Goal: Information Seeking & Learning: Learn about a topic

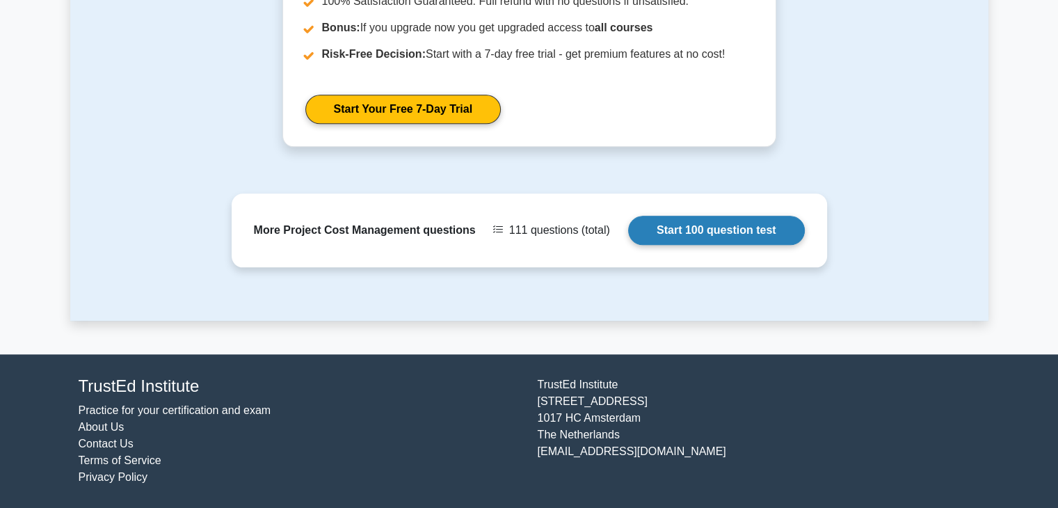
click at [706, 223] on link "Start 100 question test" at bounding box center [716, 230] width 177 height 29
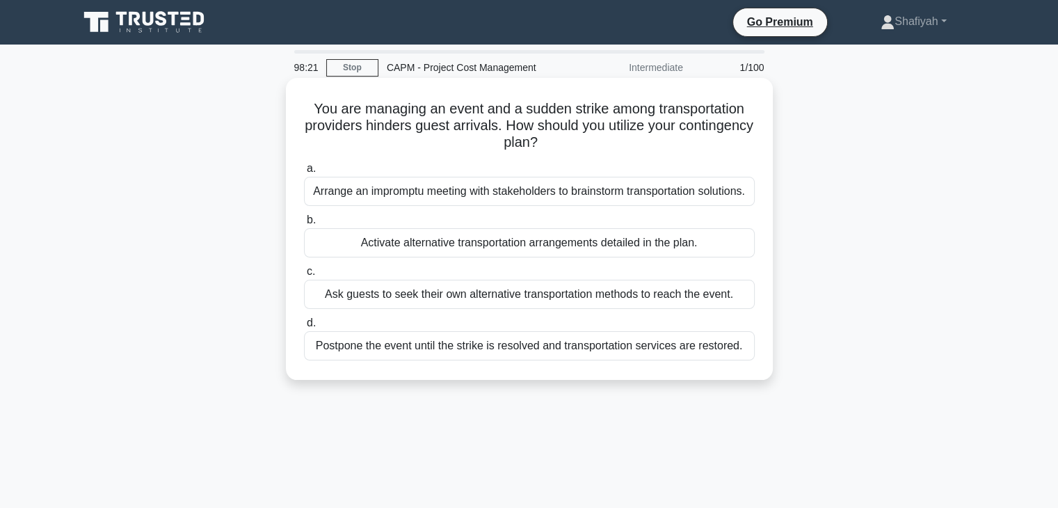
click at [546, 296] on div "Ask guests to seek their own alternative transportation methods to reach the ev…" at bounding box center [529, 294] width 451 height 29
click at [304, 276] on input "c. Ask guests to seek their own alternative transportation methods to reach the…" at bounding box center [304, 271] width 0 height 9
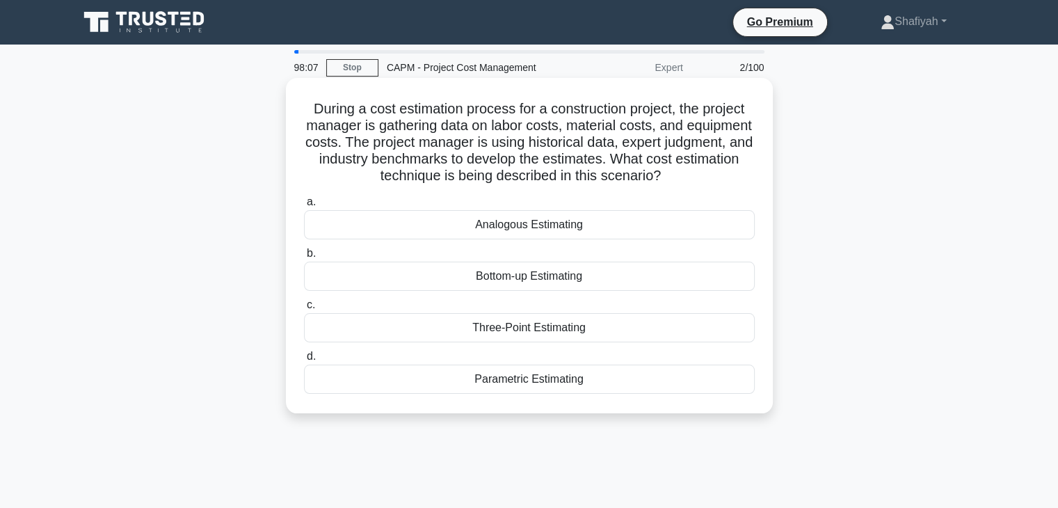
click at [348, 148] on h5 "During a cost estimation process for a construction project, the project manage…" at bounding box center [530, 142] width 454 height 85
click at [635, 223] on div "Analogous Estimating" at bounding box center [529, 224] width 451 height 29
click at [304, 207] on input "a. Analogous Estimating" at bounding box center [304, 202] width 0 height 9
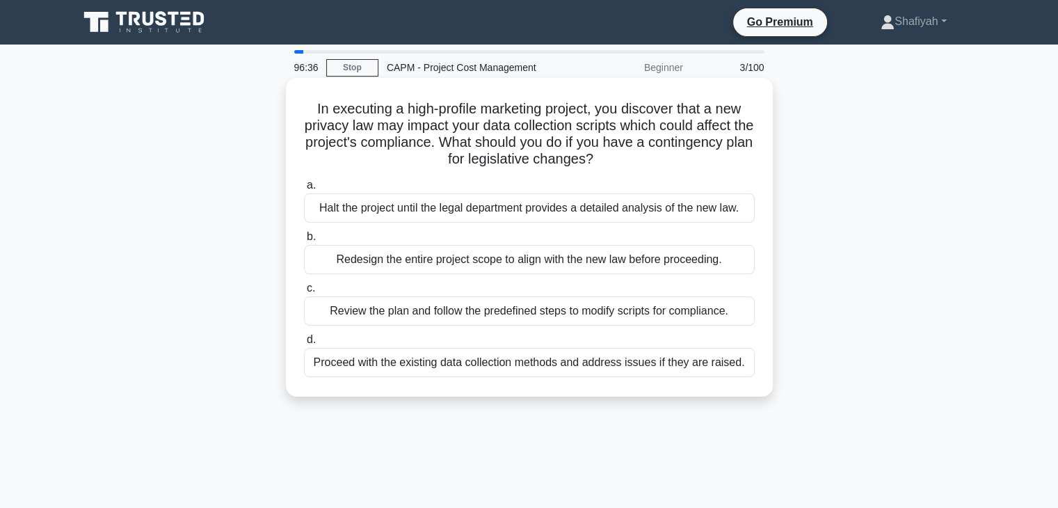
click at [668, 203] on div "Halt the project until the legal department provides a detailed analysis of the…" at bounding box center [529, 207] width 451 height 29
click at [304, 190] on input "a. Halt the project until the legal department provides a detailed analysis of …" at bounding box center [304, 185] width 0 height 9
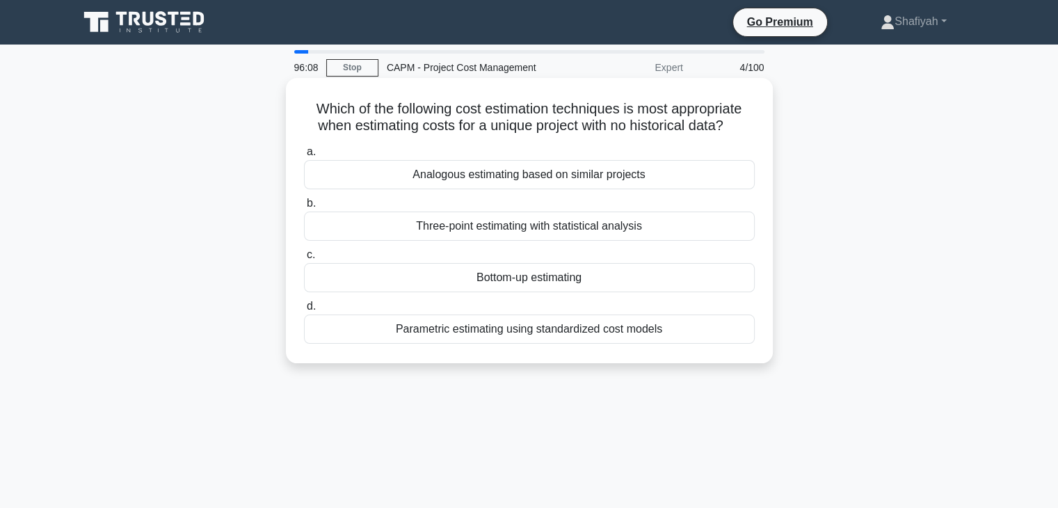
click at [681, 179] on div "Analogous estimating based on similar projects" at bounding box center [529, 174] width 451 height 29
click at [304, 157] on input "a. Analogous estimating based on similar projects" at bounding box center [304, 152] width 0 height 9
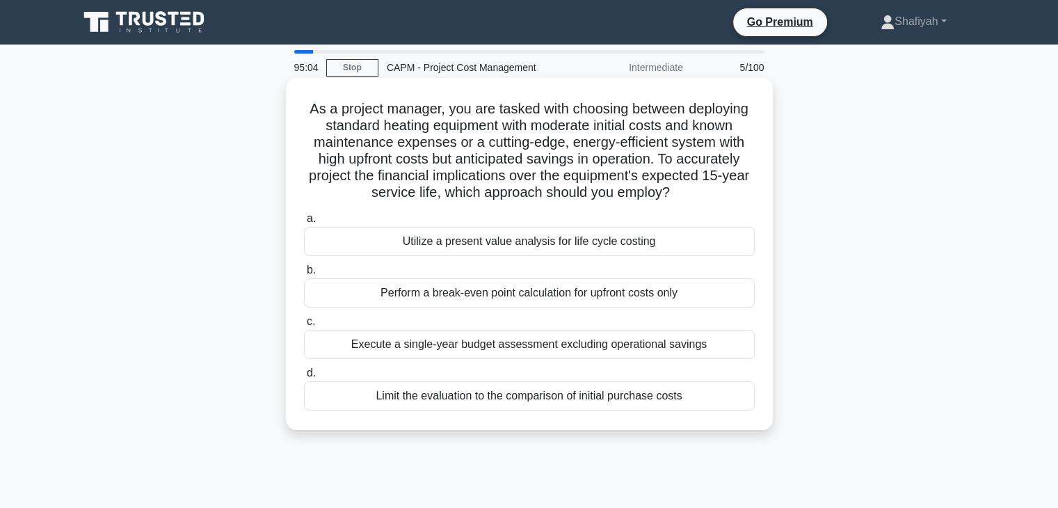
click at [626, 345] on div "Execute a single-year budget assessment excluding operational savings" at bounding box center [529, 344] width 451 height 29
click at [304, 326] on input "c. Execute a single-year budget assessment excluding operational savings" at bounding box center [304, 321] width 0 height 9
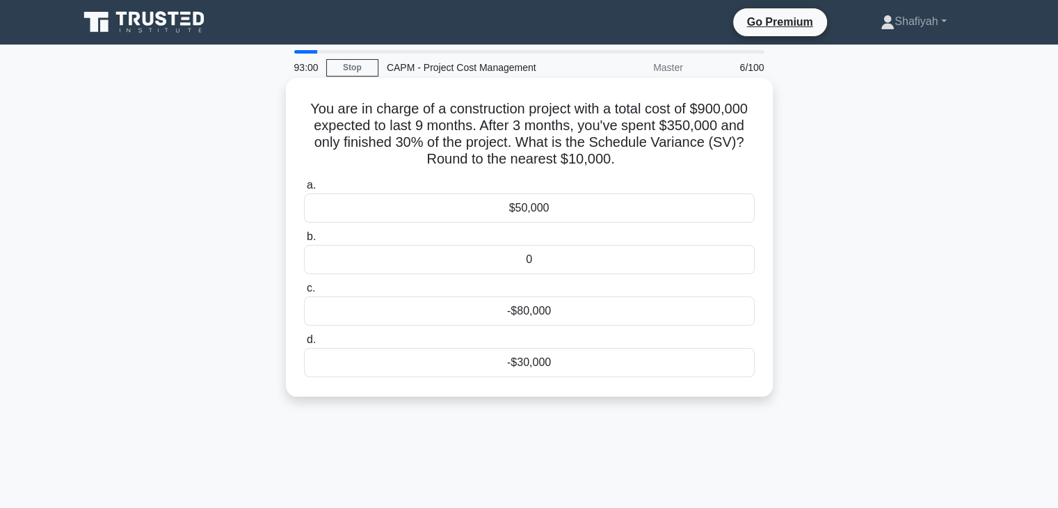
click at [637, 274] on div "0" at bounding box center [529, 259] width 451 height 29
click at [304, 241] on input "b. 0" at bounding box center [304, 236] width 0 height 9
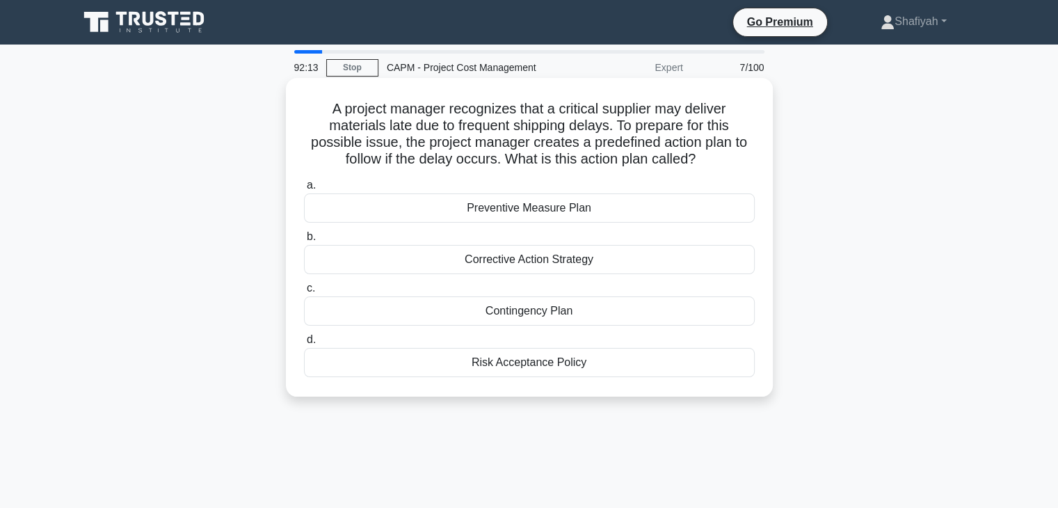
click at [615, 320] on div "Contingency Plan" at bounding box center [529, 310] width 451 height 29
click at [304, 293] on input "c. Contingency Plan" at bounding box center [304, 288] width 0 height 9
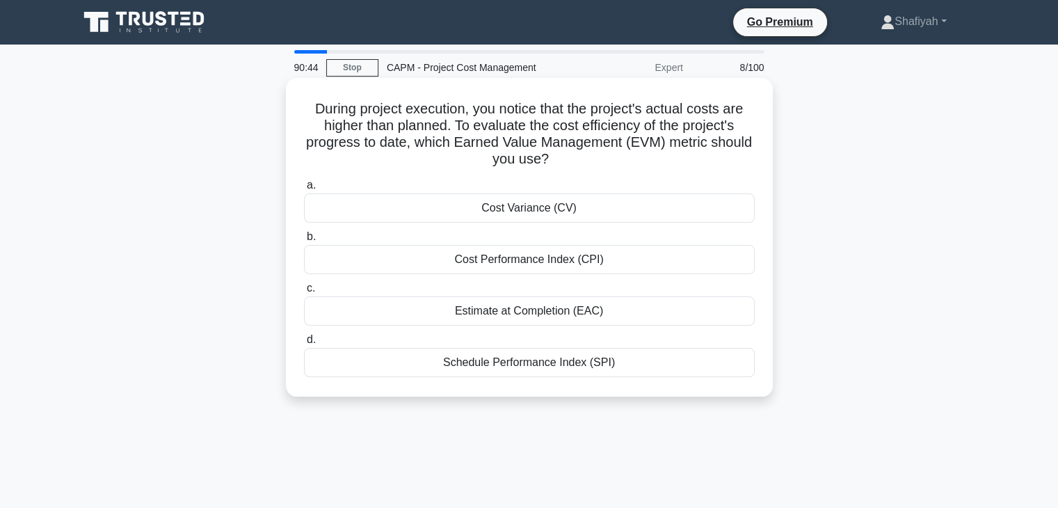
click at [630, 209] on div "Cost Variance (CV)" at bounding box center [529, 207] width 451 height 29
click at [304, 190] on input "a. Cost Variance (CV)" at bounding box center [304, 185] width 0 height 9
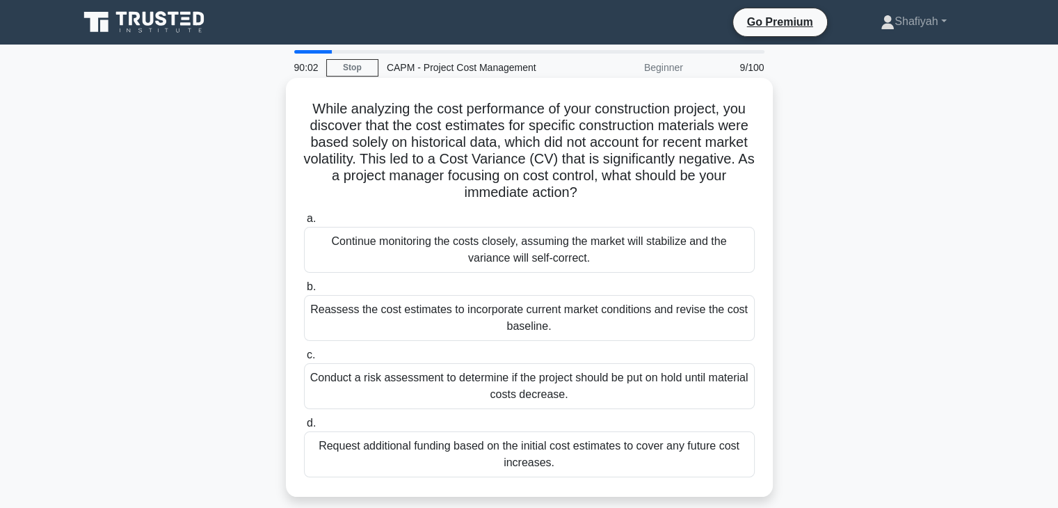
scroll to position [70, 0]
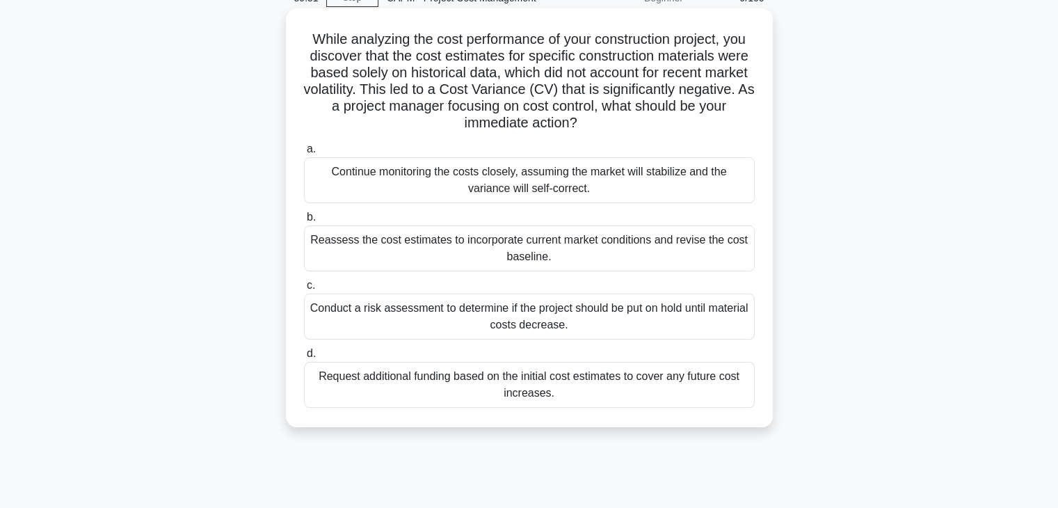
click at [611, 314] on div "Conduct a risk assessment to determine if the project should be put on hold unt…" at bounding box center [529, 317] width 451 height 46
click at [304, 290] on input "c. Conduct a risk assessment to determine if the project should be put on hold …" at bounding box center [304, 285] width 0 height 9
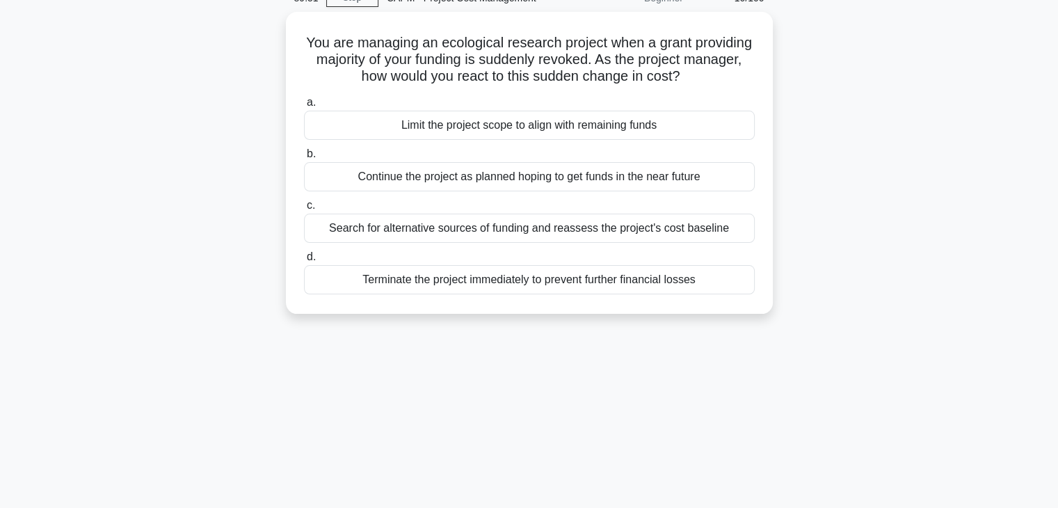
scroll to position [0, 0]
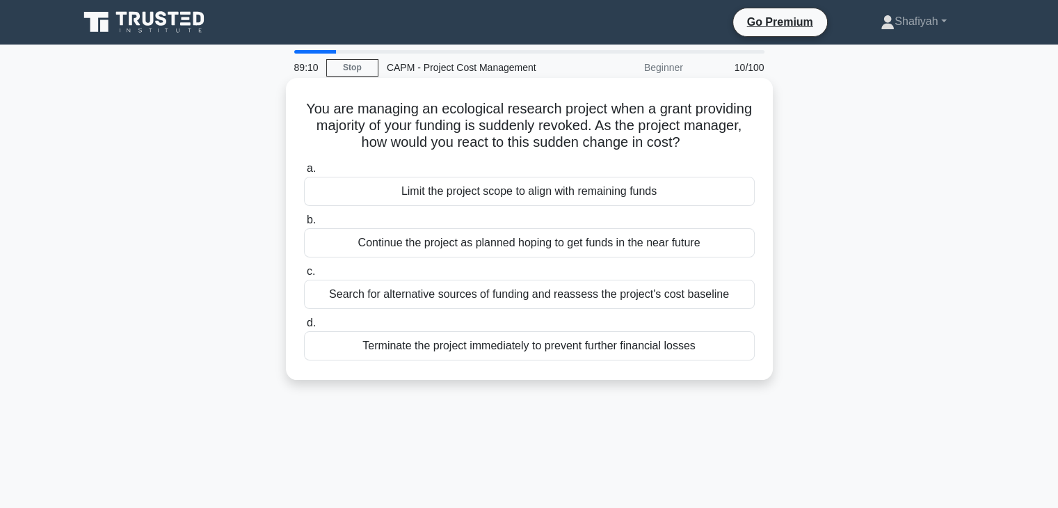
click at [615, 303] on div "Search for alternative sources of funding and reassess the project's cost basel…" at bounding box center [529, 294] width 451 height 29
click at [304, 276] on input "c. Search for alternative sources of funding and reassess the project's cost ba…" at bounding box center [304, 271] width 0 height 9
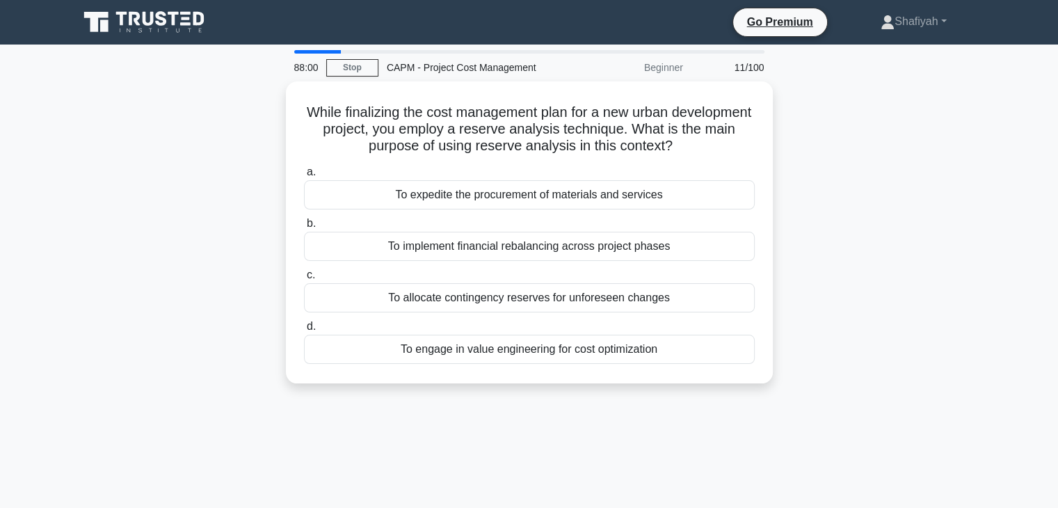
drag, startPoint x: 922, startPoint y: 104, endPoint x: 905, endPoint y: 86, distance: 24.6
click at [922, 104] on div "While finalizing the cost management plan for a new urban development project, …" at bounding box center [529, 240] width 918 height 319
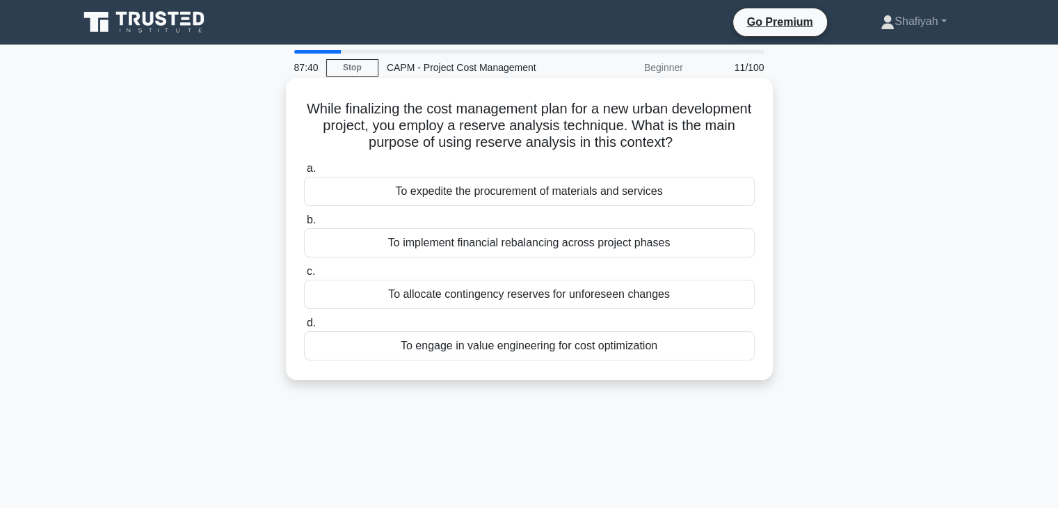
click at [513, 303] on div "To allocate contingency reserves for unforeseen changes" at bounding box center [529, 294] width 451 height 29
click at [304, 276] on input "c. To allocate contingency reserves for unforeseen changes" at bounding box center [304, 271] width 0 height 9
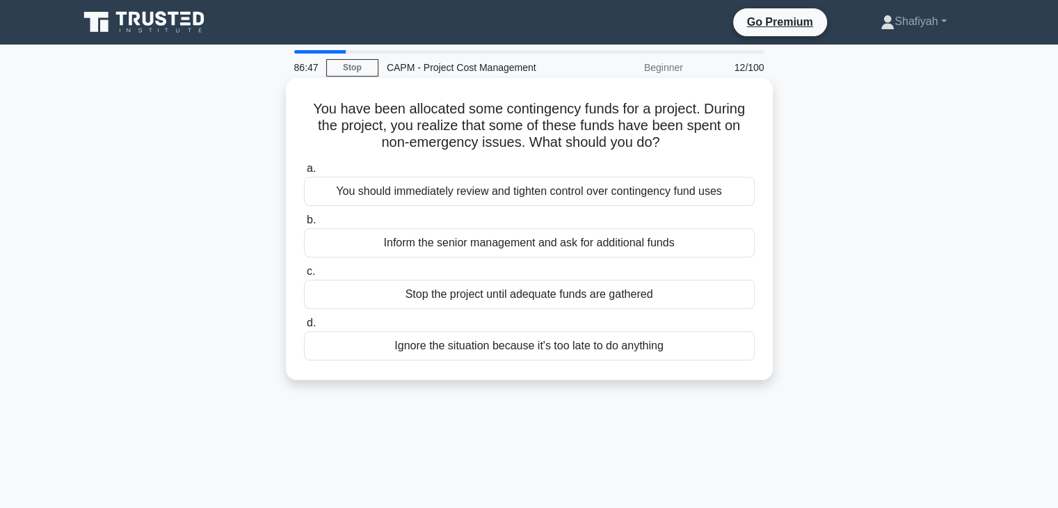
click at [581, 191] on div "You should immediately review and tighten control over contingency fund uses" at bounding box center [529, 191] width 451 height 29
click at [304, 173] on input "a. You should immediately review and tighten control over contingency fund uses" at bounding box center [304, 168] width 0 height 9
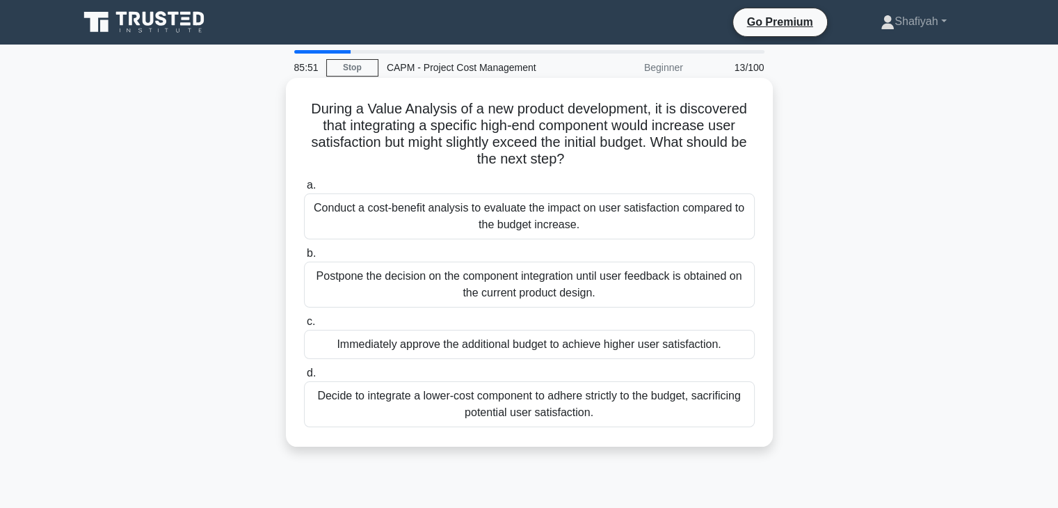
click at [651, 218] on div "Conduct a cost-benefit analysis to evaluate the impact on user satisfaction com…" at bounding box center [529, 216] width 451 height 46
click at [304, 190] on input "a. Conduct a cost-benefit analysis to evaluate the impact on user satisfaction …" at bounding box center [304, 185] width 0 height 9
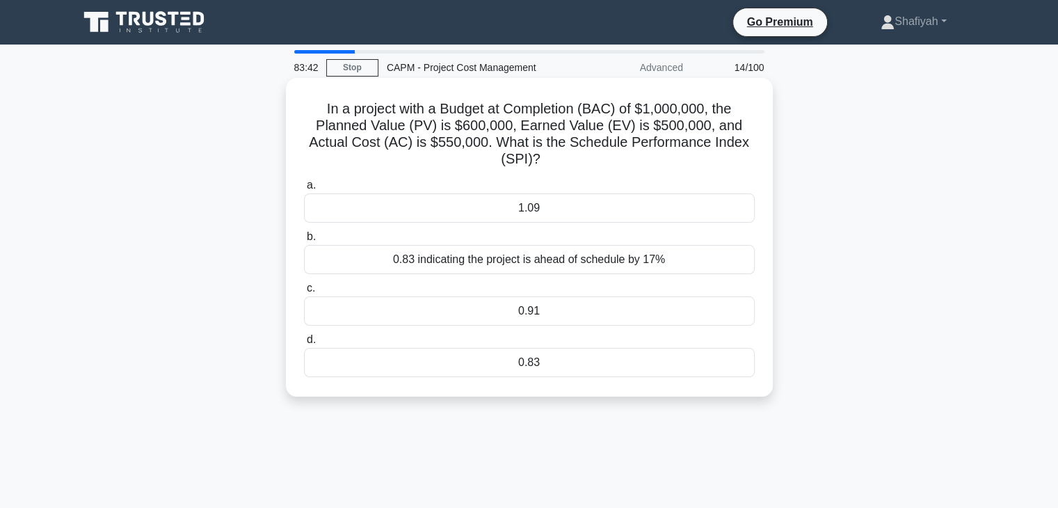
click at [585, 315] on div "0.91" at bounding box center [529, 310] width 451 height 29
click at [304, 293] on input "c. 0.91" at bounding box center [304, 288] width 0 height 9
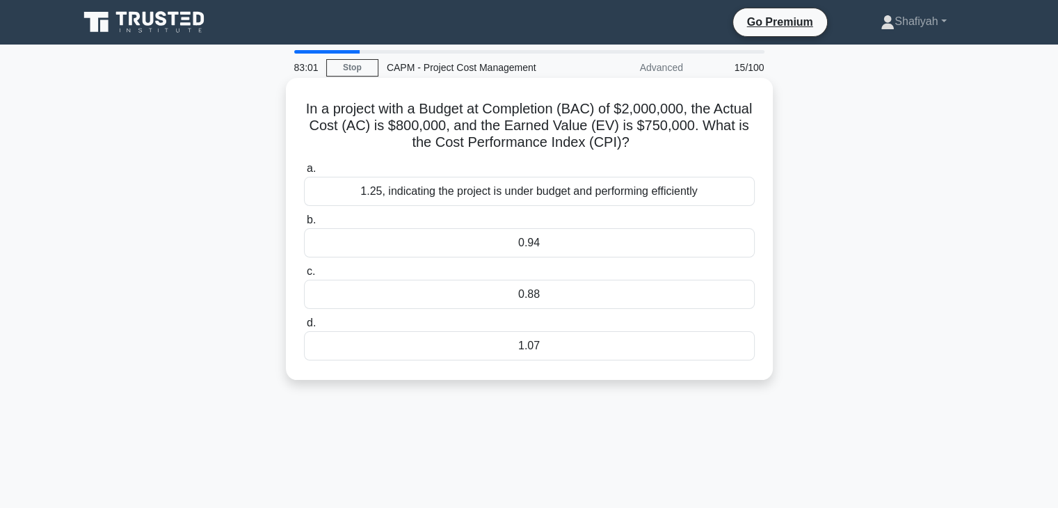
click at [611, 243] on div "0.94" at bounding box center [529, 242] width 451 height 29
click at [304, 225] on input "b. 0.94" at bounding box center [304, 220] width 0 height 9
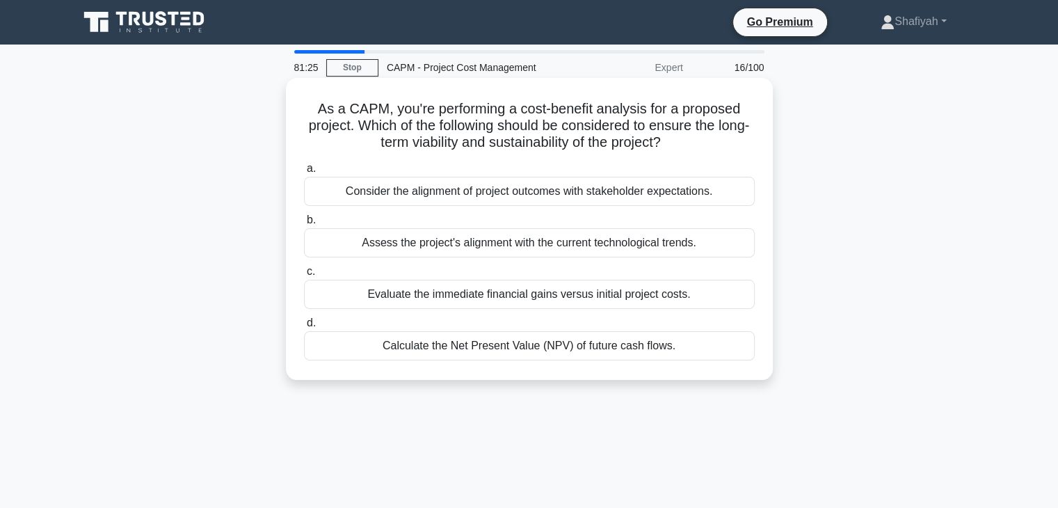
click at [616, 301] on div "Evaluate the immediate financial gains versus initial project costs." at bounding box center [529, 294] width 451 height 29
click at [304, 276] on input "c. Evaluate the immediate financial gains versus initial project costs." at bounding box center [304, 271] width 0 height 9
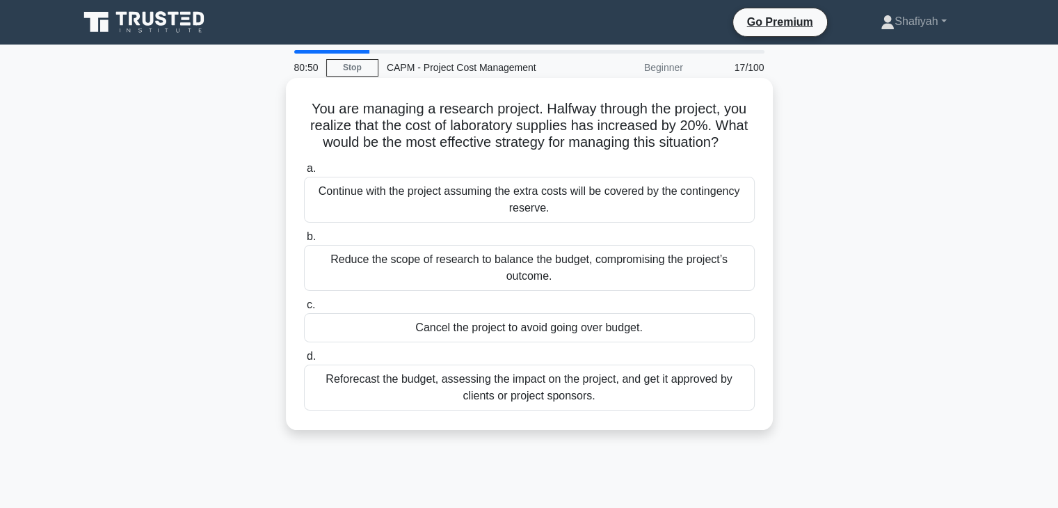
click at [602, 399] on div "Reforecast the budget, assessing the impact on the project, and get it approved…" at bounding box center [529, 388] width 451 height 46
click at [304, 361] on input "d. Reforecast the budget, assessing the impact on the project, and get it appro…" at bounding box center [304, 356] width 0 height 9
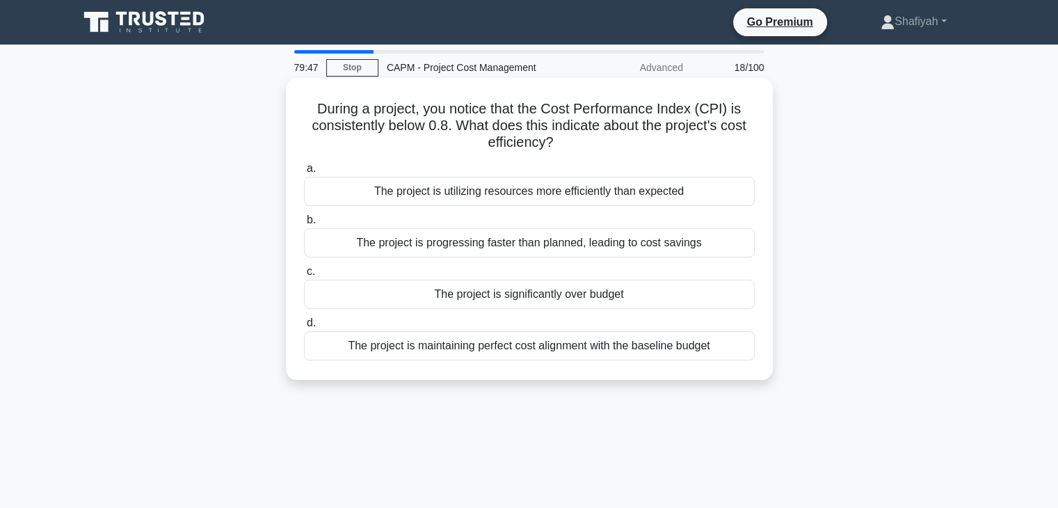
click at [555, 246] on div "The project is progressing faster than planned, leading to cost savings" at bounding box center [529, 242] width 451 height 29
click at [304, 225] on input "b. The project is progressing faster than planned, leading to cost savings" at bounding box center [304, 220] width 0 height 9
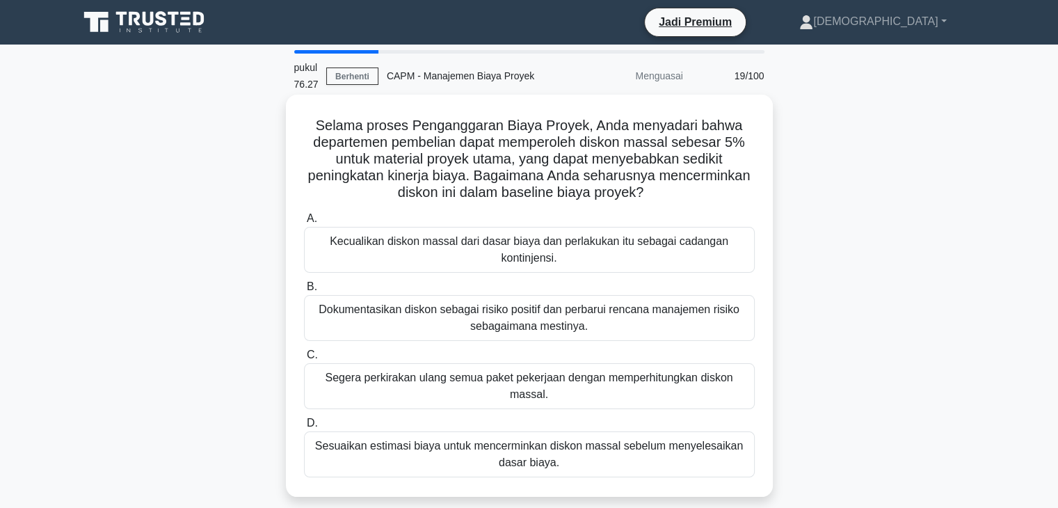
click at [657, 255] on font "Kecualikan diskon massal dari dasar biaya dan perlakukan itu sebagai cadangan k…" at bounding box center [529, 249] width 438 height 33
click at [304, 223] on input "A. Kecualikan diskon massal dari dasar biaya dan perlakukan itu sebagai cadanga…" at bounding box center [304, 218] width 0 height 9
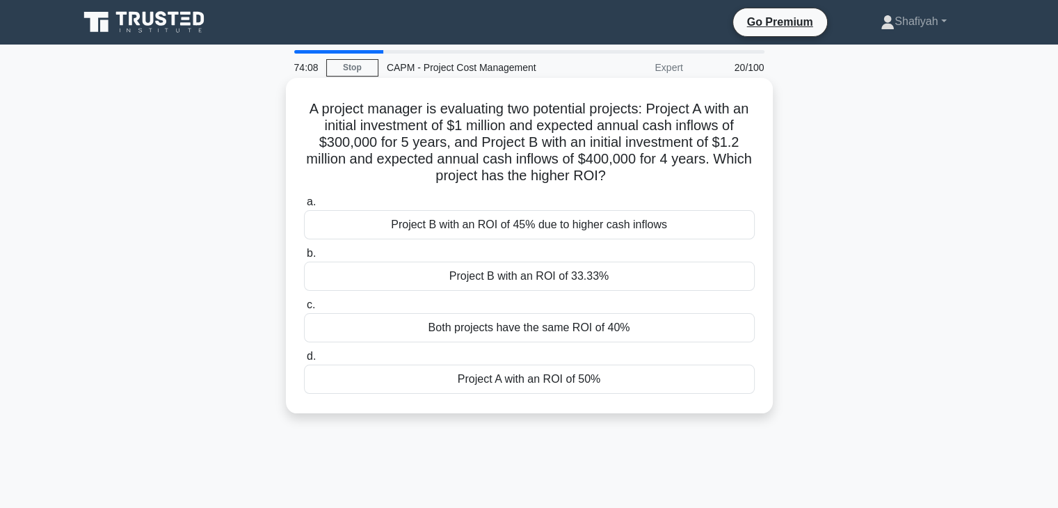
click at [685, 273] on div "Project B with an ROI of 33.33%" at bounding box center [529, 276] width 451 height 29
click at [304, 258] on input "b. Project B with an ROI of 33.33%" at bounding box center [304, 253] width 0 height 9
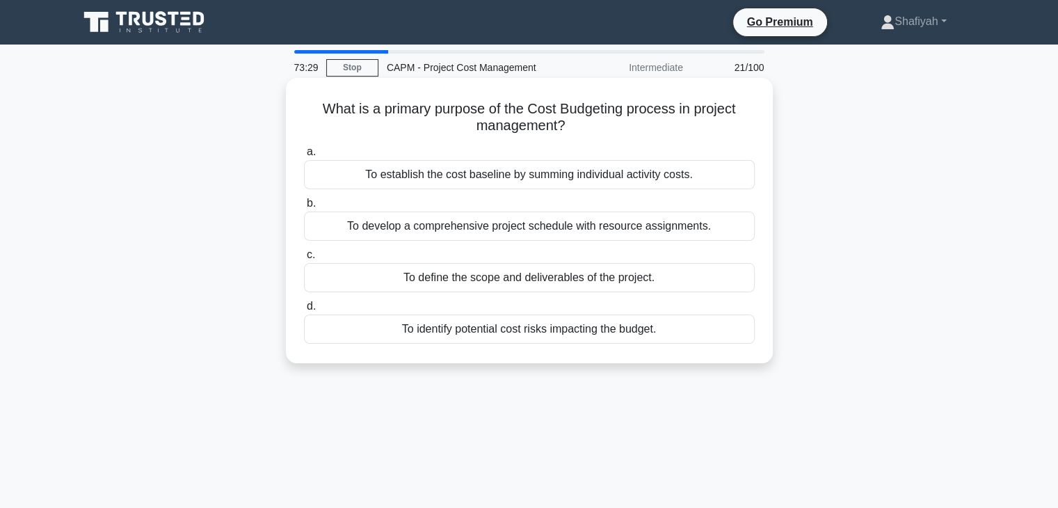
click at [573, 178] on div "To establish the cost baseline by summing individual activity costs." at bounding box center [529, 174] width 451 height 29
click at [304, 157] on input "a. To establish the cost baseline by summing individual activity costs." at bounding box center [304, 152] width 0 height 9
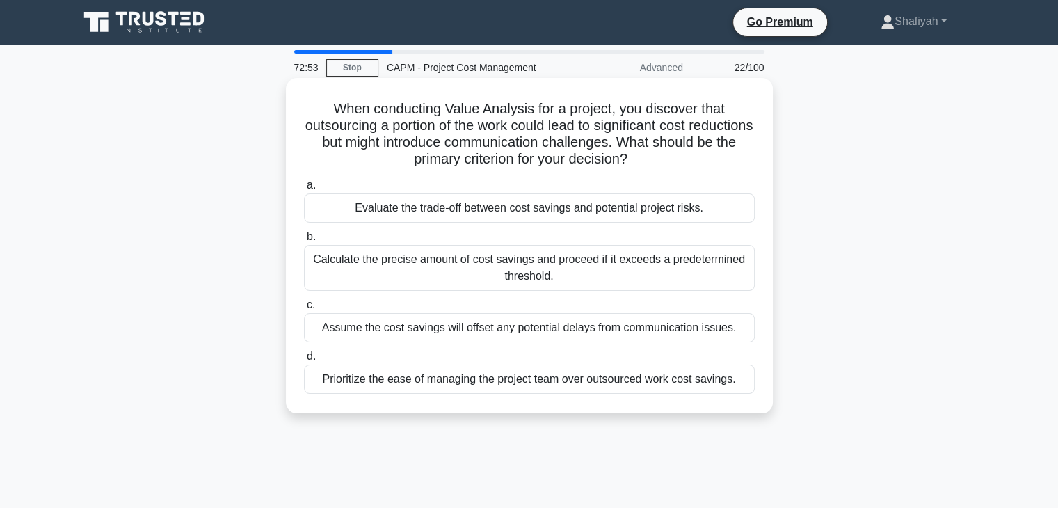
click at [417, 273] on div "Calculate the precise amount of cost savings and proceed if it exceeds a predet…" at bounding box center [529, 268] width 451 height 46
click at [304, 241] on input "b. Calculate the precise amount of cost savings and proceed if it exceeds a pre…" at bounding box center [304, 236] width 0 height 9
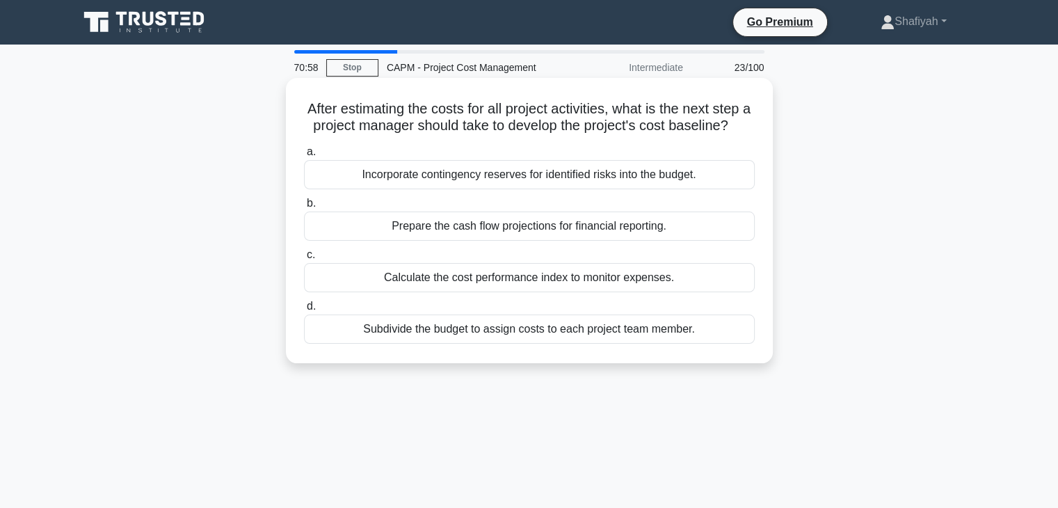
click at [584, 344] on div "Subdivide the budget to assign costs to each project team member." at bounding box center [529, 328] width 451 height 29
click at [304, 311] on input "d. Subdivide the budget to assign costs to each project team member." at bounding box center [304, 306] width 0 height 9
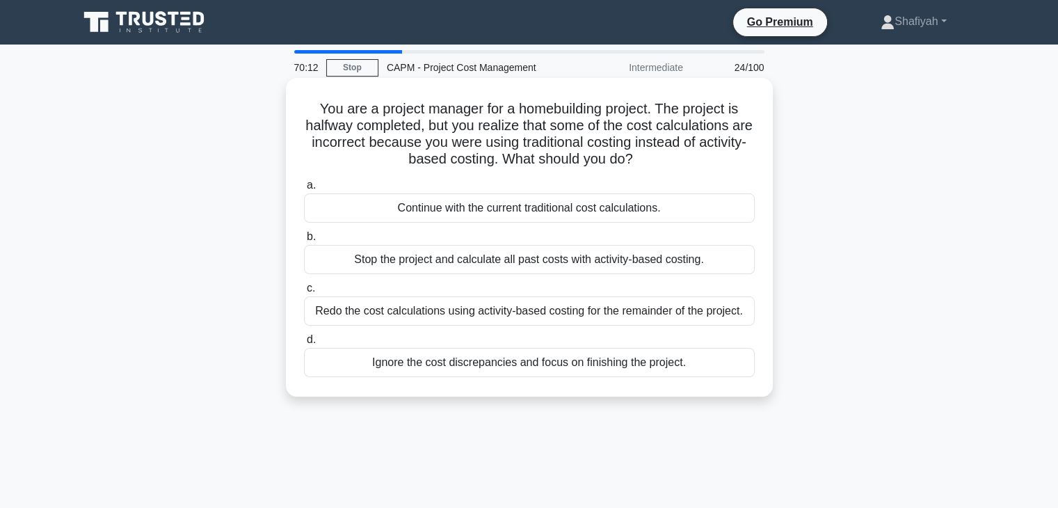
click at [568, 316] on div "Redo the cost calculations using activity-based costing for the remainder of th…" at bounding box center [529, 310] width 451 height 29
click at [304, 293] on input "c. Redo the cost calculations using activity-based costing for the remainder of…" at bounding box center [304, 288] width 0 height 9
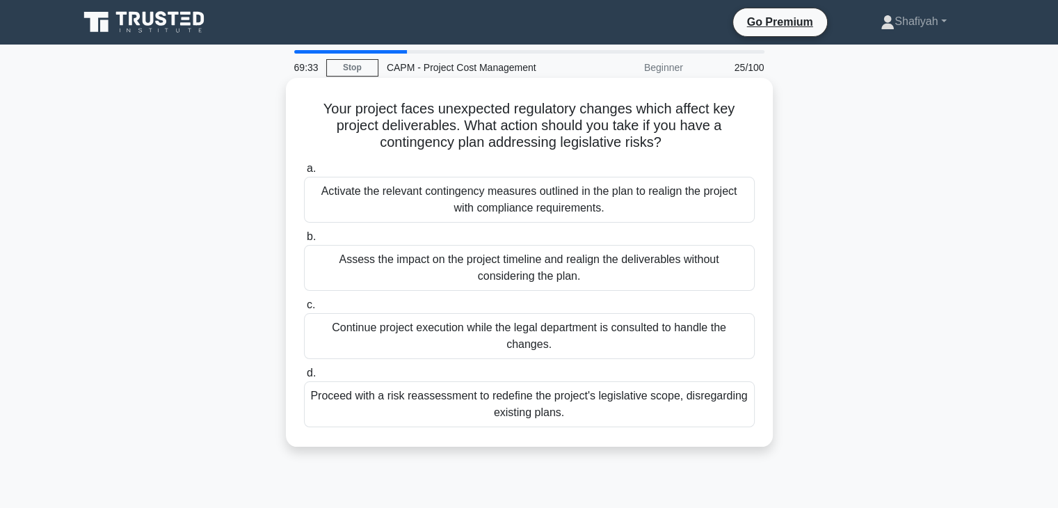
click at [616, 403] on div "Proceed with a risk reassessment to redefine the project's legislative scope, d…" at bounding box center [529, 404] width 451 height 46
click at [304, 378] on input "d. Proceed with a risk reassessment to redefine the project's legislative scope…" at bounding box center [304, 373] width 0 height 9
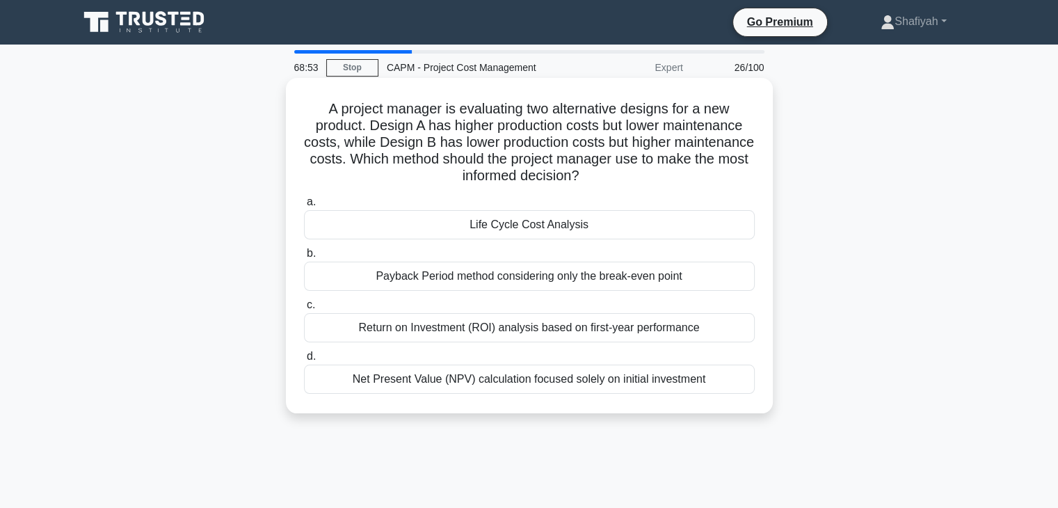
click at [601, 229] on div "Life Cycle Cost Analysis" at bounding box center [529, 224] width 451 height 29
click at [304, 207] on input "a. Life Cycle Cost Analysis" at bounding box center [304, 202] width 0 height 9
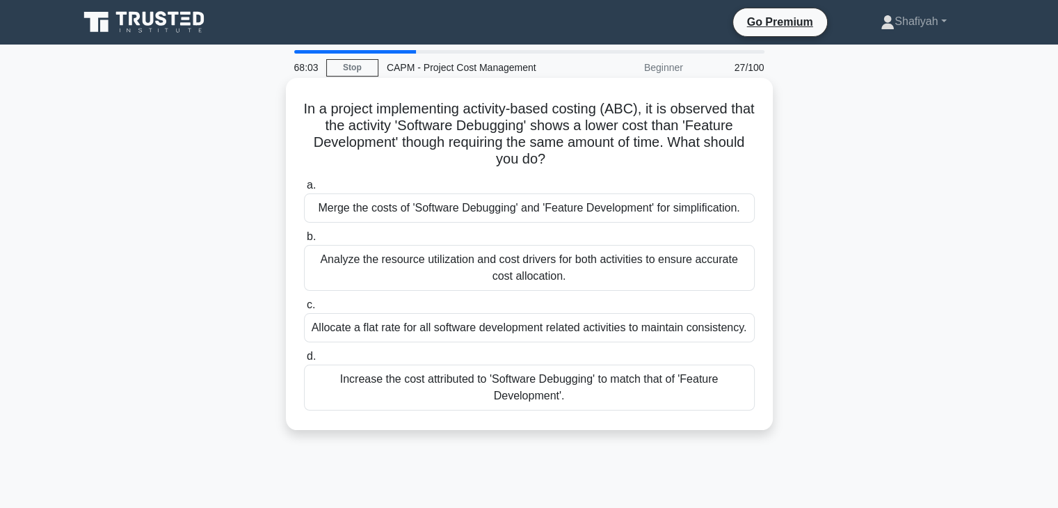
click at [600, 269] on div "Analyze the resource utilization and cost drivers for both activities to ensure…" at bounding box center [529, 268] width 451 height 46
click at [304, 241] on input "b. Analyze the resource utilization and cost drivers for both activities to ens…" at bounding box center [304, 236] width 0 height 9
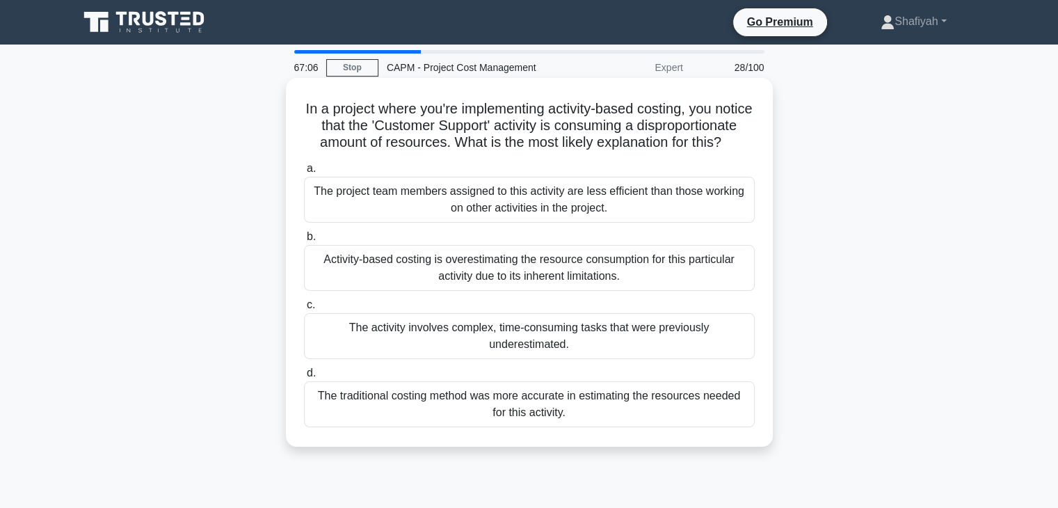
click at [523, 212] on div "The project team members assigned to this activity are less efficient than thos…" at bounding box center [529, 200] width 451 height 46
click at [304, 173] on input "a. The project team members assigned to this activity are less efficient than t…" at bounding box center [304, 168] width 0 height 9
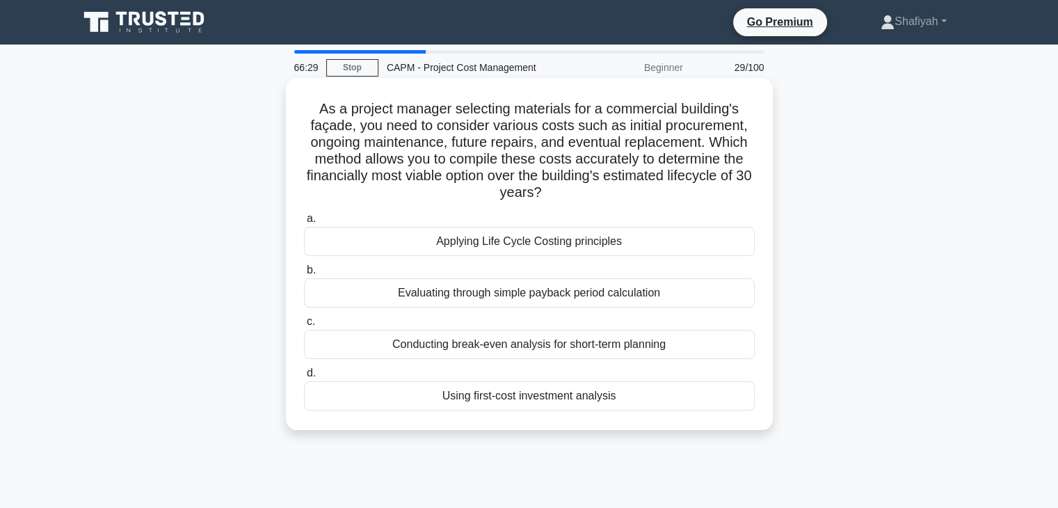
click at [640, 241] on div "Applying Life Cycle Costing principles" at bounding box center [529, 241] width 451 height 29
click at [304, 223] on input "a. Applying Life Cycle Costing principles" at bounding box center [304, 218] width 0 height 9
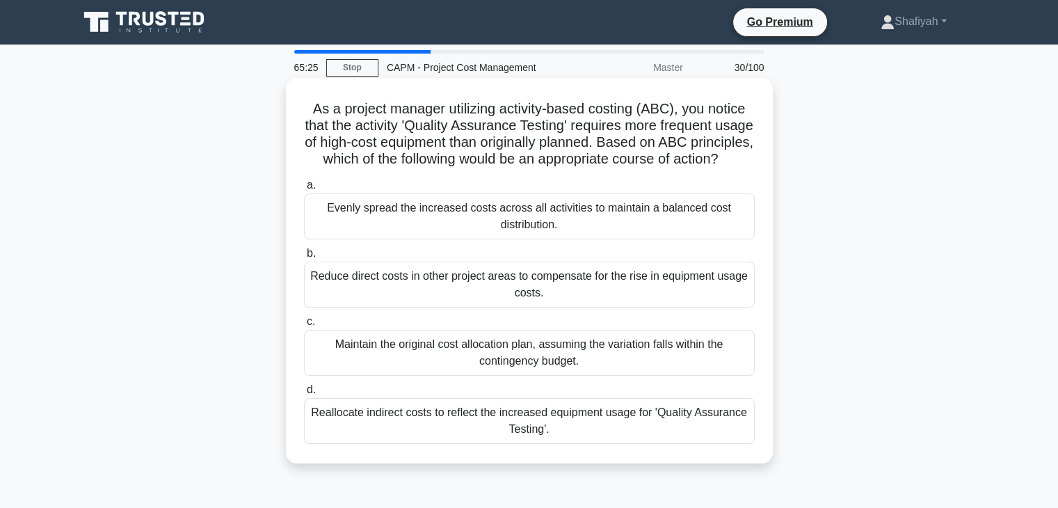
click at [586, 305] on div "Reduce direct costs in other project areas to compensate for the rise in equipm…" at bounding box center [529, 285] width 451 height 46
click at [304, 258] on input "b. Reduce direct costs in other project areas to compensate for the rise in equ…" at bounding box center [304, 253] width 0 height 9
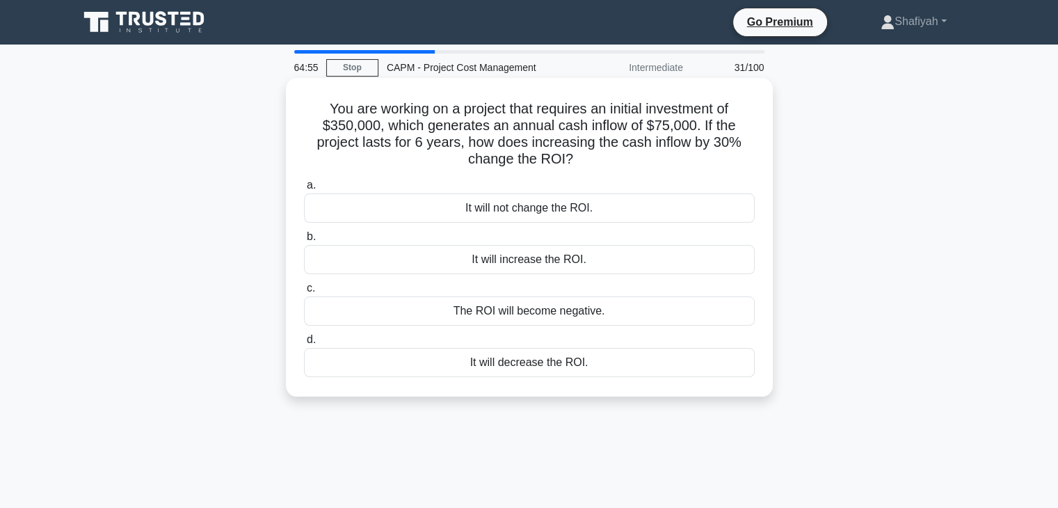
click at [607, 367] on div "It will decrease the ROI." at bounding box center [529, 362] width 451 height 29
click at [304, 344] on input "d. It will decrease the ROI." at bounding box center [304, 339] width 0 height 9
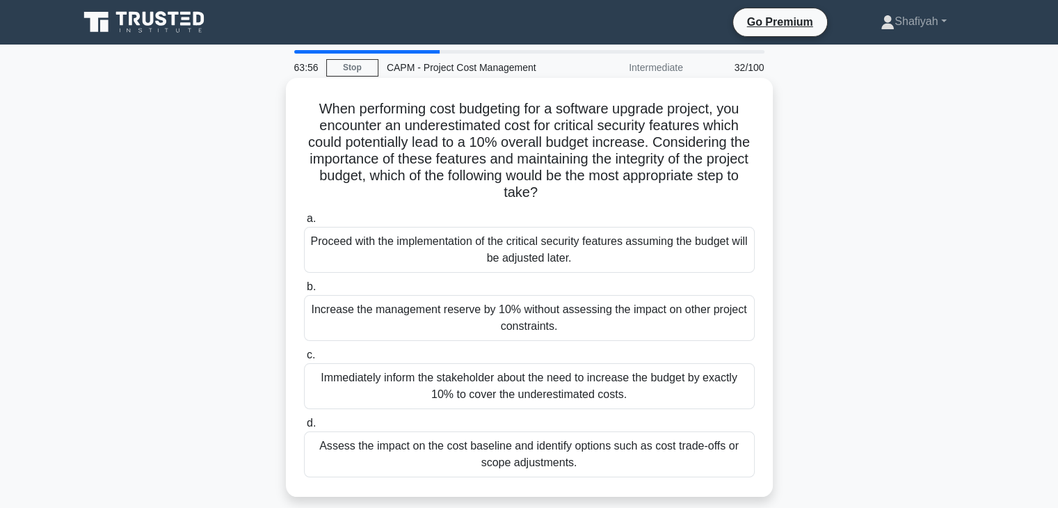
click at [408, 454] on div "Assess the impact on the cost baseline and identify options such as cost trade-…" at bounding box center [529, 454] width 451 height 46
click at [304, 428] on input "d. Assess the impact on the cost baseline and identify options such as cost tra…" at bounding box center [304, 423] width 0 height 9
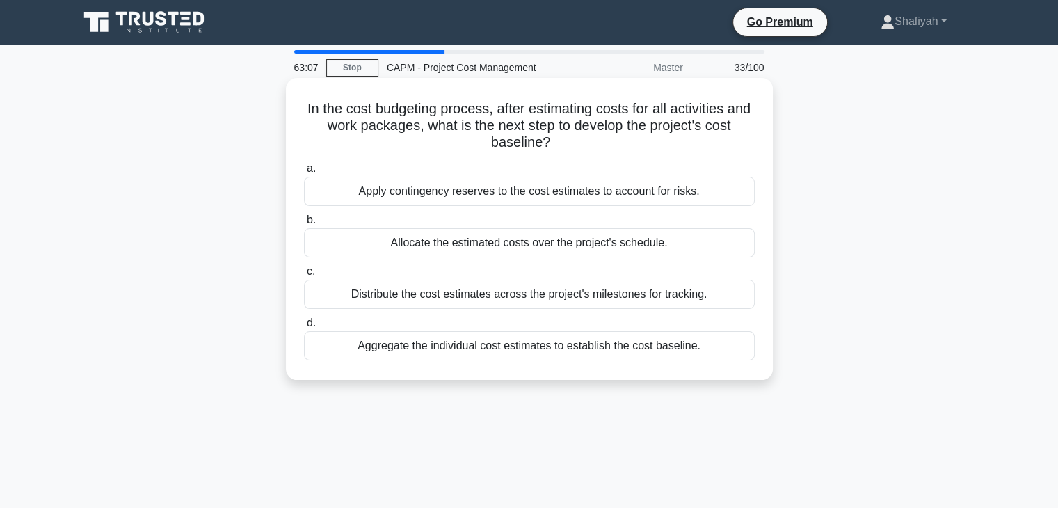
click at [618, 353] on div "Aggregate the individual cost estimates to establish the cost baseline." at bounding box center [529, 345] width 451 height 29
click at [304, 328] on input "d. Aggregate the individual cost estimates to establish the cost baseline." at bounding box center [304, 323] width 0 height 9
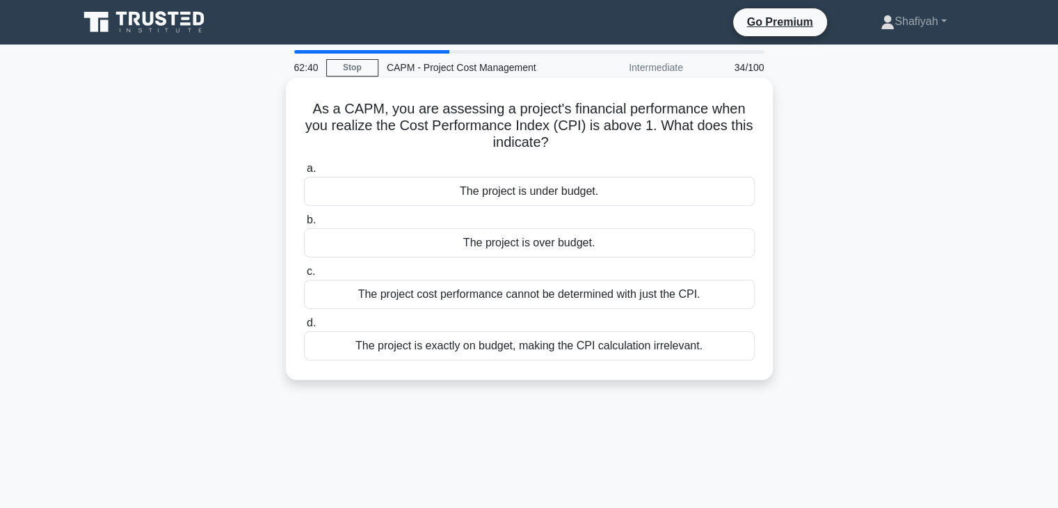
click at [594, 349] on div "The project is exactly on budget, making the CPI calculation irrelevant." at bounding box center [529, 345] width 451 height 29
click at [304, 328] on input "d. The project is exactly on budget, making the CPI calculation irrelevant." at bounding box center [304, 323] width 0 height 9
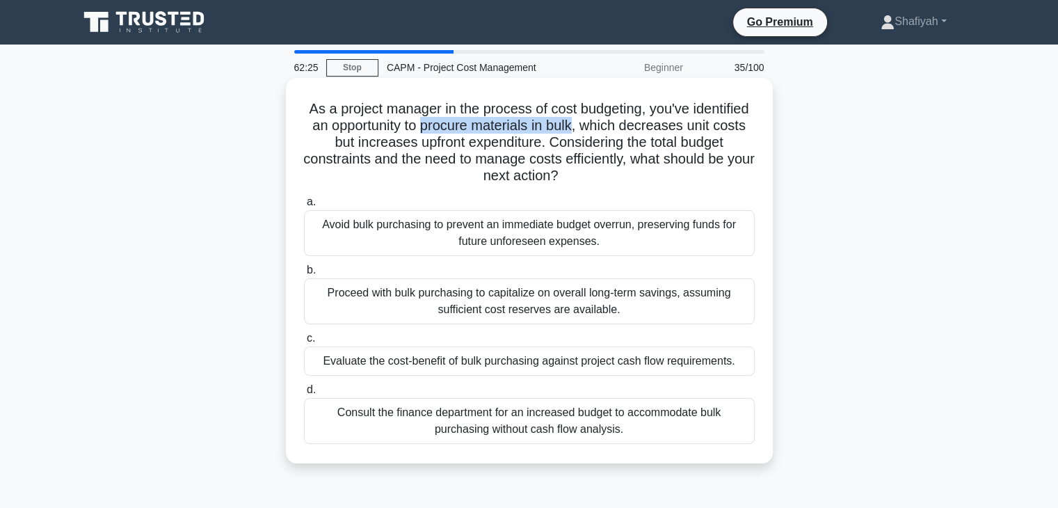
drag, startPoint x: 485, startPoint y: 129, endPoint x: 644, endPoint y: 127, distance: 158.6
click at [644, 127] on h5 "As a project manager in the process of cost budgeting, you've identified an opp…" at bounding box center [530, 142] width 454 height 85
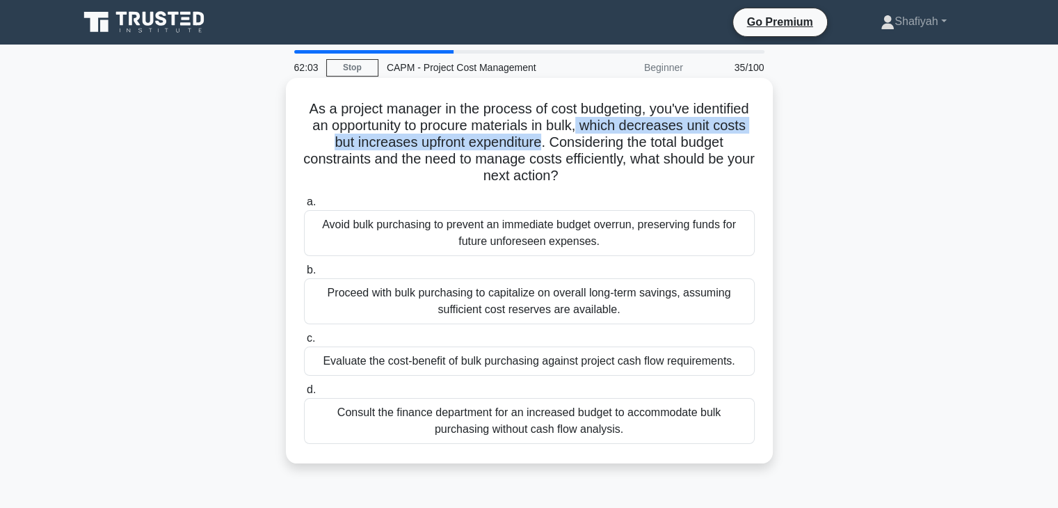
drag, startPoint x: 646, startPoint y: 127, endPoint x: 598, endPoint y: 148, distance: 52.6
click at [598, 148] on h5 "As a project manager in the process of cost budgeting, you've identified an opp…" at bounding box center [530, 142] width 454 height 85
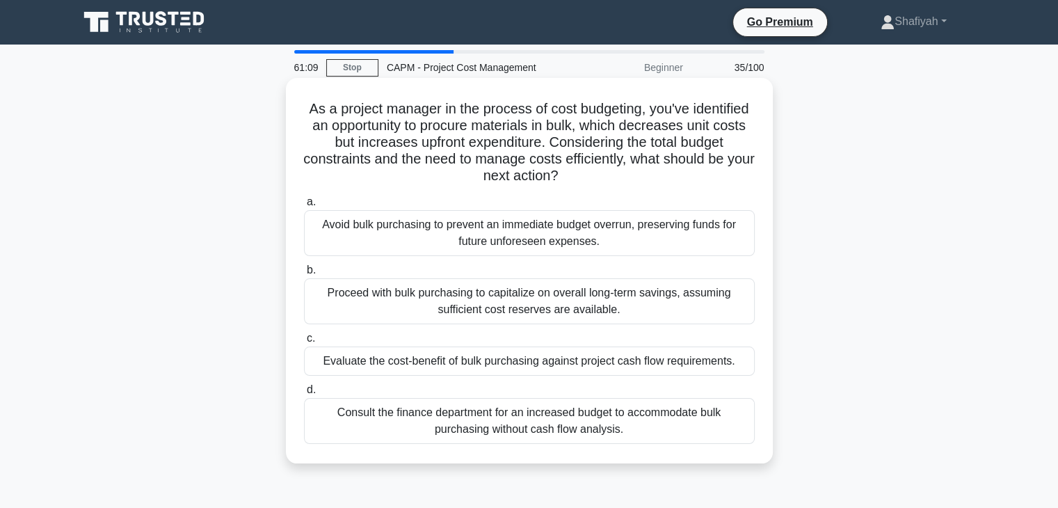
click at [656, 234] on div "Avoid bulk purchasing to prevent an immediate budget overrun, preserving funds …" at bounding box center [529, 233] width 451 height 46
click at [304, 207] on input "a. Avoid bulk purchasing to prevent an immediate budget overrun, preserving fun…" at bounding box center [304, 202] width 0 height 9
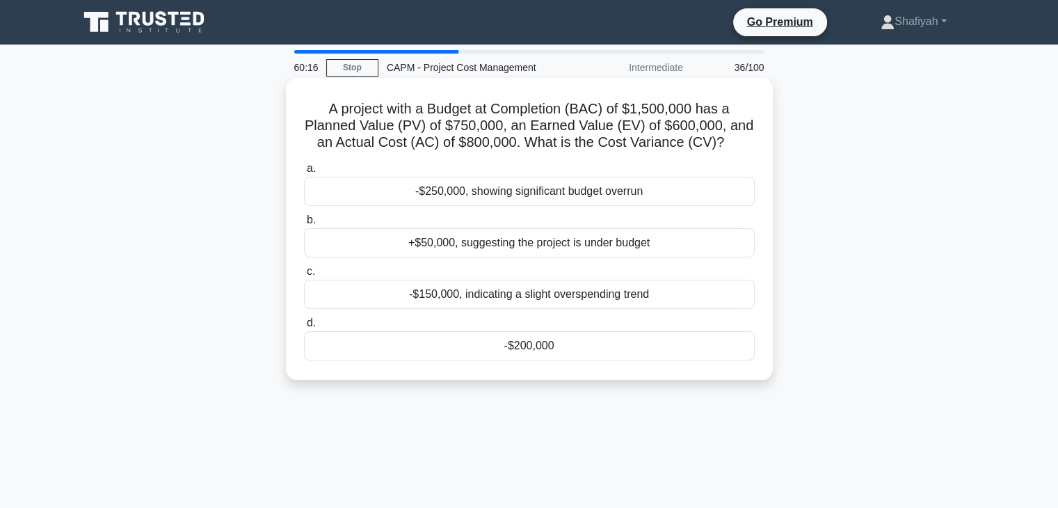
click at [572, 340] on div "-$200,000" at bounding box center [529, 345] width 451 height 29
click at [304, 328] on input "d. -$200,000" at bounding box center [304, 323] width 0 height 9
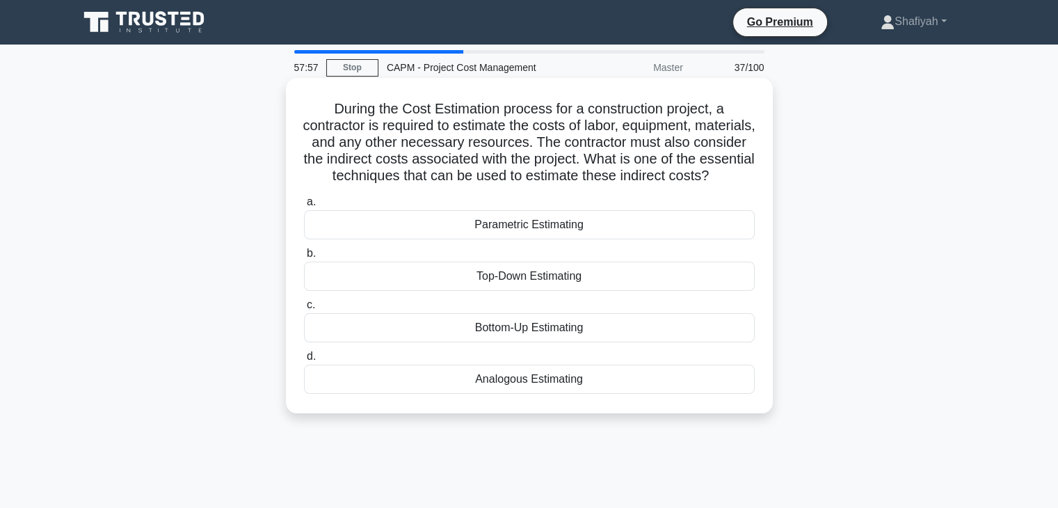
click at [584, 342] on div "Bottom-Up Estimating" at bounding box center [529, 327] width 451 height 29
click at [304, 310] on input "c. Bottom-Up Estimating" at bounding box center [304, 305] width 0 height 9
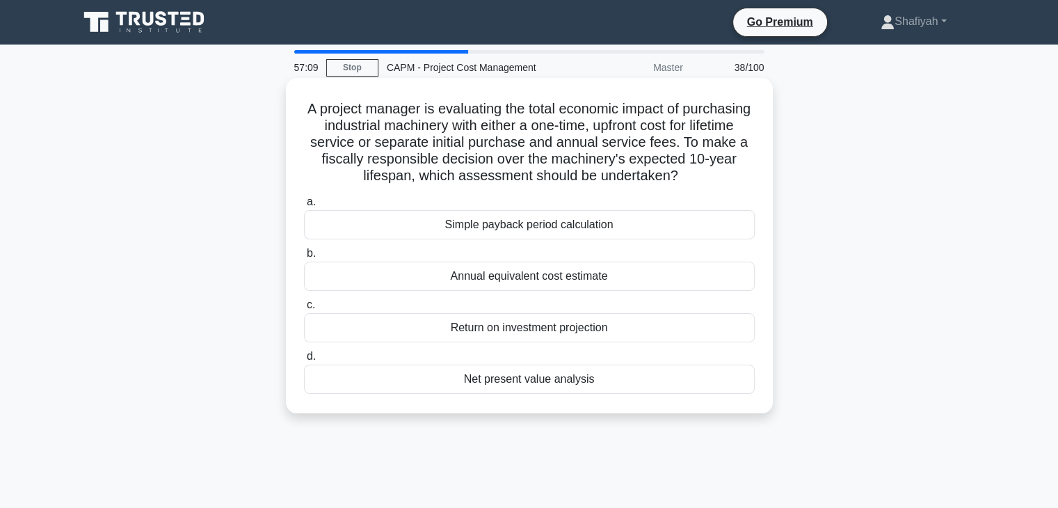
click at [617, 328] on div "Return on investment projection" at bounding box center [529, 327] width 451 height 29
click at [304, 310] on input "c. Return on investment projection" at bounding box center [304, 305] width 0 height 9
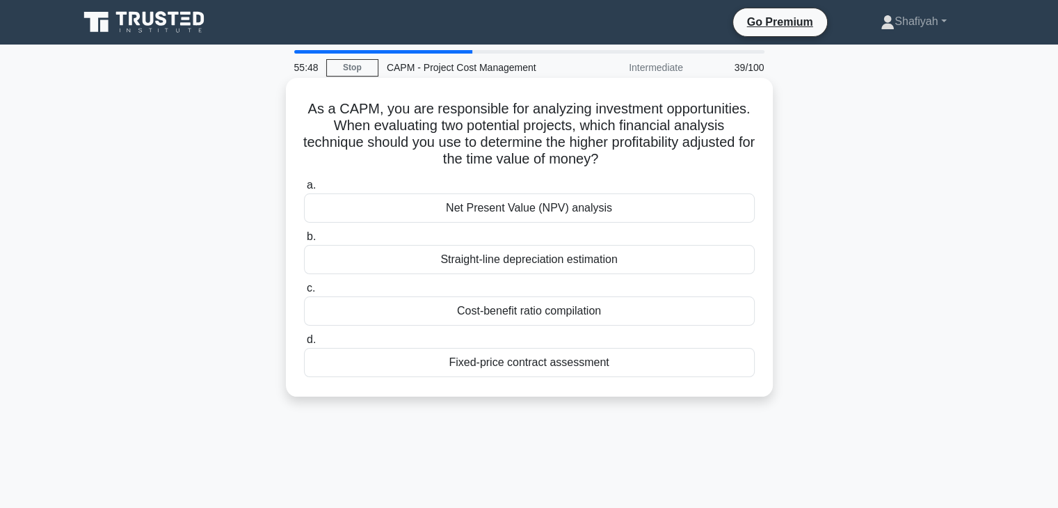
click at [616, 207] on div "Net Present Value (NPV) analysis" at bounding box center [529, 207] width 451 height 29
click at [304, 190] on input "a. Net Present Value (NPV) analysis" at bounding box center [304, 185] width 0 height 9
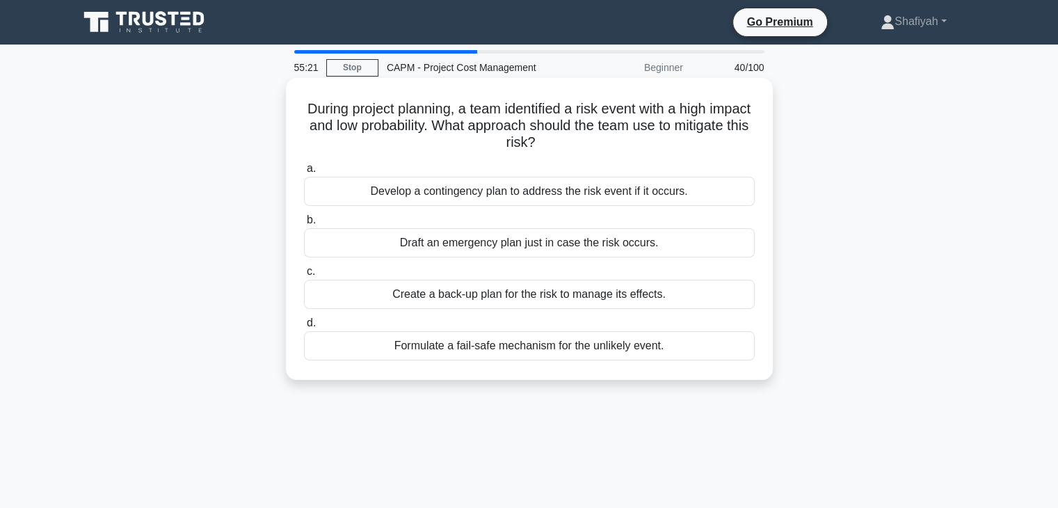
click at [626, 198] on div "Develop a contingency plan to address the risk event if it occurs." at bounding box center [529, 191] width 451 height 29
click at [304, 173] on input "a. Develop a contingency plan to address the risk event if it occurs." at bounding box center [304, 168] width 0 height 9
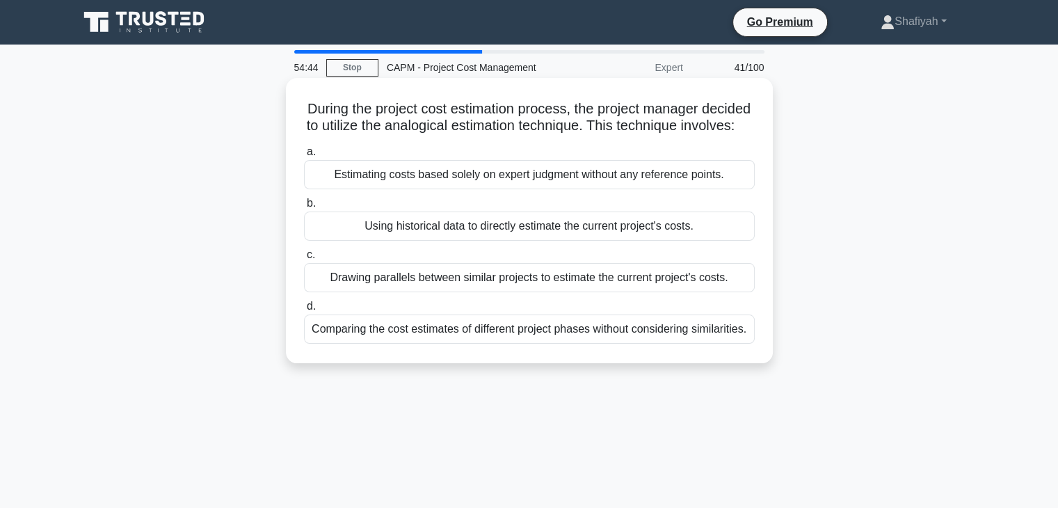
click at [546, 189] on div "Estimating costs based solely on expert judgment without any reference points." at bounding box center [529, 174] width 451 height 29
click at [304, 157] on input "a. Estimating costs based solely on expert judgment without any reference point…" at bounding box center [304, 152] width 0 height 9
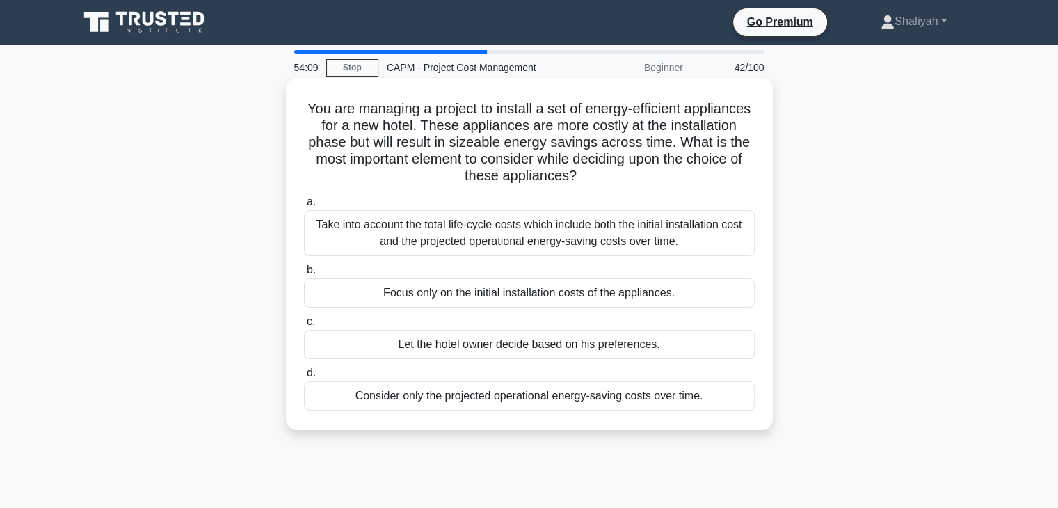
click at [607, 240] on div "Take into account the total life-cycle costs which include both the initial ins…" at bounding box center [529, 233] width 451 height 46
click at [304, 207] on input "a. Take into account the total life-cycle costs which include both the initial …" at bounding box center [304, 202] width 0 height 9
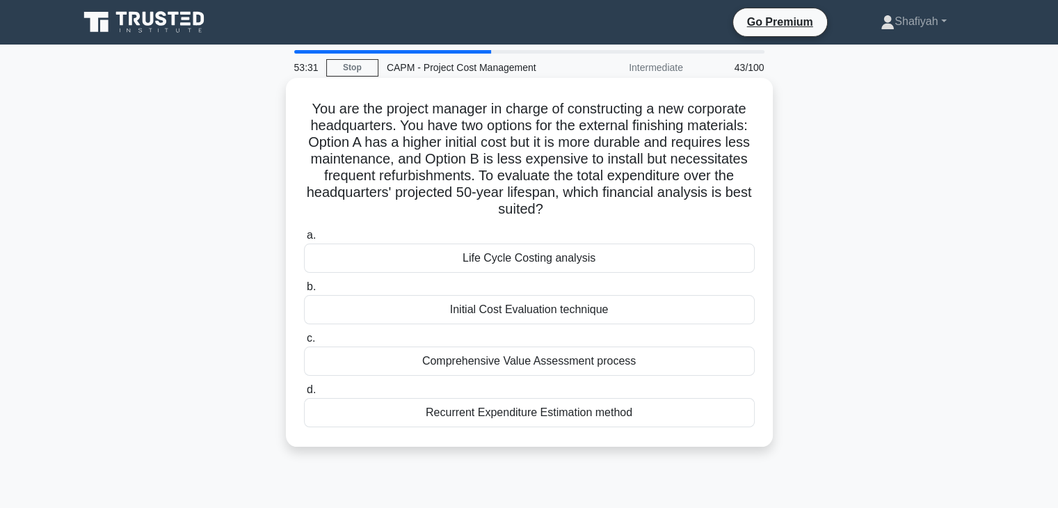
click at [600, 256] on div "Life Cycle Costing analysis" at bounding box center [529, 258] width 451 height 29
click at [304, 240] on input "a. Life Cycle Costing analysis" at bounding box center [304, 235] width 0 height 9
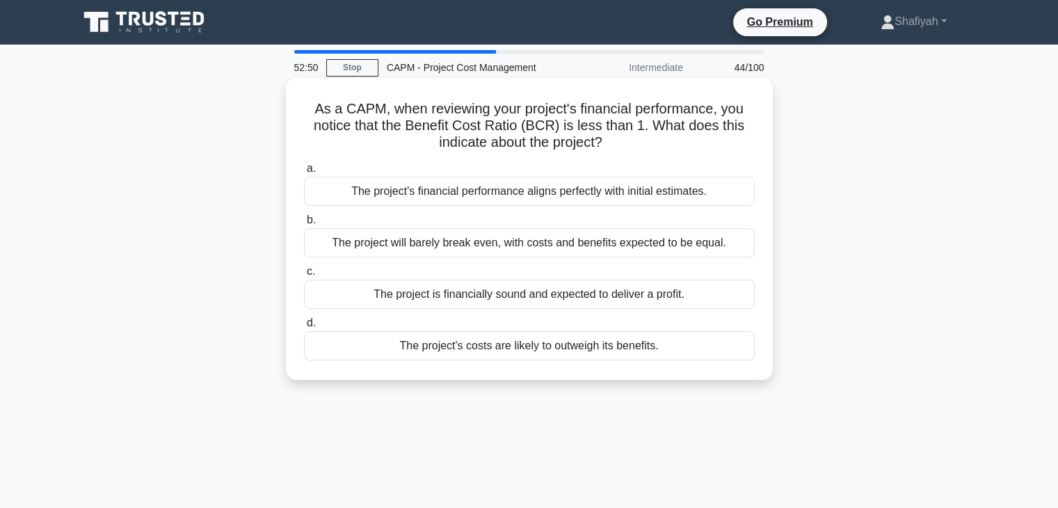
click at [666, 248] on div "The project will barely break even, with costs and benefits expected to be equa…" at bounding box center [529, 242] width 451 height 29
click at [304, 225] on input "b. The project will barely break even, with costs and benefits expected to be e…" at bounding box center [304, 220] width 0 height 9
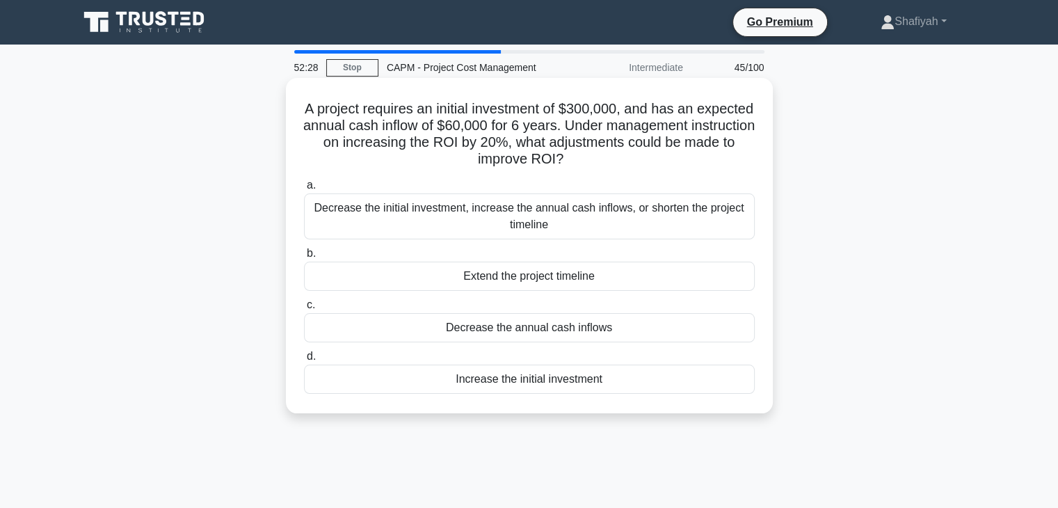
click at [672, 218] on div "Decrease the initial investment, increase the annual cash inflows, or shorten t…" at bounding box center [529, 216] width 451 height 46
click at [304, 190] on input "a. Decrease the initial investment, increase the annual cash inflows, or shorte…" at bounding box center [304, 185] width 0 height 9
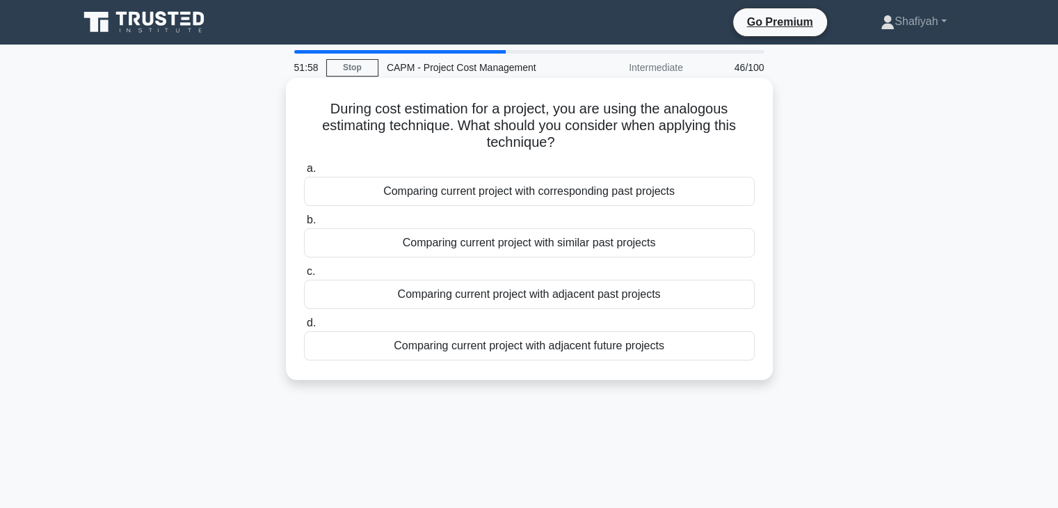
click at [534, 247] on div "Comparing current project with similar past projects" at bounding box center [529, 242] width 451 height 29
click at [304, 225] on input "b. Comparing current project with similar past projects" at bounding box center [304, 220] width 0 height 9
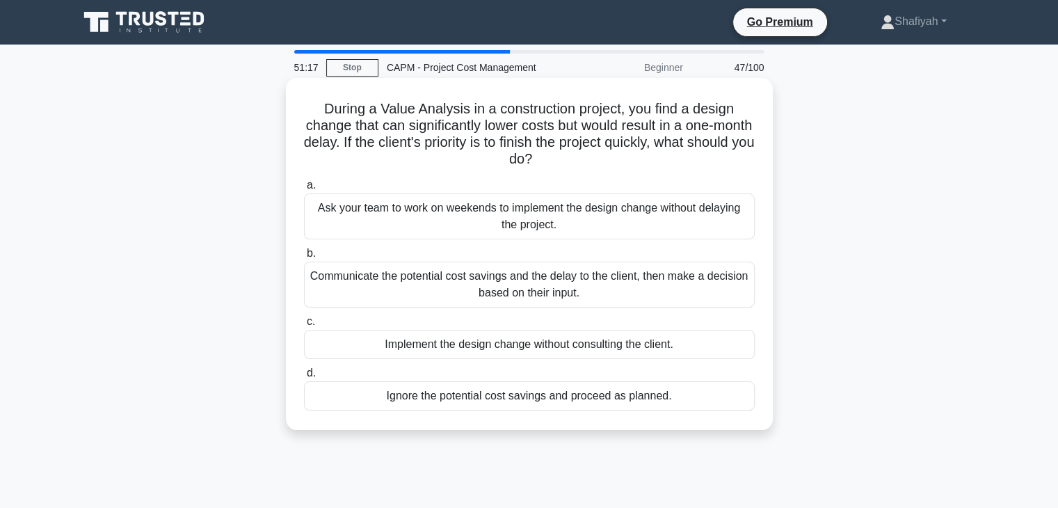
click at [603, 294] on div "Communicate the potential cost savings and the delay to the client, then make a…" at bounding box center [529, 285] width 451 height 46
click at [304, 258] on input "b. Communicate the potential cost savings and the delay to the client, then mak…" at bounding box center [304, 253] width 0 height 9
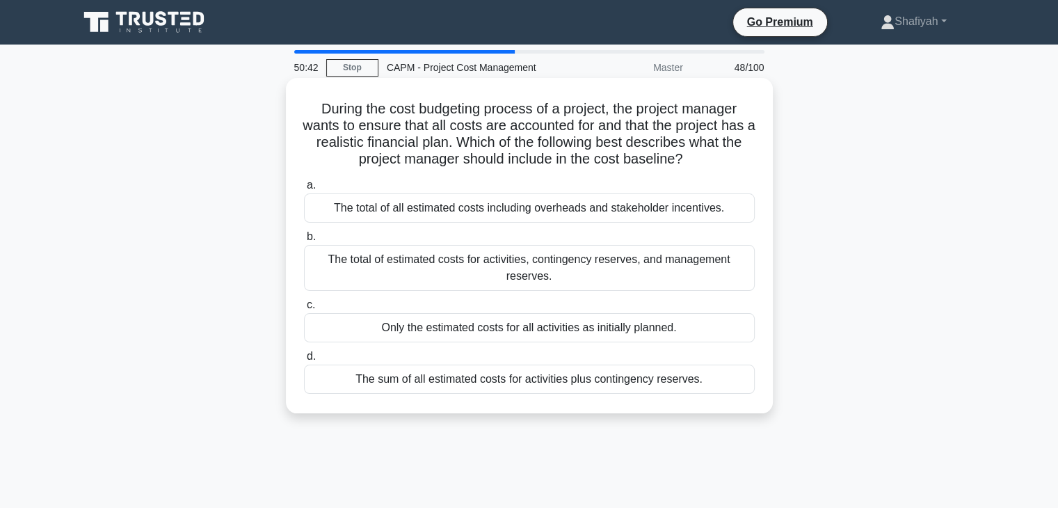
click at [631, 279] on div "The total of estimated costs for activities, contingency reserves, and manageme…" at bounding box center [529, 268] width 451 height 46
click at [304, 241] on input "b. The total of estimated costs for activities, contingency reserves, and manag…" at bounding box center [304, 236] width 0 height 9
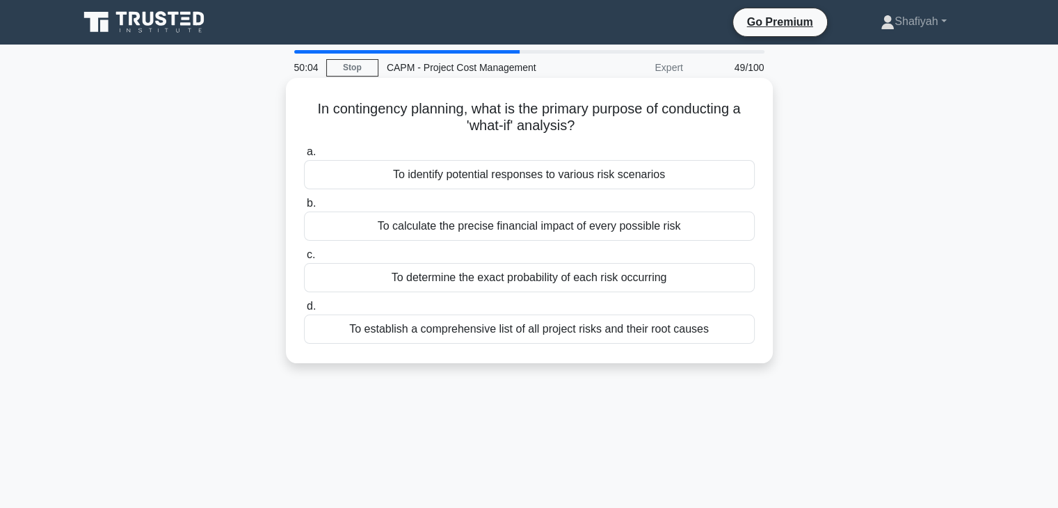
click at [496, 170] on div "To identify potential responses to various risk scenarios" at bounding box center [529, 174] width 451 height 29
click at [304, 157] on input "a. To identify potential responses to various risk scenarios" at bounding box center [304, 152] width 0 height 9
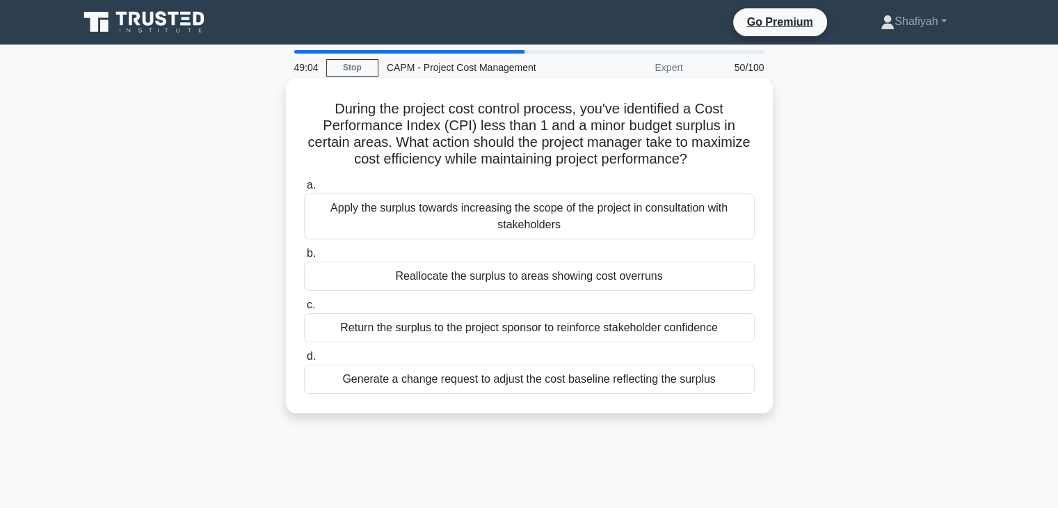
click at [520, 223] on div "Apply the surplus towards increasing the scope of the project in consultation w…" at bounding box center [529, 216] width 451 height 46
click at [304, 190] on input "a. Apply the surplus towards increasing the scope of the project in consultatio…" at bounding box center [304, 185] width 0 height 9
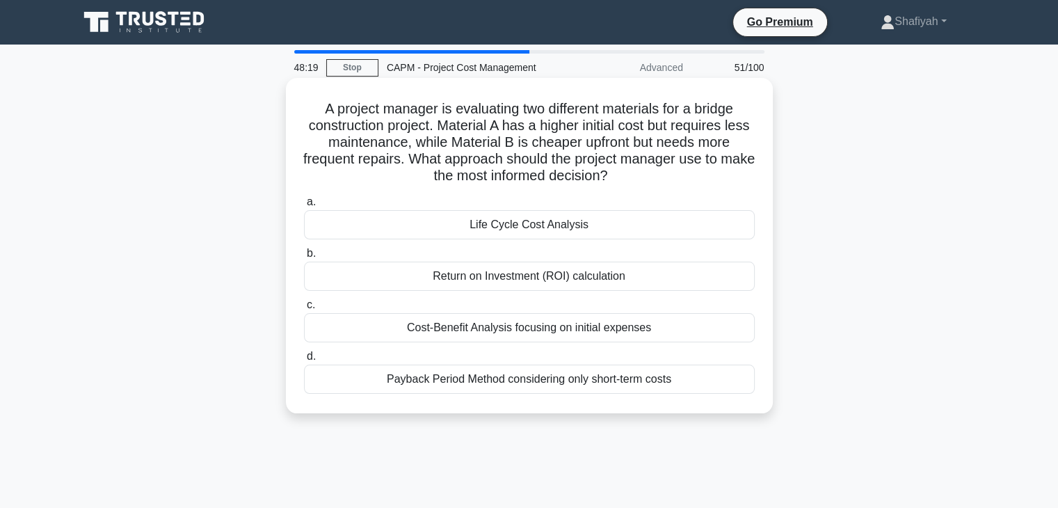
click at [485, 221] on div "Life Cycle Cost Analysis" at bounding box center [529, 224] width 451 height 29
click at [304, 207] on input "a. Life Cycle Cost Analysis" at bounding box center [304, 202] width 0 height 9
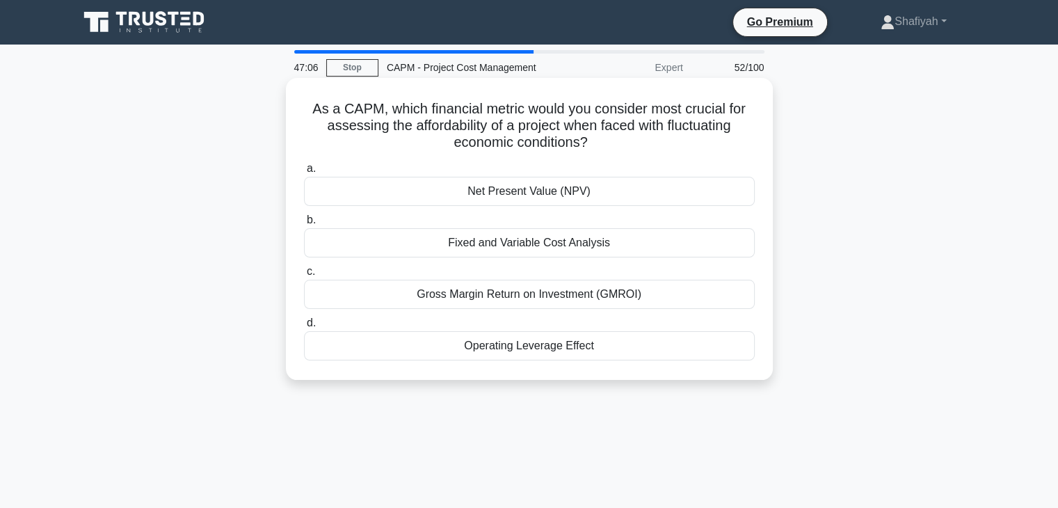
click at [551, 294] on div "Gross Margin Return on Investment (GMROI)" at bounding box center [529, 294] width 451 height 29
click at [304, 276] on input "c. Gross Margin Return on Investment (GMROI)" at bounding box center [304, 271] width 0 height 9
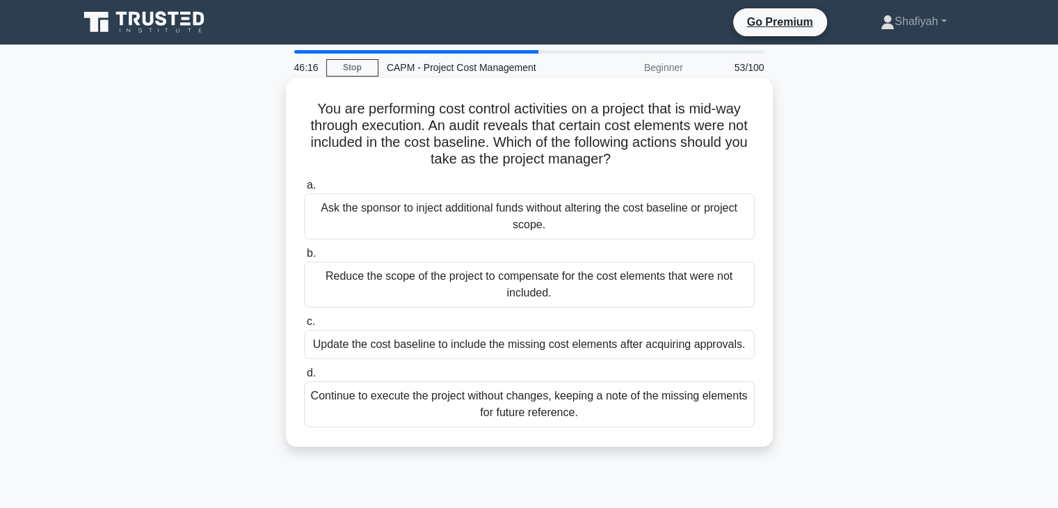
click at [387, 351] on div "Update the cost baseline to include the missing cost elements after acquiring a…" at bounding box center [529, 344] width 451 height 29
click at [304, 326] on input "c. Update the cost baseline to include the missing cost elements after acquirin…" at bounding box center [304, 321] width 0 height 9
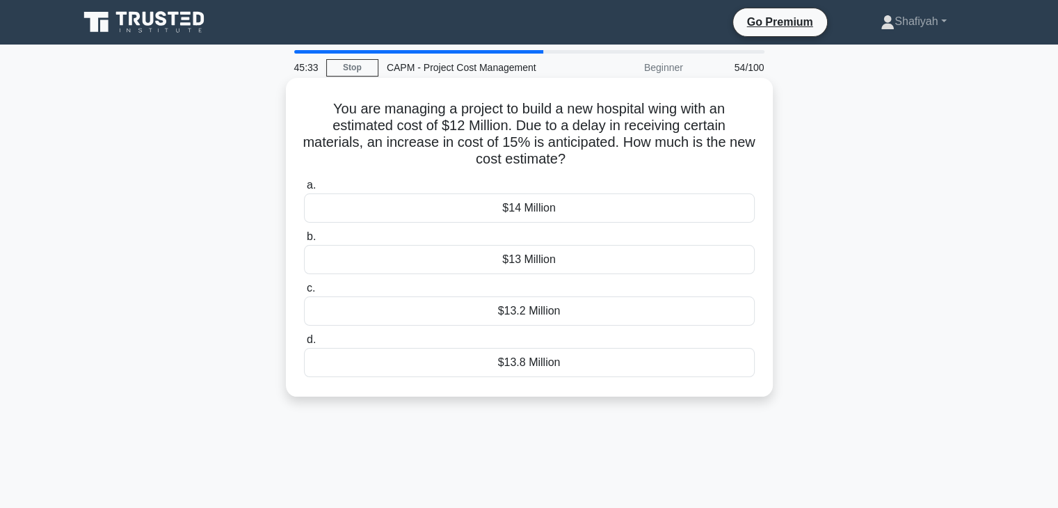
click at [573, 358] on div "$13.8 Million" at bounding box center [529, 362] width 451 height 29
click at [304, 344] on input "d. $13.8 Million" at bounding box center [304, 339] width 0 height 9
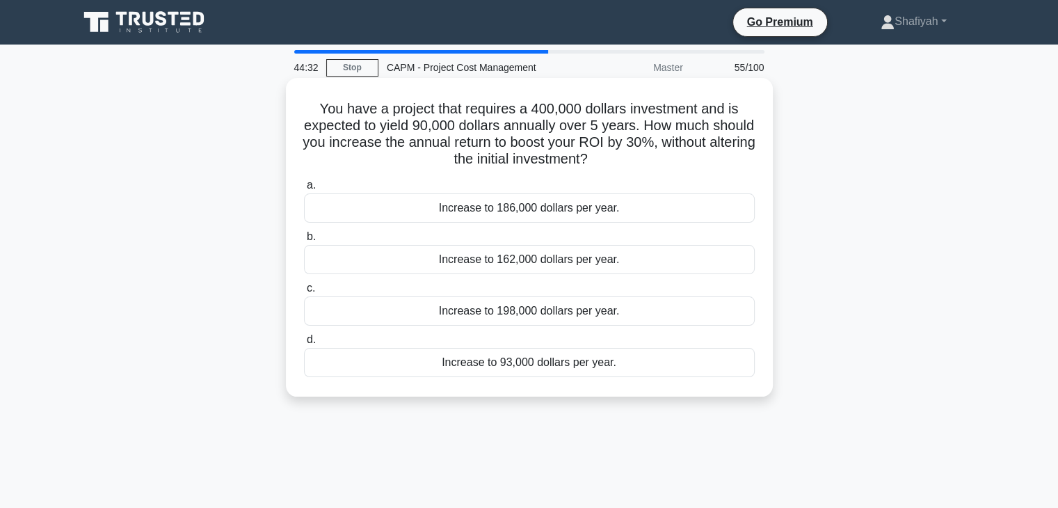
click at [487, 264] on div "Increase to 162,000 dollars per year." at bounding box center [529, 259] width 451 height 29
click at [304, 241] on input "b. Increase to 162,000 dollars per year." at bounding box center [304, 236] width 0 height 9
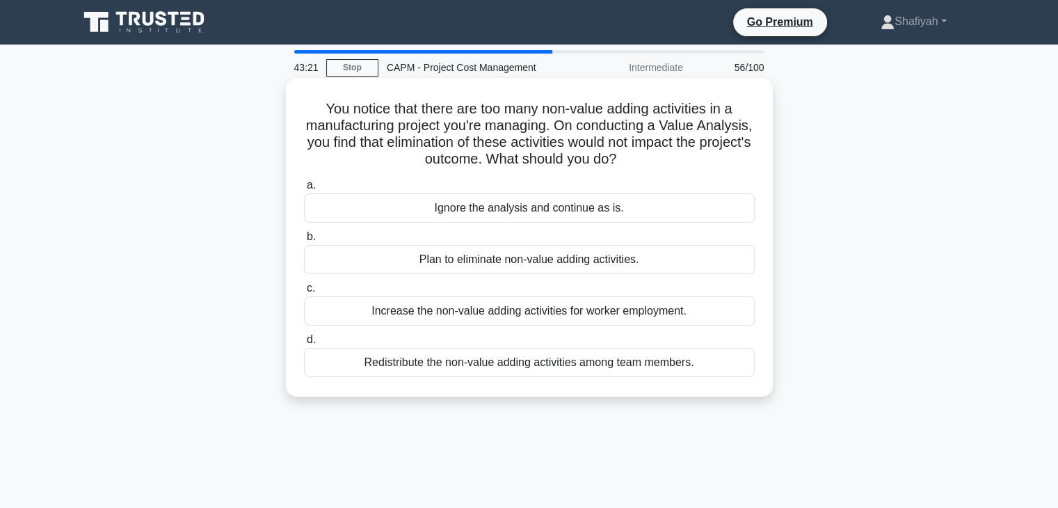
click at [537, 264] on div "Plan to eliminate non-value adding activities." at bounding box center [529, 259] width 451 height 29
click at [304, 241] on input "b. Plan to eliminate non-value adding activities." at bounding box center [304, 236] width 0 height 9
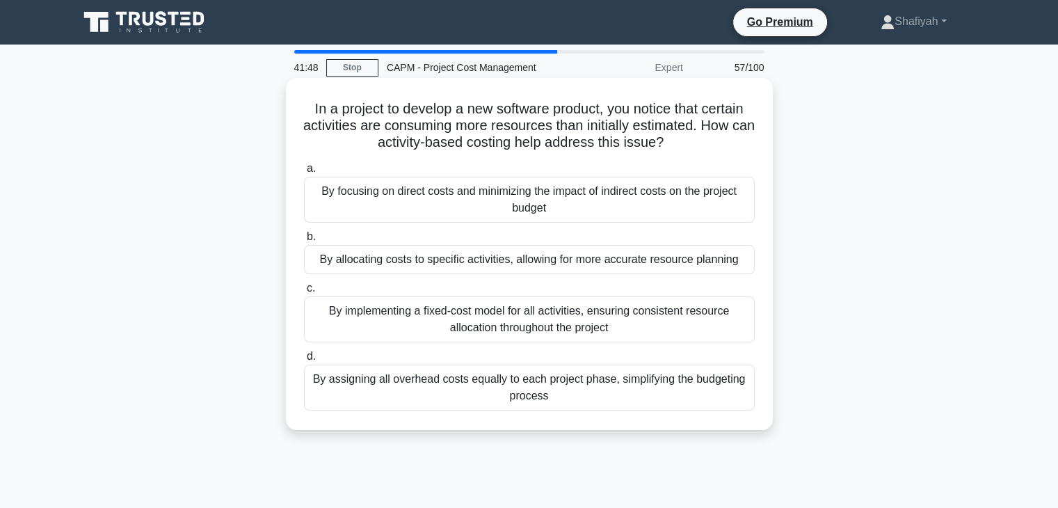
click at [597, 211] on div "By focusing on direct costs and minimizing the impact of indirect costs on the …" at bounding box center [529, 200] width 451 height 46
click at [304, 173] on input "a. By focusing on direct costs and minimizing the impact of indirect costs on t…" at bounding box center [304, 168] width 0 height 9
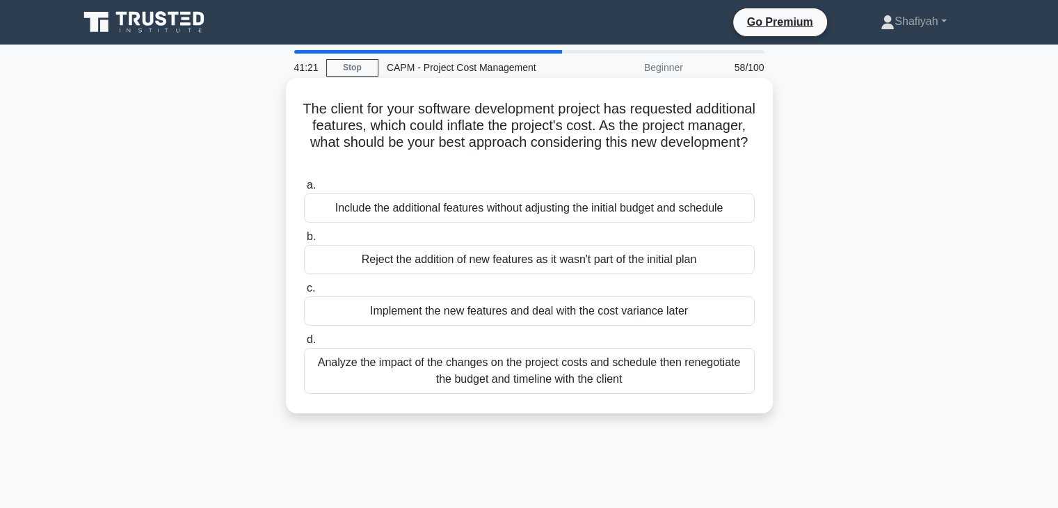
click at [584, 376] on div "Analyze the impact of the changes on the project costs and schedule then renego…" at bounding box center [529, 371] width 451 height 46
click at [304, 344] on input "d. Analyze the impact of the changes on the project costs and schedule then ren…" at bounding box center [304, 339] width 0 height 9
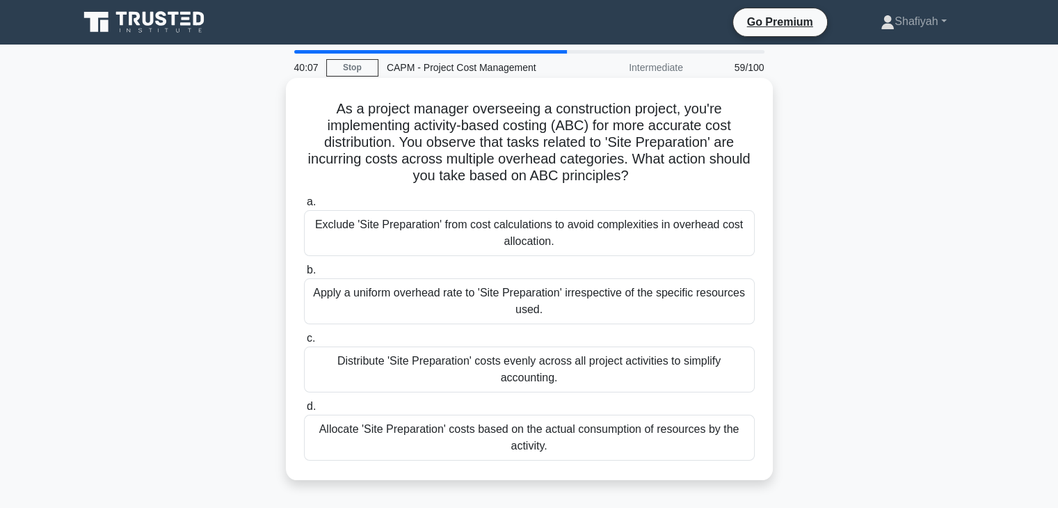
click at [601, 229] on div "Exclude 'Site Preparation' from cost calculations to avoid complexities in over…" at bounding box center [529, 233] width 451 height 46
click at [304, 207] on input "a. Exclude 'Site Preparation' from cost calculations to avoid complexities in o…" at bounding box center [304, 202] width 0 height 9
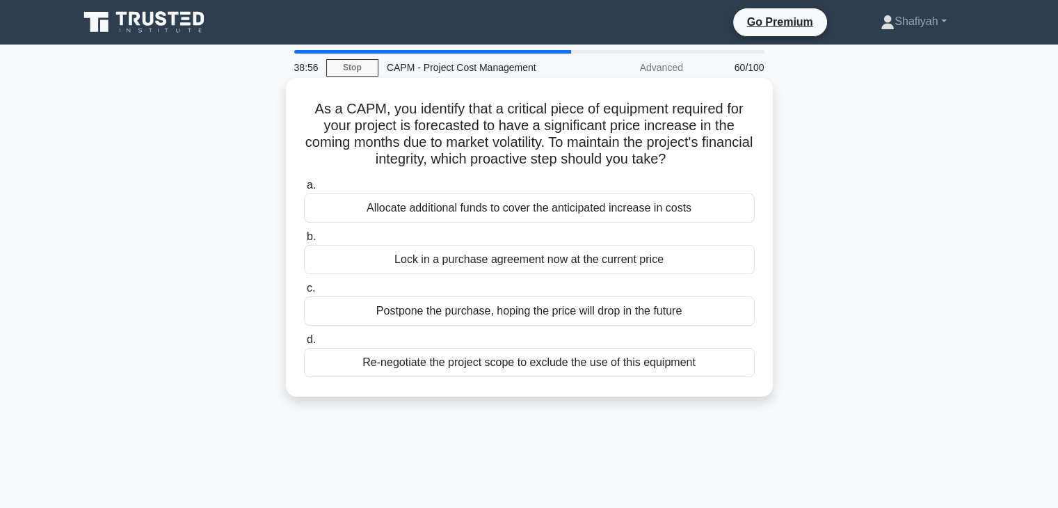
click at [504, 207] on div "Allocate additional funds to cover the anticipated increase in costs" at bounding box center [529, 207] width 451 height 29
click at [304, 190] on input "a. Allocate additional funds to cover the anticipated increase in costs" at bounding box center [304, 185] width 0 height 9
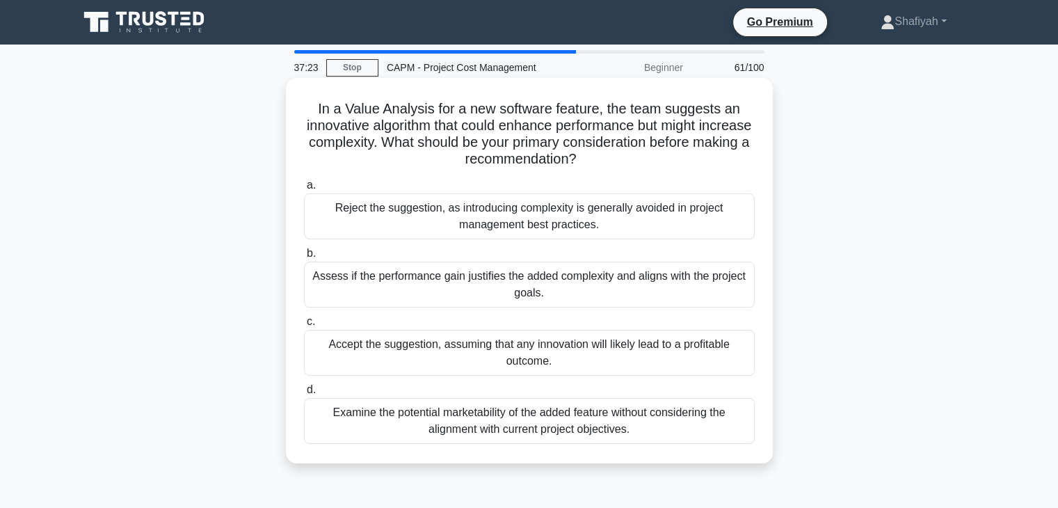
click at [621, 206] on div "Reject the suggestion, as introducing complexity is generally avoided in projec…" at bounding box center [529, 216] width 451 height 46
click at [304, 190] on input "a. Reject the suggestion, as introducing complexity is generally avoided in pro…" at bounding box center [304, 185] width 0 height 9
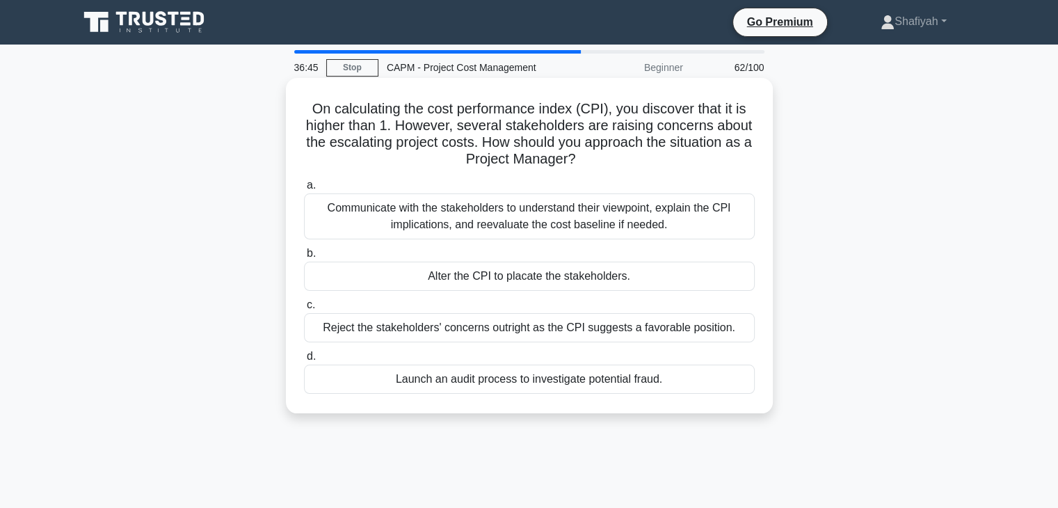
click at [491, 220] on div "Communicate with the stakeholders to understand their viewpoint, explain the CP…" at bounding box center [529, 216] width 451 height 46
click at [304, 190] on input "a. Communicate with the stakeholders to understand their viewpoint, explain the…" at bounding box center [304, 185] width 0 height 9
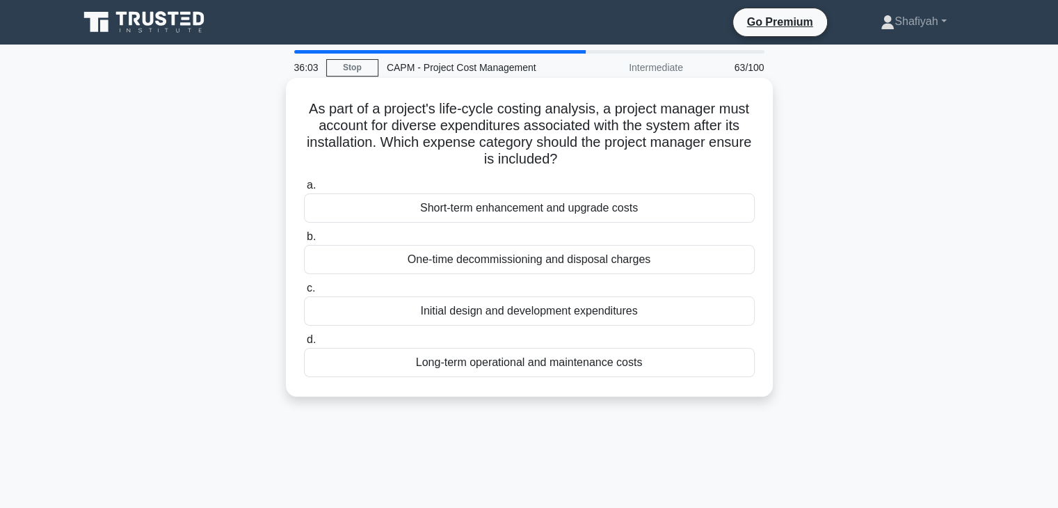
click at [652, 365] on div "Long-term operational and maintenance costs" at bounding box center [529, 362] width 451 height 29
click at [304, 344] on input "d. Long-term operational and maintenance costs" at bounding box center [304, 339] width 0 height 9
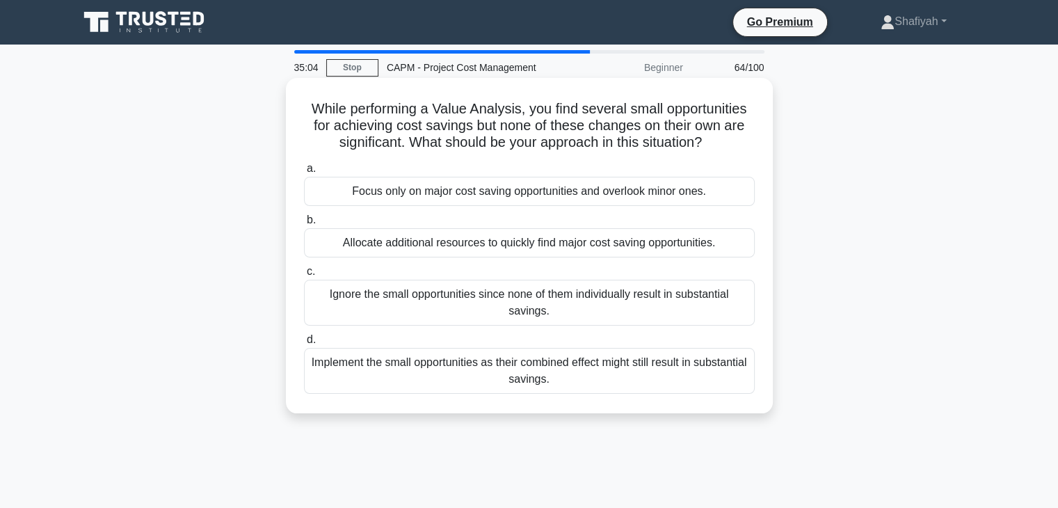
click at [682, 374] on div "Implement the small opportunities as their combined effect might still result i…" at bounding box center [529, 371] width 451 height 46
click at [304, 344] on input "d. Implement the small opportunities as their combined effect might still resul…" at bounding box center [304, 339] width 0 height 9
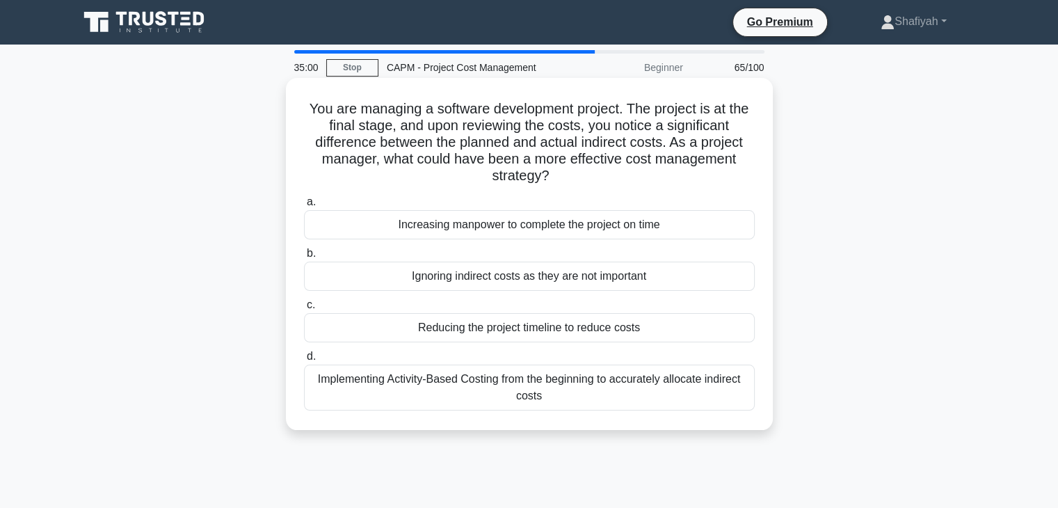
click at [594, 374] on div "Implementing Activity-Based Costing from the beginning to accurately allocate i…" at bounding box center [529, 388] width 451 height 46
click at [304, 361] on input "d. Implementing Activity-Based Costing from the beginning to accurately allocat…" at bounding box center [304, 356] width 0 height 9
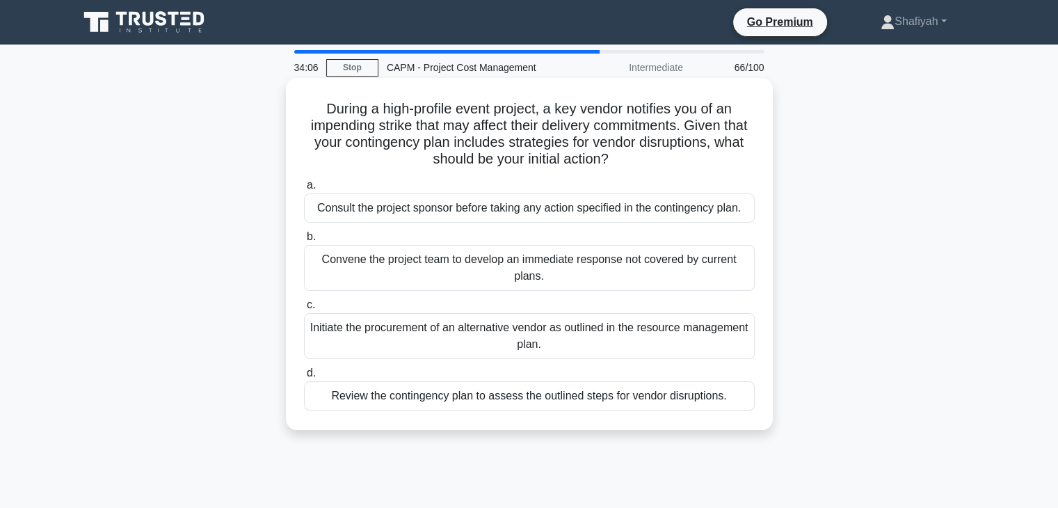
click at [451, 214] on div "Consult the project sponsor before taking any action specified in the contingen…" at bounding box center [529, 207] width 451 height 29
click at [304, 190] on input "a. Consult the project sponsor before taking any action specified in the contin…" at bounding box center [304, 185] width 0 height 9
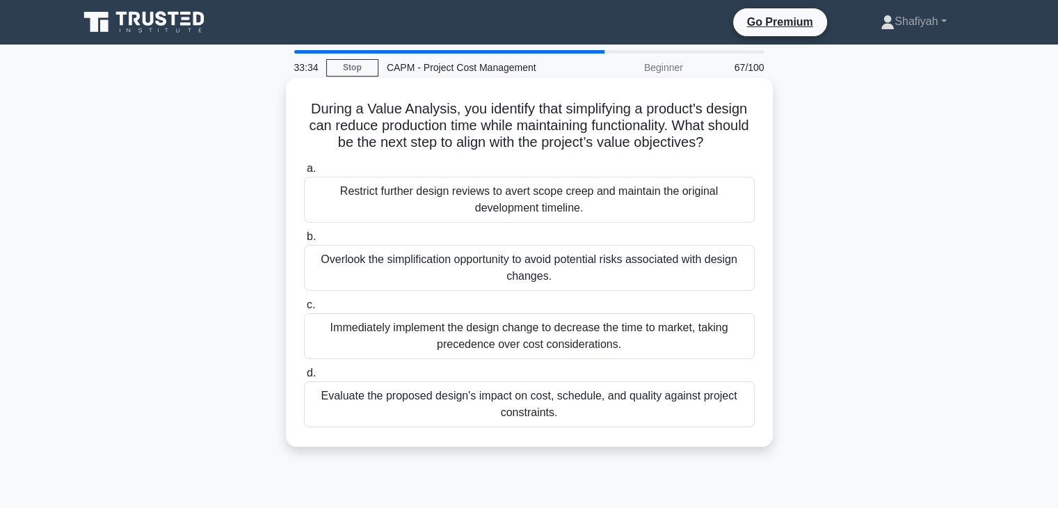
click at [618, 404] on div "Evaluate the proposed design's impact on cost, schedule, and quality against pr…" at bounding box center [529, 404] width 451 height 46
click at [304, 378] on input "d. Evaluate the proposed design's impact on cost, schedule, and quality against…" at bounding box center [304, 373] width 0 height 9
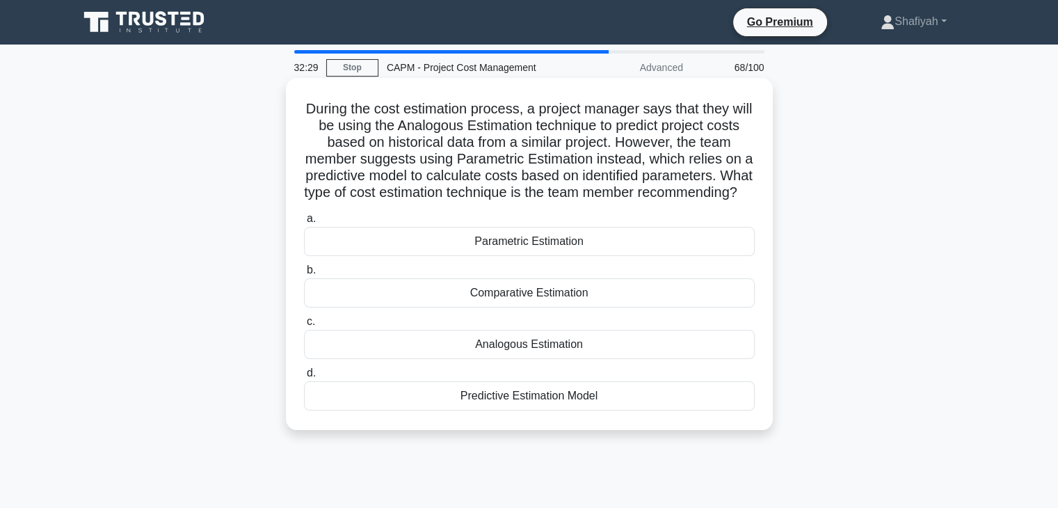
click at [588, 411] on div "Predictive Estimation Model" at bounding box center [529, 395] width 451 height 29
click at [304, 378] on input "d. Predictive Estimation Model" at bounding box center [304, 373] width 0 height 9
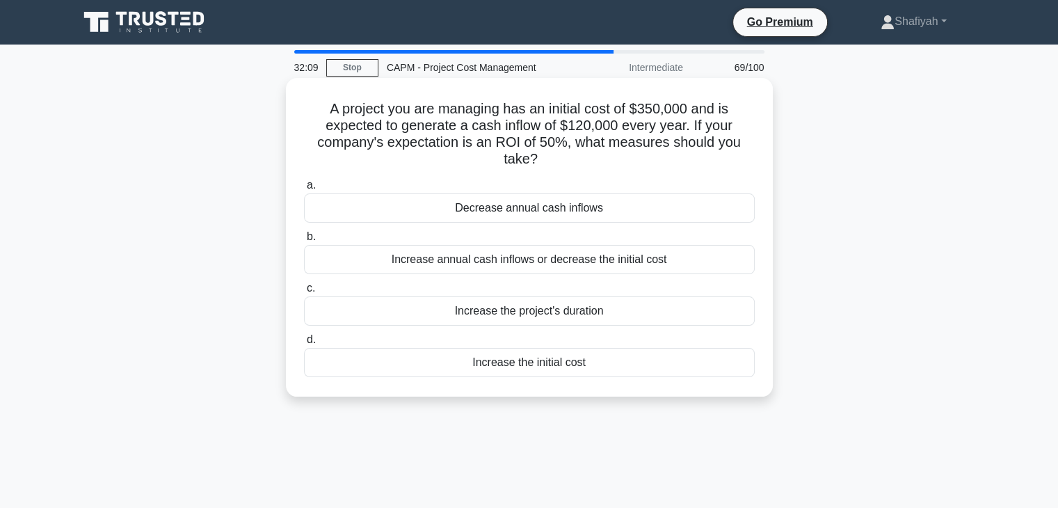
click at [632, 269] on div "Increase annual cash inflows or decrease the initial cost" at bounding box center [529, 259] width 451 height 29
click at [304, 241] on input "b. Increase annual cash inflows or decrease the initial cost" at bounding box center [304, 236] width 0 height 9
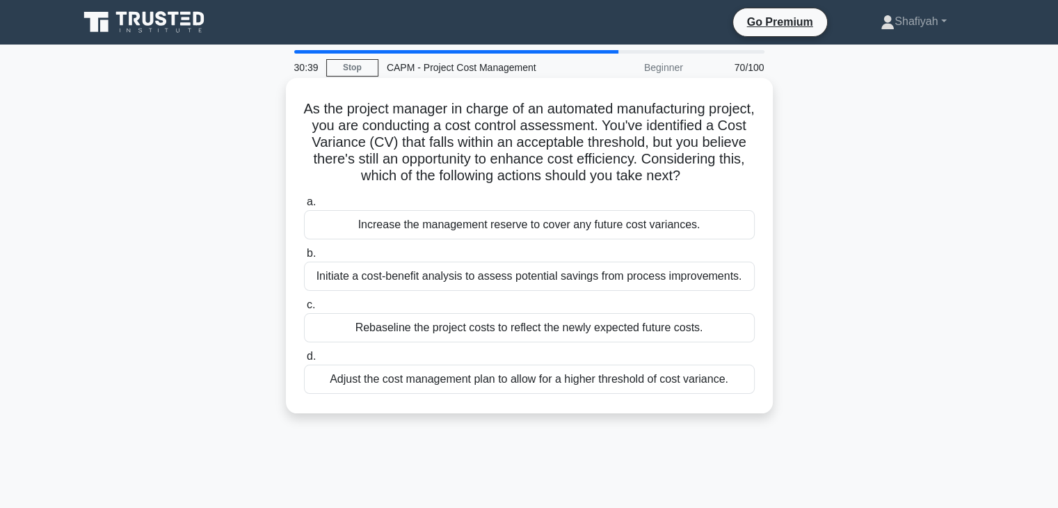
click at [620, 291] on div "Initiate a cost-benefit analysis to assess potential savings from process impro…" at bounding box center [529, 276] width 451 height 29
click at [304, 258] on input "b. Initiate a cost-benefit analysis to assess potential savings from process im…" at bounding box center [304, 253] width 0 height 9
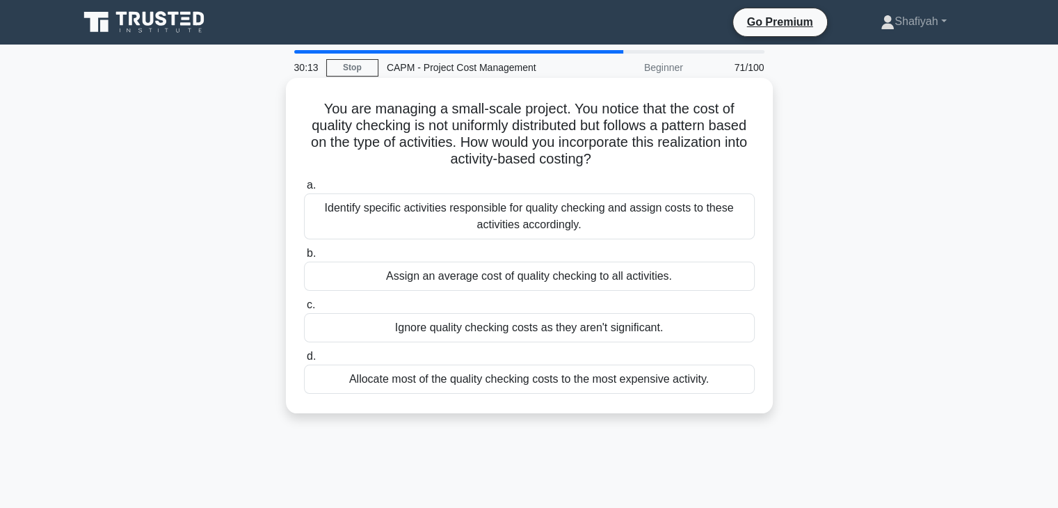
click at [396, 223] on div "Identify specific activities responsible for quality checking and assign costs …" at bounding box center [529, 216] width 451 height 46
click at [304, 190] on input "a. Identify specific activities responsible for quality checking and assign cos…" at bounding box center [304, 185] width 0 height 9
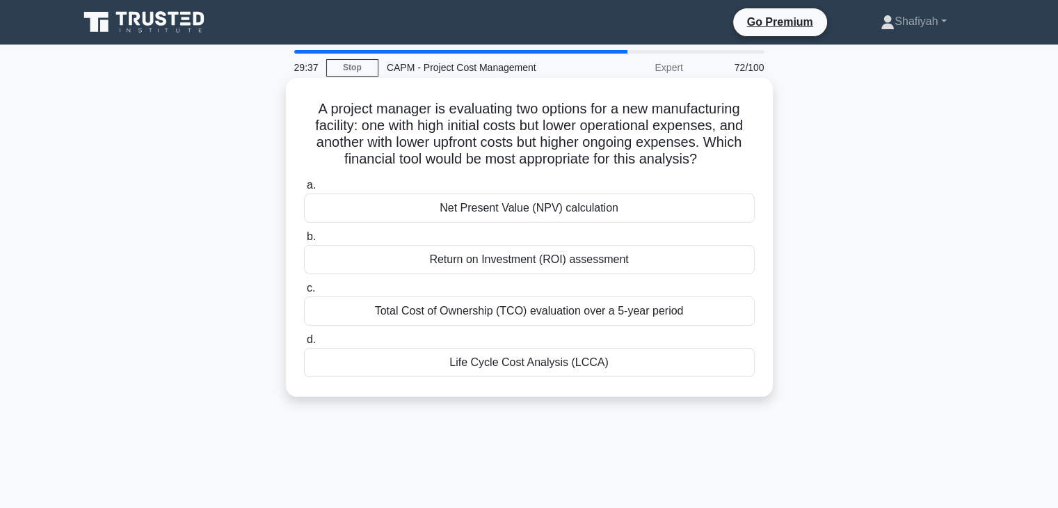
click at [587, 358] on div "Life Cycle Cost Analysis (LCCA)" at bounding box center [529, 362] width 451 height 29
click at [304, 344] on input "d. Life Cycle Cost Analysis (LCCA)" at bounding box center [304, 339] width 0 height 9
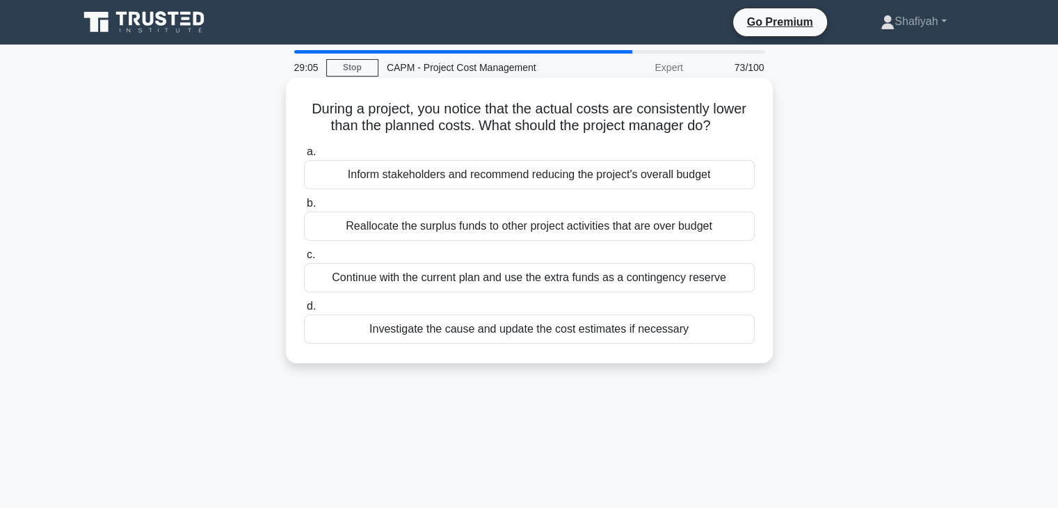
click at [644, 276] on div "Continue with the current plan and use the extra funds as a contingency reserve" at bounding box center [529, 277] width 451 height 29
click at [304, 260] on input "c. Continue with the current plan and use the extra funds as a contingency rese…" at bounding box center [304, 254] width 0 height 9
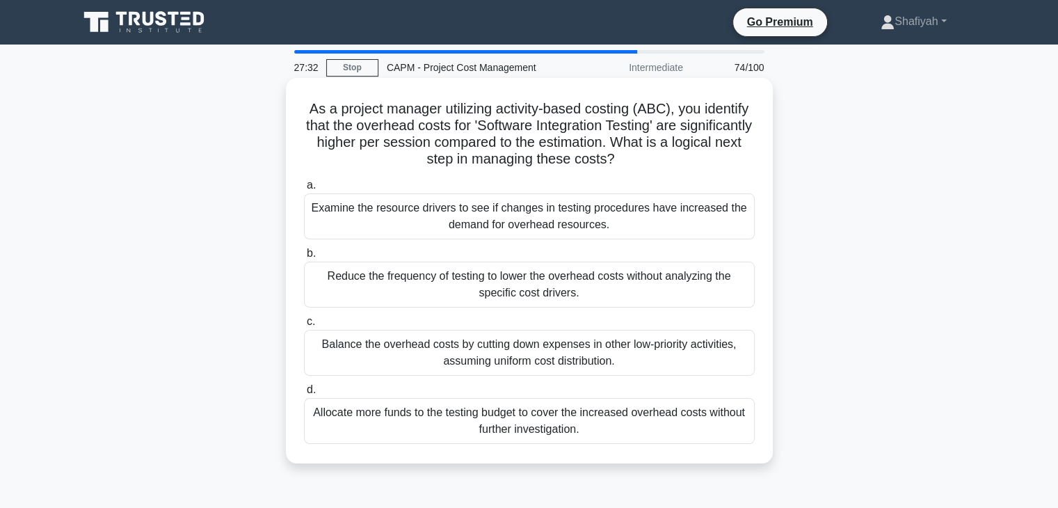
click at [608, 213] on div "Examine the resource drivers to see if changes in testing procedures have incre…" at bounding box center [529, 216] width 451 height 46
click at [304, 190] on input "a. Examine the resource drivers to see if changes in testing procedures have in…" at bounding box center [304, 185] width 0 height 9
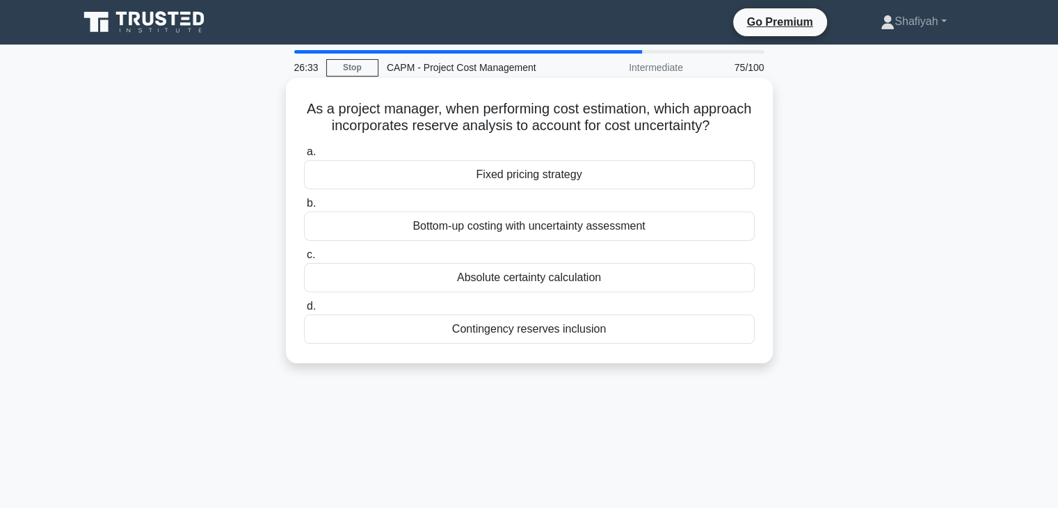
click at [707, 239] on div "Bottom-up costing with uncertainty assessment" at bounding box center [529, 226] width 451 height 29
click at [304, 208] on input "b. Bottom-up costing with uncertainty assessment" at bounding box center [304, 203] width 0 height 9
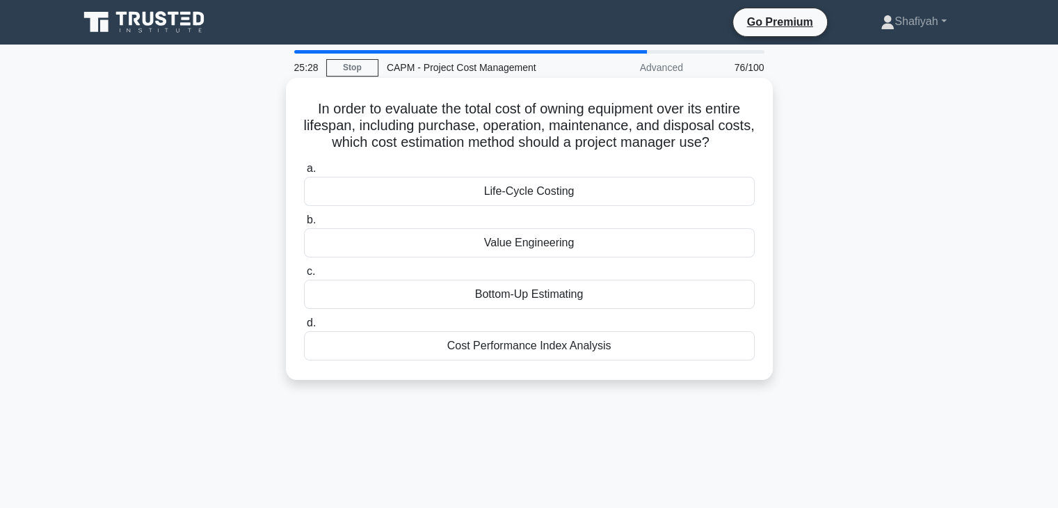
click at [564, 346] on div "Cost Performance Index Analysis" at bounding box center [529, 345] width 451 height 29
click at [304, 328] on input "d. Cost Performance Index Analysis" at bounding box center [304, 323] width 0 height 9
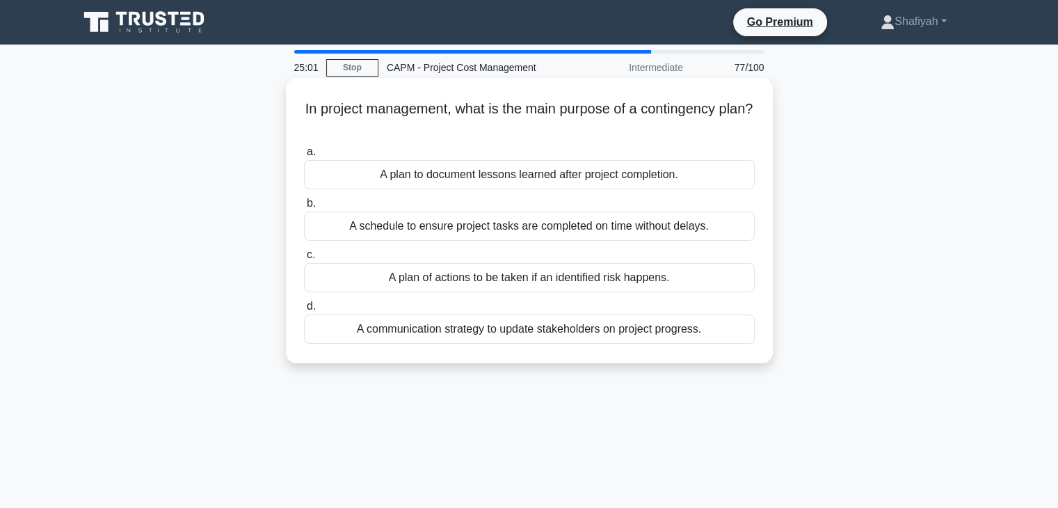
click at [492, 182] on div "A plan to document lessons learned after project completion." at bounding box center [529, 174] width 451 height 29
click at [304, 157] on input "a. A plan to document lessons learned after project completion." at bounding box center [304, 152] width 0 height 9
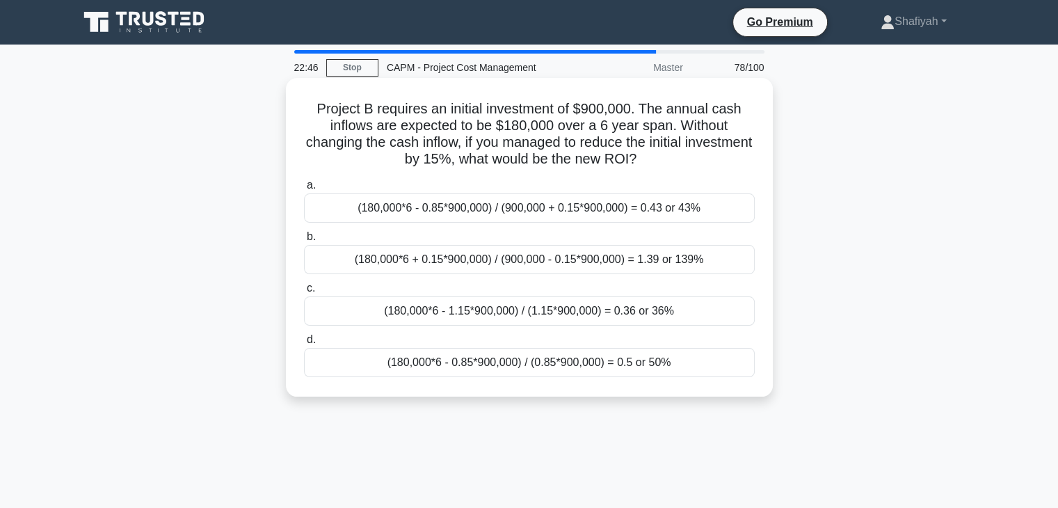
click at [556, 260] on div "(180,000*6 + 0.15*900,000) / (900,000 - 0.15*900,000) = 1.39 or 139%" at bounding box center [529, 259] width 451 height 29
click at [304, 241] on input "b. (180,000*6 + 0.15*900,000) / (900,000 - 0.15*900,000) = 1.39 or 139%" at bounding box center [304, 236] width 0 height 9
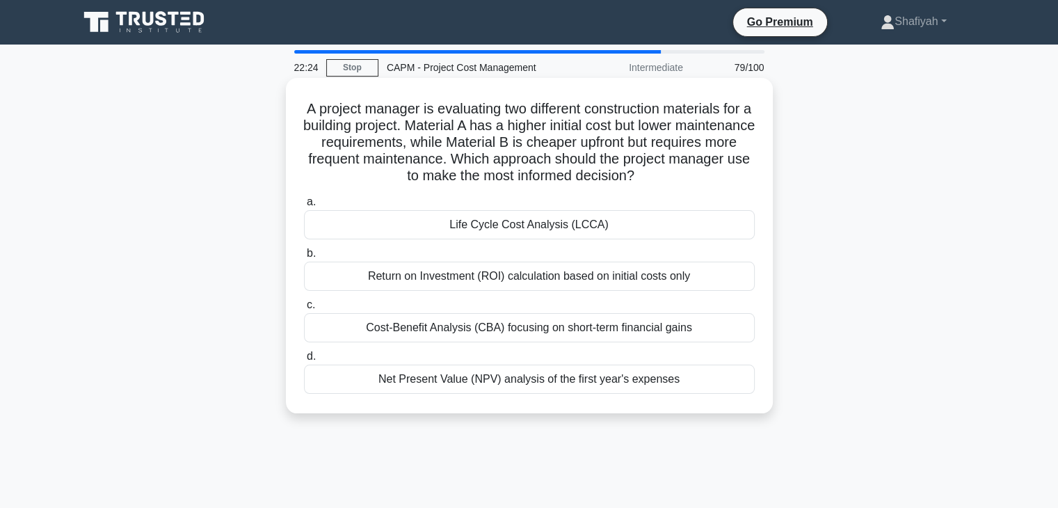
click at [602, 230] on div "Life Cycle Cost Analysis (LCCA)" at bounding box center [529, 224] width 451 height 29
click at [304, 207] on input "a. Life Cycle Cost Analysis (LCCA)" at bounding box center [304, 202] width 0 height 9
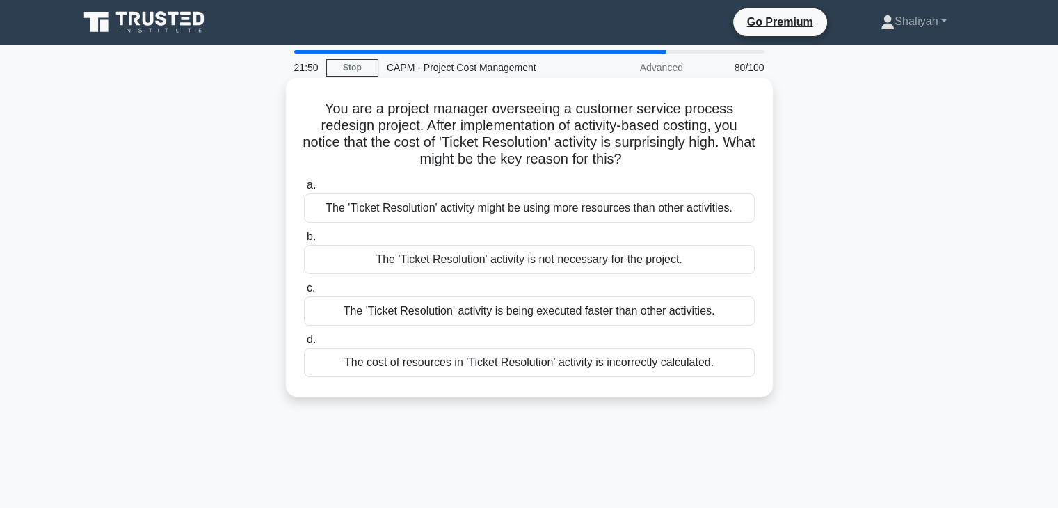
click at [614, 209] on div "The 'Ticket Resolution' activity might be using more resources than other activ…" at bounding box center [529, 207] width 451 height 29
click at [304, 190] on input "a. The 'Ticket Resolution' activity might be using more resources than other ac…" at bounding box center [304, 185] width 0 height 9
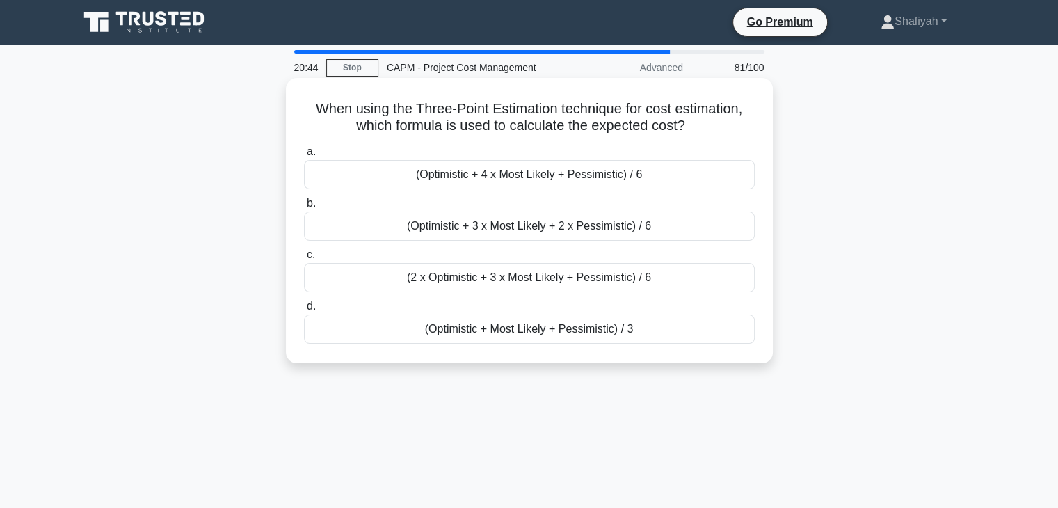
click at [564, 185] on div "(Optimistic + 4 x Most Likely + Pessimistic) / 6" at bounding box center [529, 174] width 451 height 29
click at [304, 157] on input "a. (Optimistic + 4 x Most Likely + Pessimistic) / 6" at bounding box center [304, 152] width 0 height 9
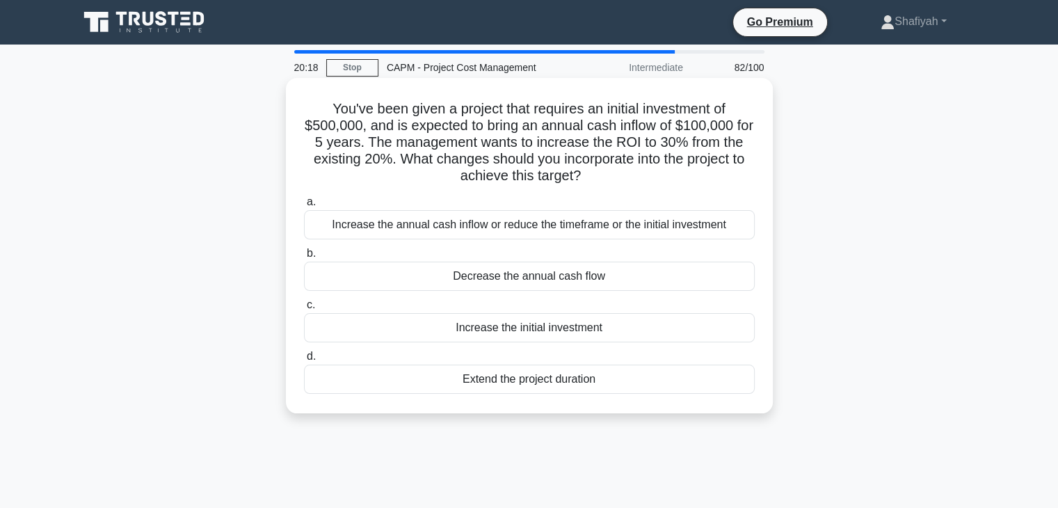
click at [577, 232] on div "Increase the annual cash inflow or reduce the timeframe or the initial investme…" at bounding box center [529, 224] width 451 height 29
click at [304, 207] on input "a. Increase the annual cash inflow or reduce the timeframe or the initial inves…" at bounding box center [304, 202] width 0 height 9
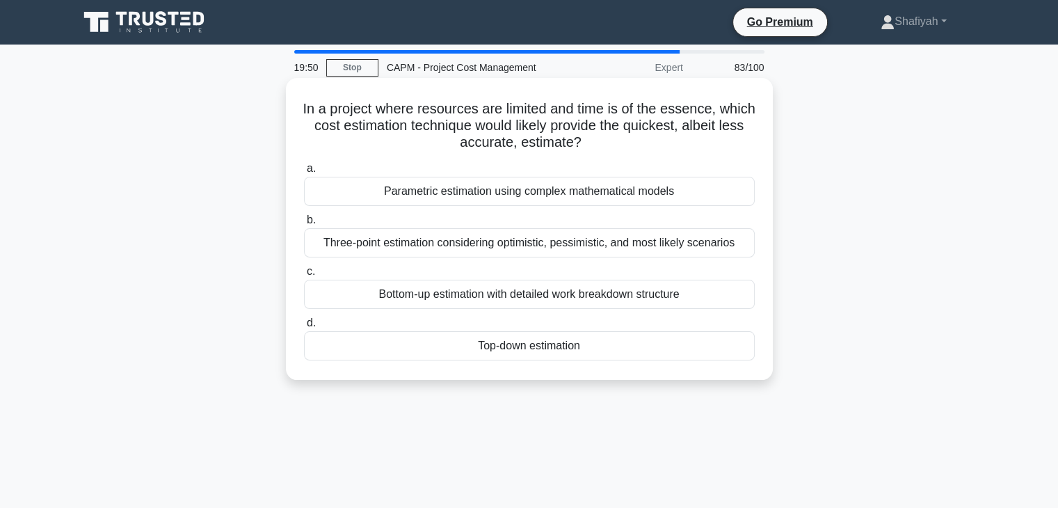
click at [566, 244] on div "Three-point estimation considering optimistic, pessimistic, and most likely sce…" at bounding box center [529, 242] width 451 height 29
click at [304, 225] on input "b. Three-point estimation considering optimistic, pessimistic, and most likely …" at bounding box center [304, 220] width 0 height 9
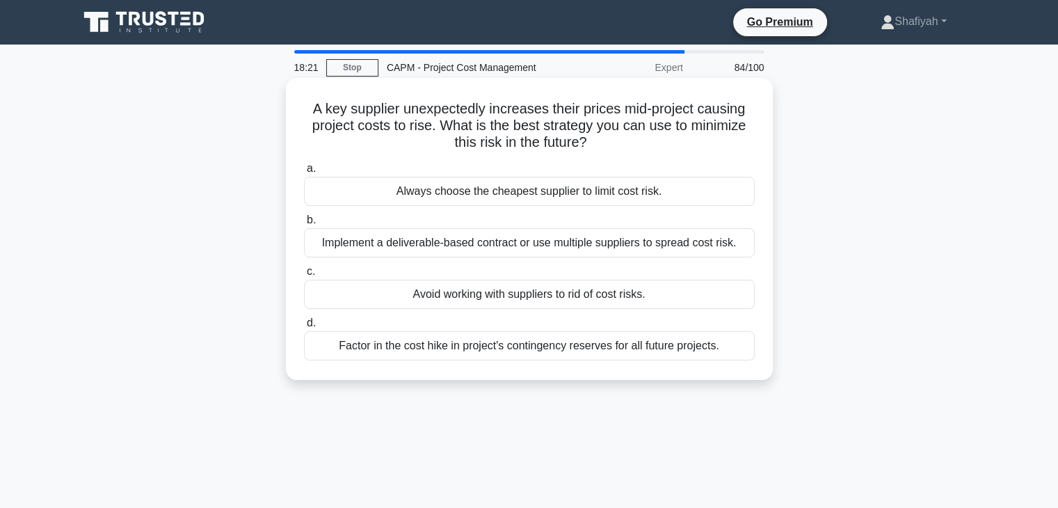
click at [469, 248] on div "Implement a deliverable-based contract or use multiple suppliers to spread cost…" at bounding box center [529, 242] width 451 height 29
click at [304, 225] on input "b. Implement a deliverable-based contract or use multiple suppliers to spread c…" at bounding box center [304, 220] width 0 height 9
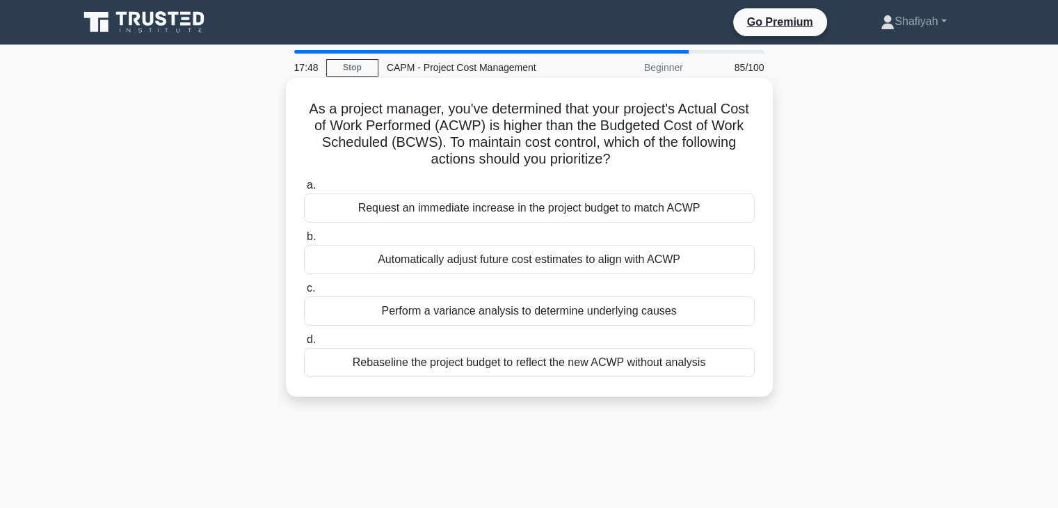
click at [470, 212] on div "Request an immediate increase in the project budget to match ACWP" at bounding box center [529, 207] width 451 height 29
click at [304, 190] on input "a. Request an immediate increase in the project budget to match ACWP" at bounding box center [304, 185] width 0 height 9
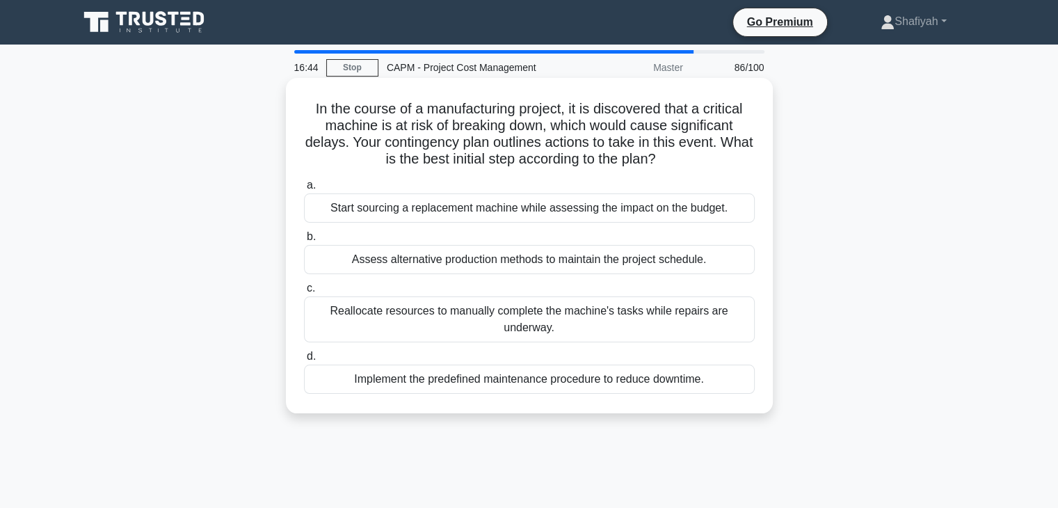
click at [589, 321] on div "Reallocate resources to manually complete the machine's tasks while repairs are…" at bounding box center [529, 319] width 451 height 46
click at [304, 293] on input "c. Reallocate resources to manually complete the machine's tasks while repairs …" at bounding box center [304, 288] width 0 height 9
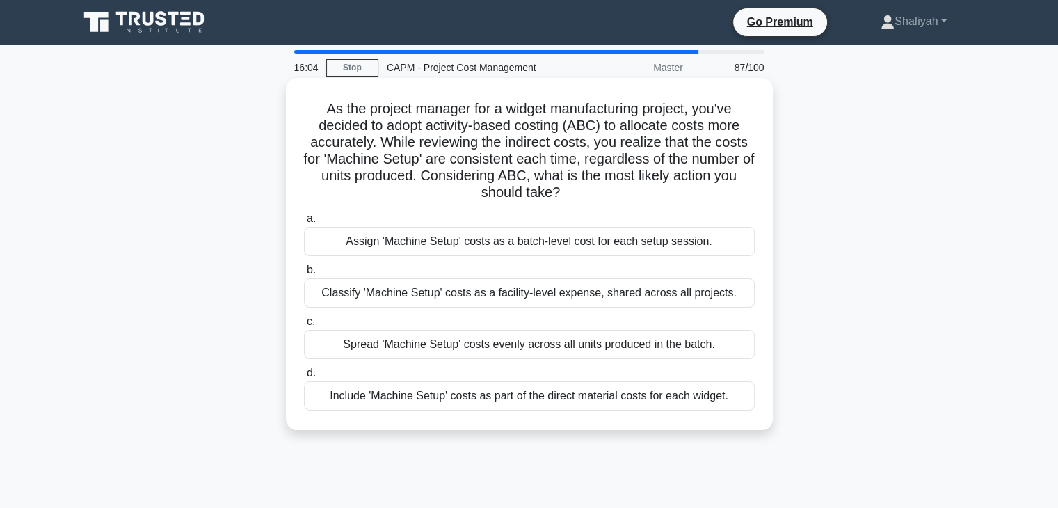
click at [473, 287] on div "Classify 'Machine Setup' costs as a facility-level expense, shared across all p…" at bounding box center [529, 292] width 451 height 29
click at [304, 275] on input "b. Classify 'Machine Setup' costs as a facility-level expense, shared across al…" at bounding box center [304, 270] width 0 height 9
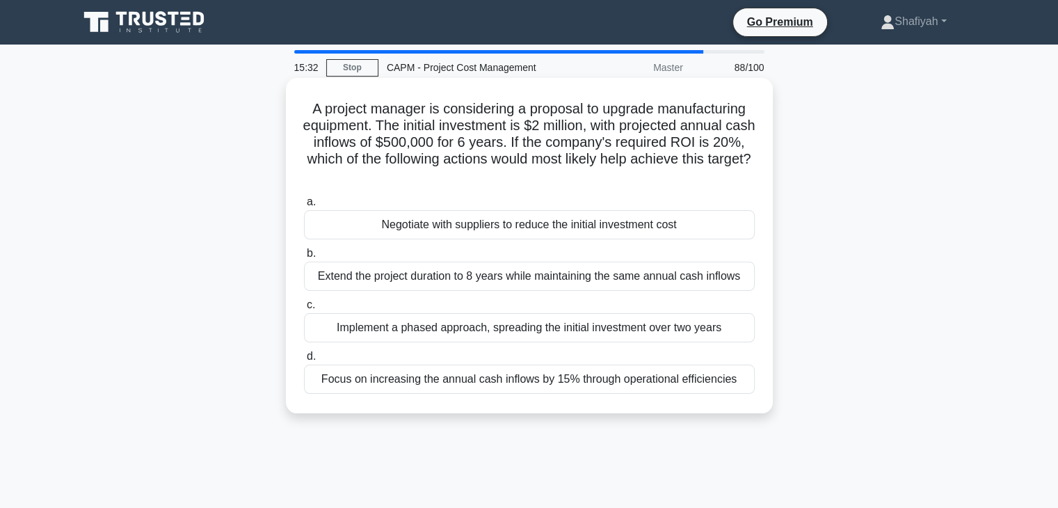
click at [577, 379] on div "Focus on increasing the annual cash inflows by 15% through operational efficien…" at bounding box center [529, 379] width 451 height 29
click at [304, 361] on input "d. Focus on increasing the annual cash inflows by 15% through operational effic…" at bounding box center [304, 356] width 0 height 9
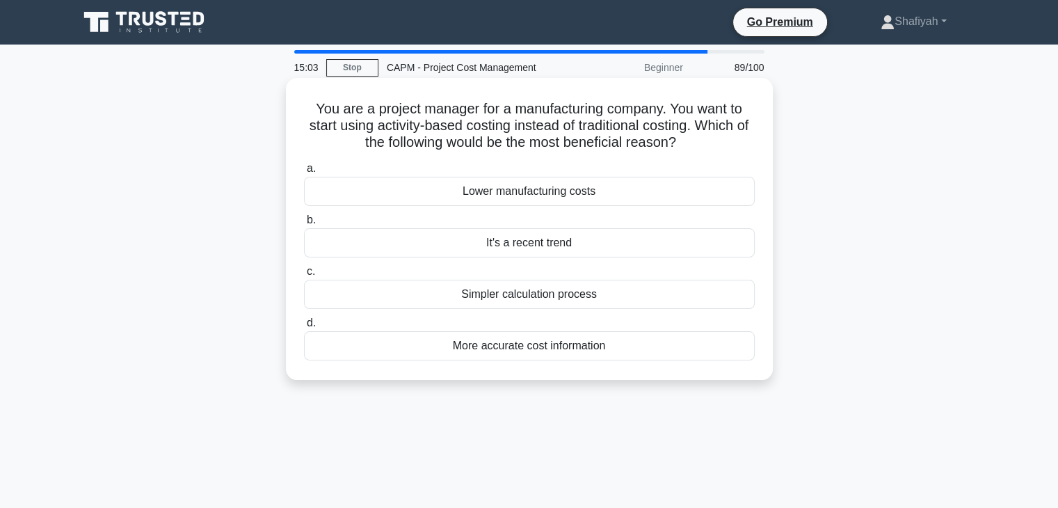
click at [604, 351] on div "More accurate cost information" at bounding box center [529, 345] width 451 height 29
click at [304, 328] on input "d. More accurate cost information" at bounding box center [304, 323] width 0 height 9
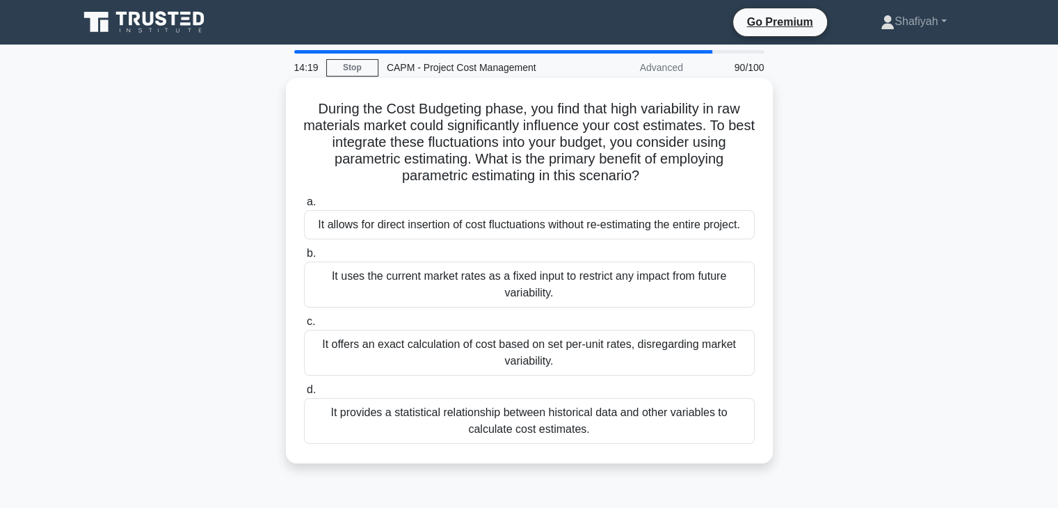
click at [618, 413] on div "It provides a statistical relationship between historical data and other variab…" at bounding box center [529, 421] width 451 height 46
click at [304, 395] on input "d. It provides a statistical relationship between historical data and other var…" at bounding box center [304, 389] width 0 height 9
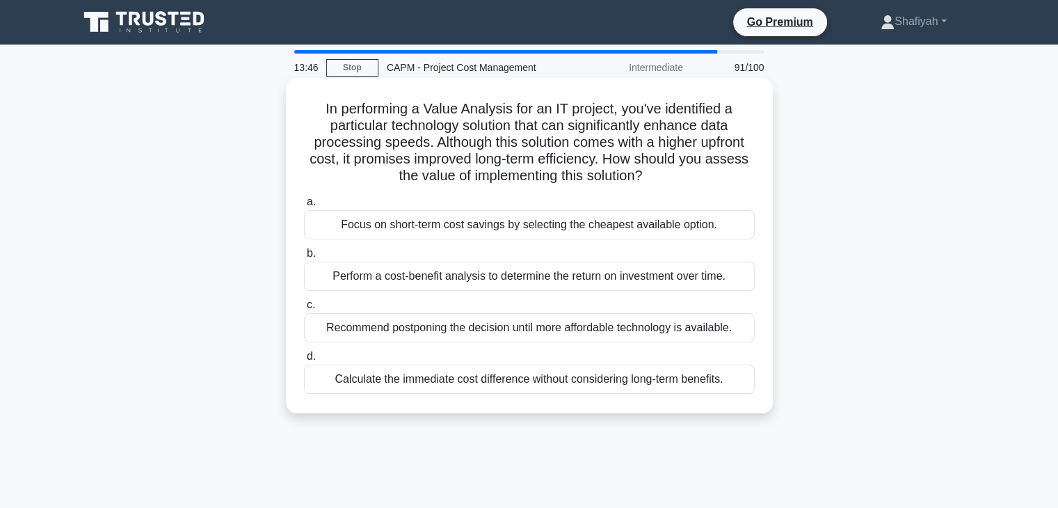
click at [629, 279] on div "Perform a cost-benefit analysis to determine the return on investment over time." at bounding box center [529, 276] width 451 height 29
click at [304, 258] on input "b. Perform a cost-benefit analysis to determine the return on investment over t…" at bounding box center [304, 253] width 0 height 9
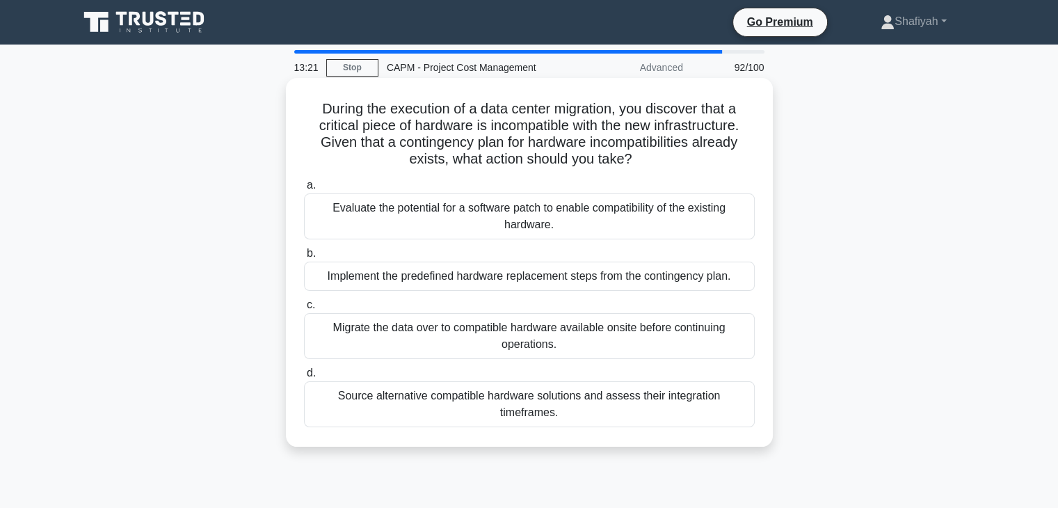
click at [625, 216] on div "Evaluate the potential for a software patch to enable compatibility of the exis…" at bounding box center [529, 216] width 451 height 46
click at [304, 190] on input "a. Evaluate the potential for a software patch to enable compatibility of the e…" at bounding box center [304, 185] width 0 height 9
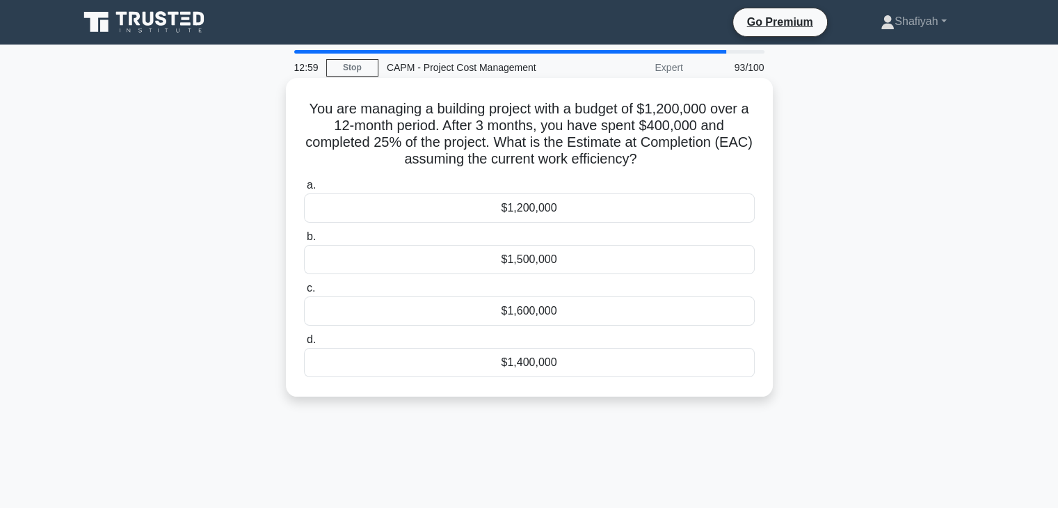
click at [596, 312] on div "$1,600,000" at bounding box center [529, 310] width 451 height 29
click at [304, 293] on input "c. $1,600,000" at bounding box center [304, 288] width 0 height 9
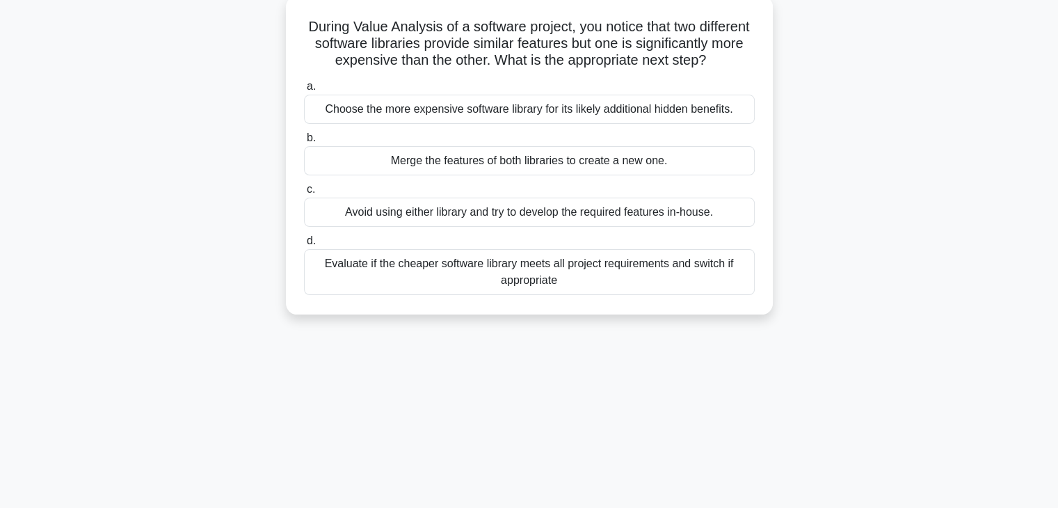
scroll to position [139, 0]
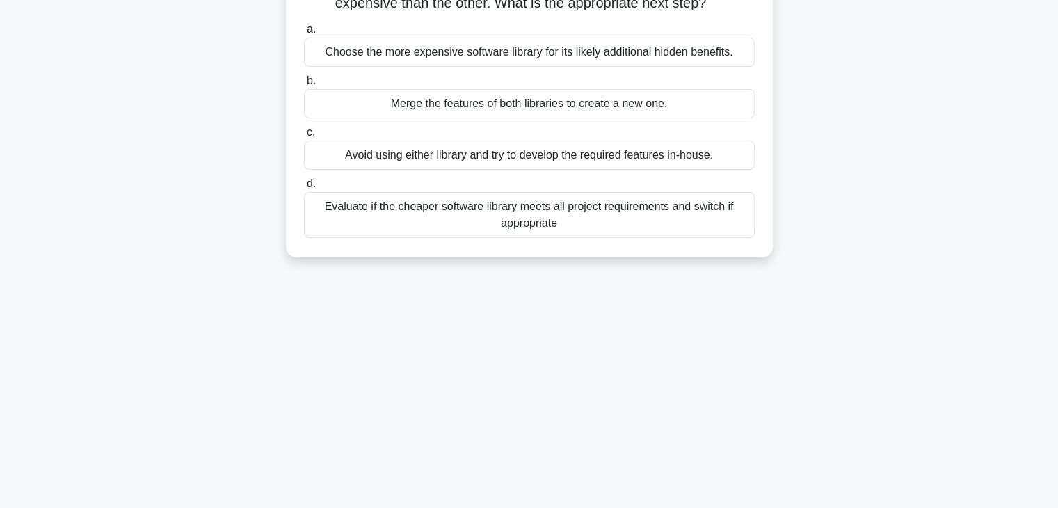
click at [662, 237] on div "Evaluate if the cheaper software library meets all project requirements and swi…" at bounding box center [529, 215] width 451 height 46
click at [304, 189] on input "d. Evaluate if the cheaper software library meets all project requirements and …" at bounding box center [304, 184] width 0 height 9
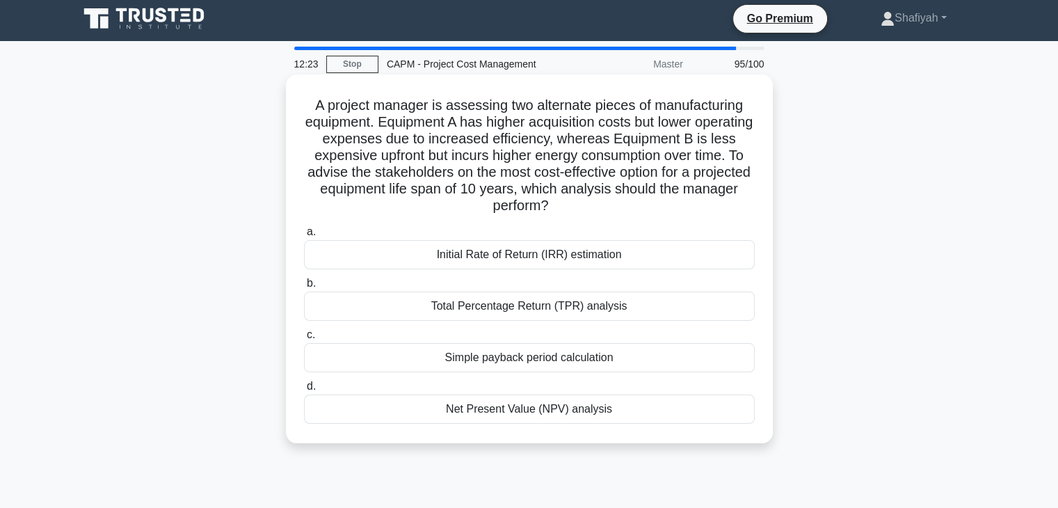
scroll to position [0, 0]
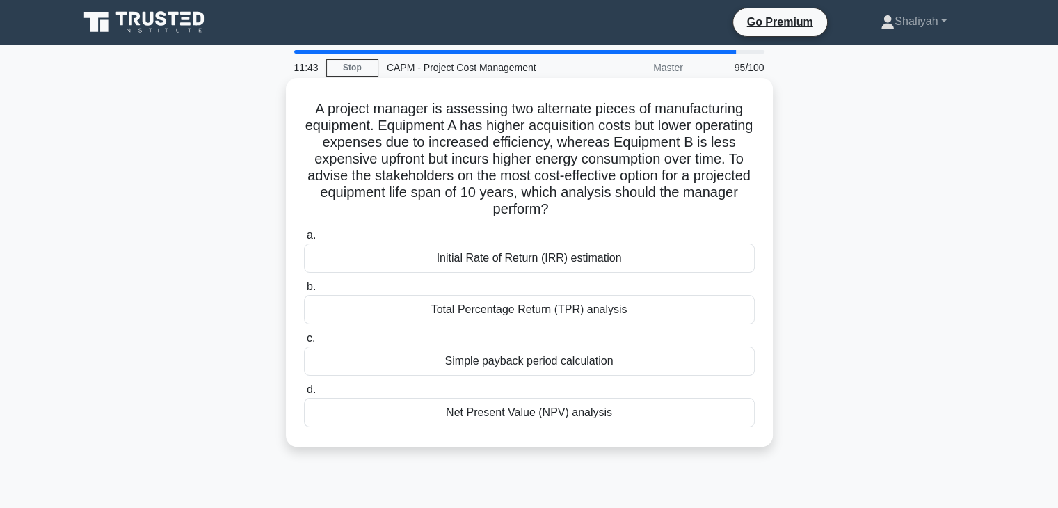
click at [636, 257] on div "Initial Rate of Return (IRR) estimation" at bounding box center [529, 258] width 451 height 29
click at [304, 240] on input "a. Initial Rate of Return (IRR) estimation" at bounding box center [304, 235] width 0 height 9
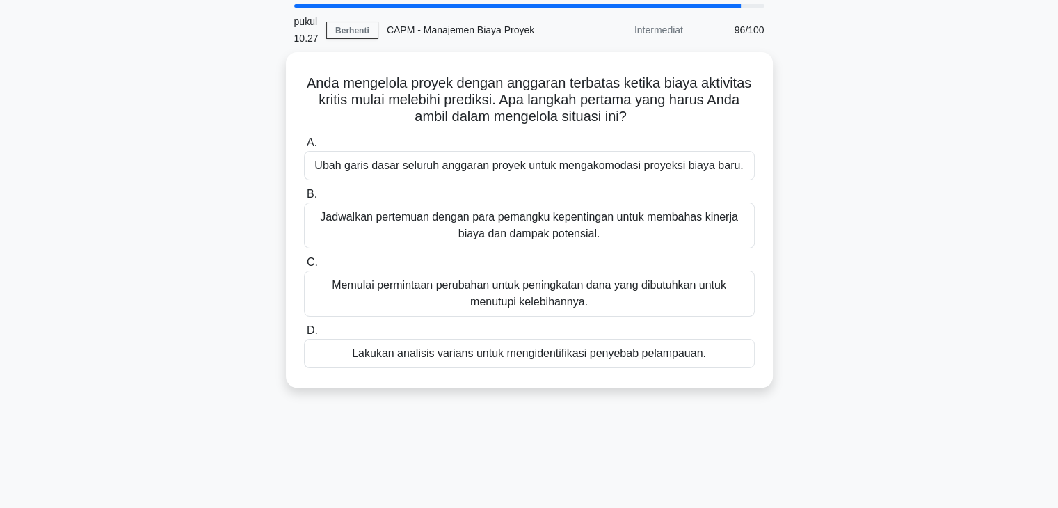
scroll to position [70, 0]
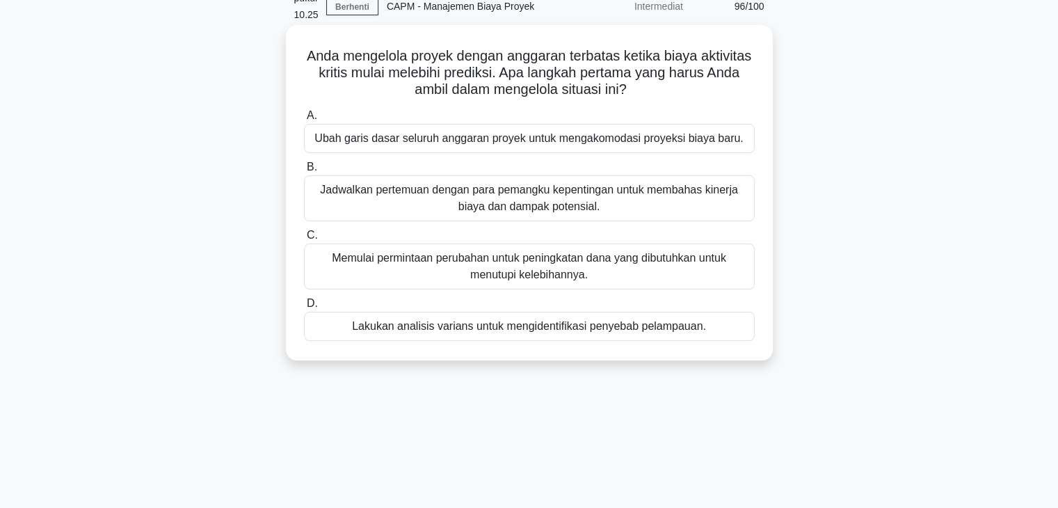
click at [675, 334] on div "Anda mengelola proyek dengan anggaran terbatas ketika biaya aktivitas kritis mu…" at bounding box center [530, 193] width 476 height 324
click at [708, 328] on div "Lakukan analisis varians untuk mengidentifikasi penyebab pelampauan." at bounding box center [529, 326] width 451 height 29
click at [304, 308] on input "D. Lakukan analisis varians untuk mengidentifikasi penyebab pelampauan." at bounding box center [304, 303] width 0 height 9
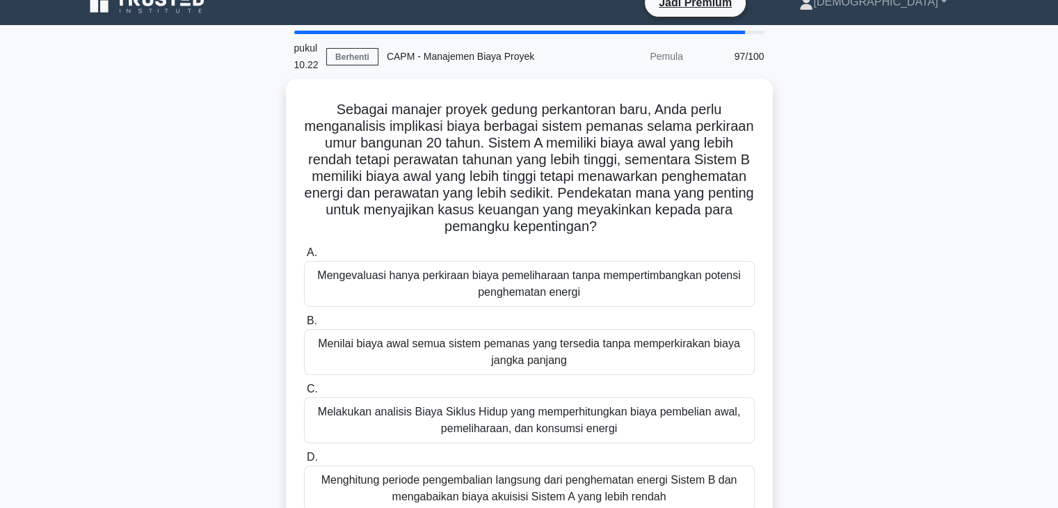
scroll to position [0, 0]
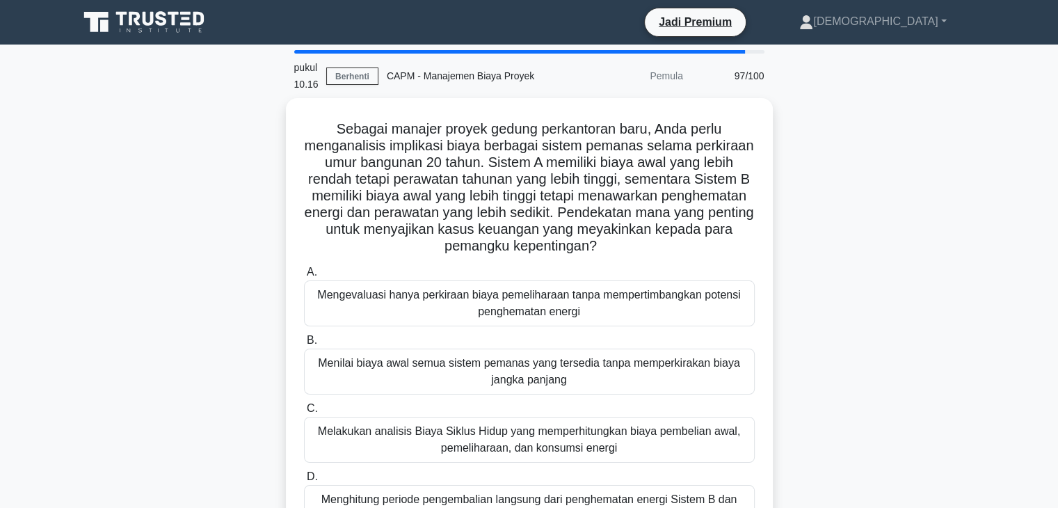
click at [896, 145] on div "Sebagai manajer proyek gedung perkantoran baru, Anda perlu menganalisis implika…" at bounding box center [529, 332] width 918 height 469
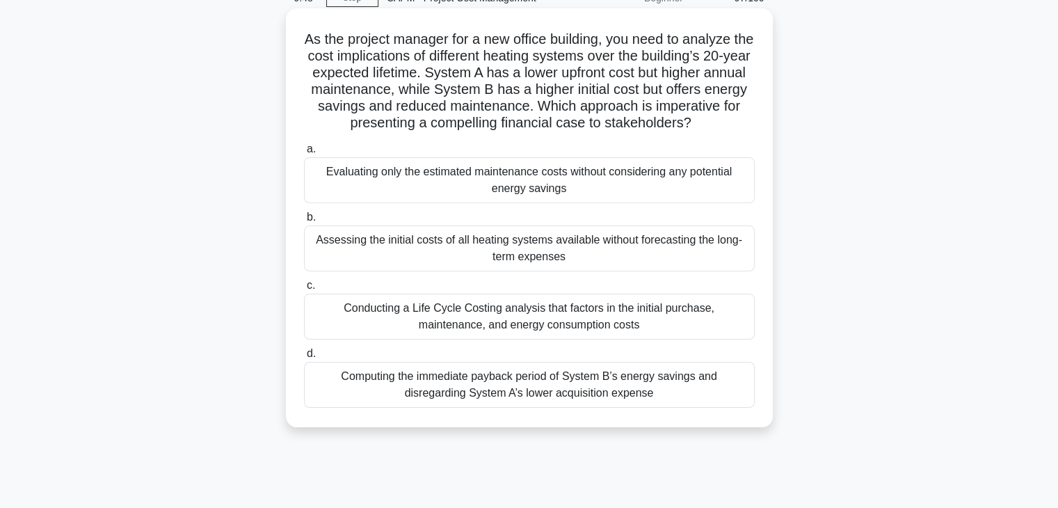
scroll to position [139, 0]
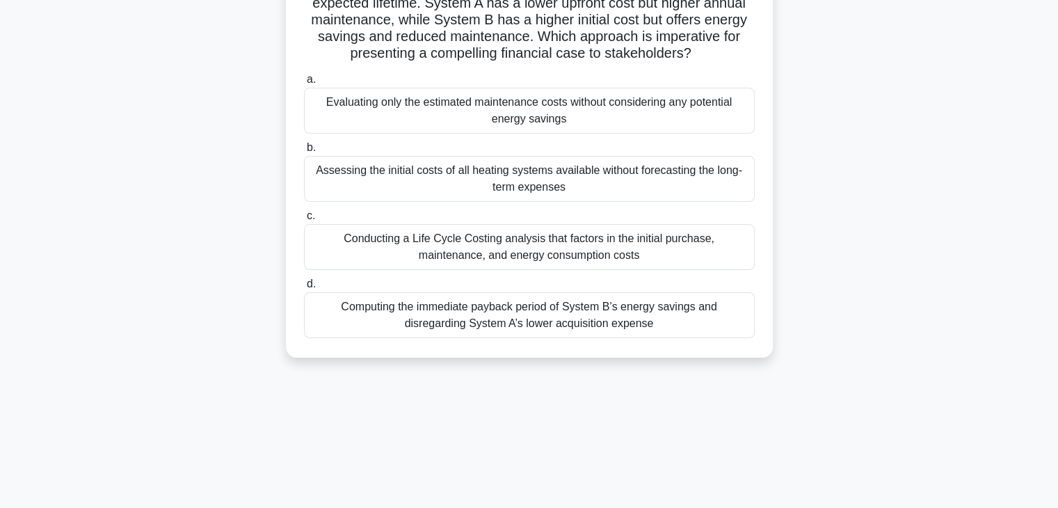
click at [621, 270] on div "Conducting a Life Cycle Costing analysis that factors in the initial purchase, …" at bounding box center [529, 247] width 451 height 46
click at [304, 221] on input "c. Conducting a Life Cycle Costing analysis that factors in the initial purchas…" at bounding box center [304, 216] width 0 height 9
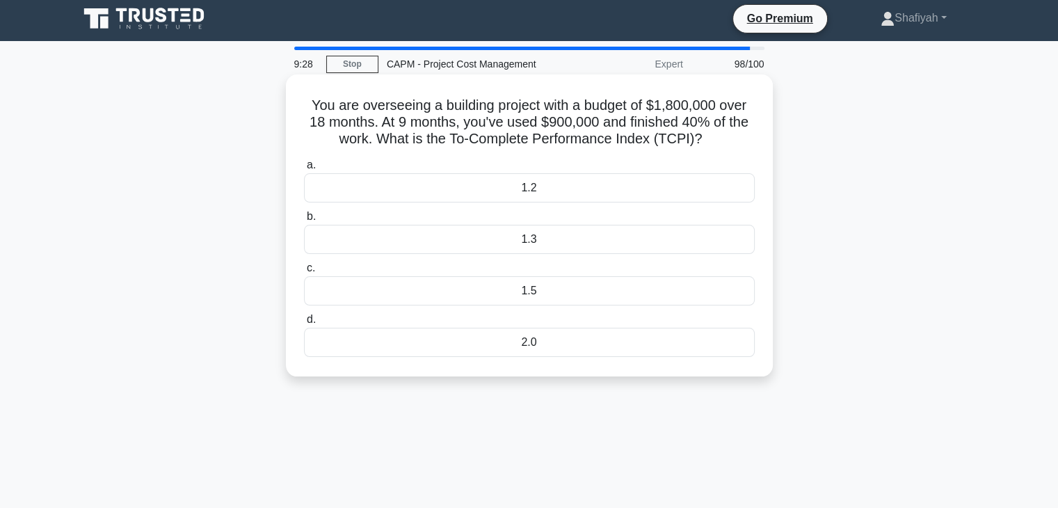
scroll to position [0, 0]
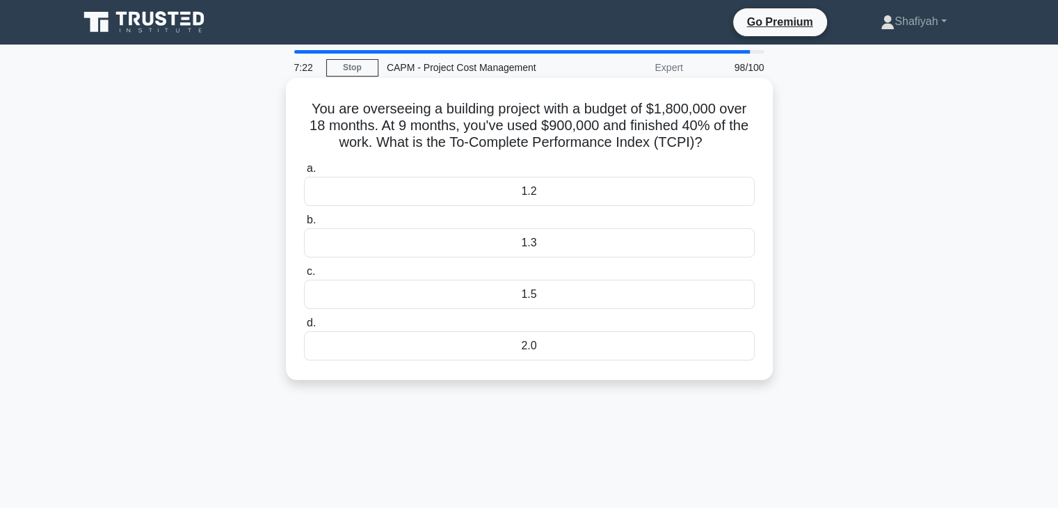
click at [511, 198] on div "1.2" at bounding box center [529, 191] width 451 height 29
click at [304, 173] on input "a. 1.2" at bounding box center [304, 168] width 0 height 9
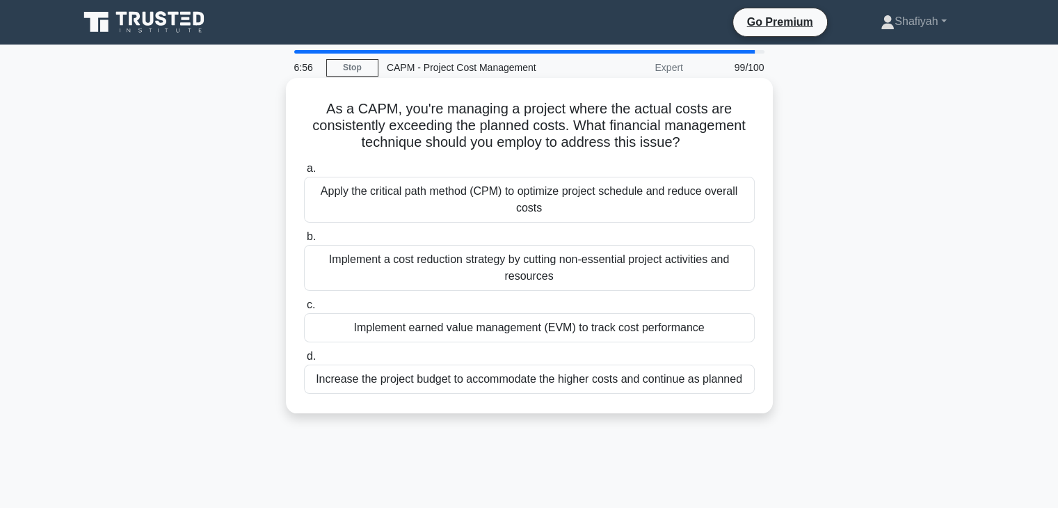
click at [552, 326] on div "Implement earned value management (EVM) to track cost performance" at bounding box center [529, 327] width 451 height 29
click at [304, 310] on input "c. Implement earned value management (EVM) to track cost performance" at bounding box center [304, 305] width 0 height 9
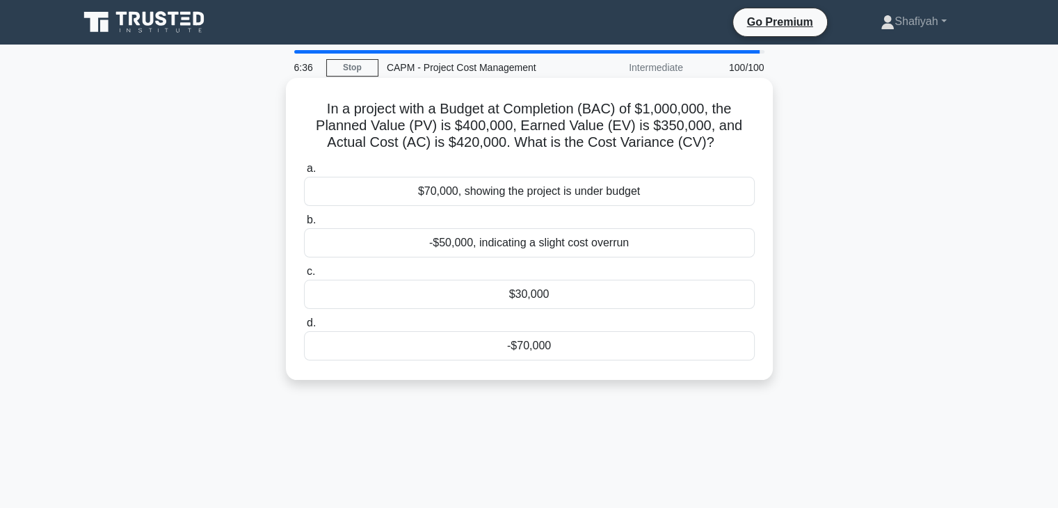
click at [621, 242] on div "-$50,000, indicating a slight cost overrun" at bounding box center [529, 242] width 451 height 29
click at [304, 225] on input "b. -$50,000, indicating a slight cost overrun" at bounding box center [304, 220] width 0 height 9
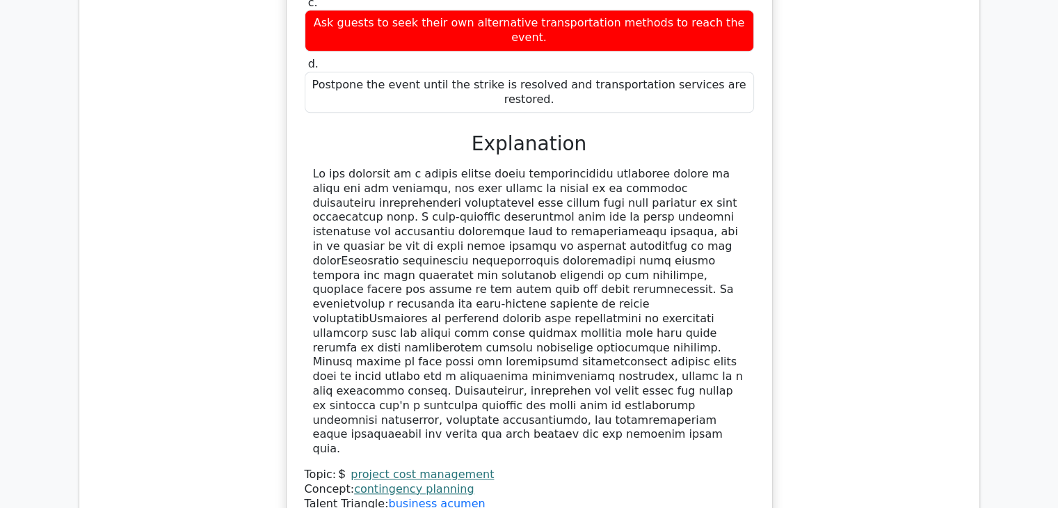
scroll to position [1556, 0]
